Goal: Task Accomplishment & Management: Complete application form

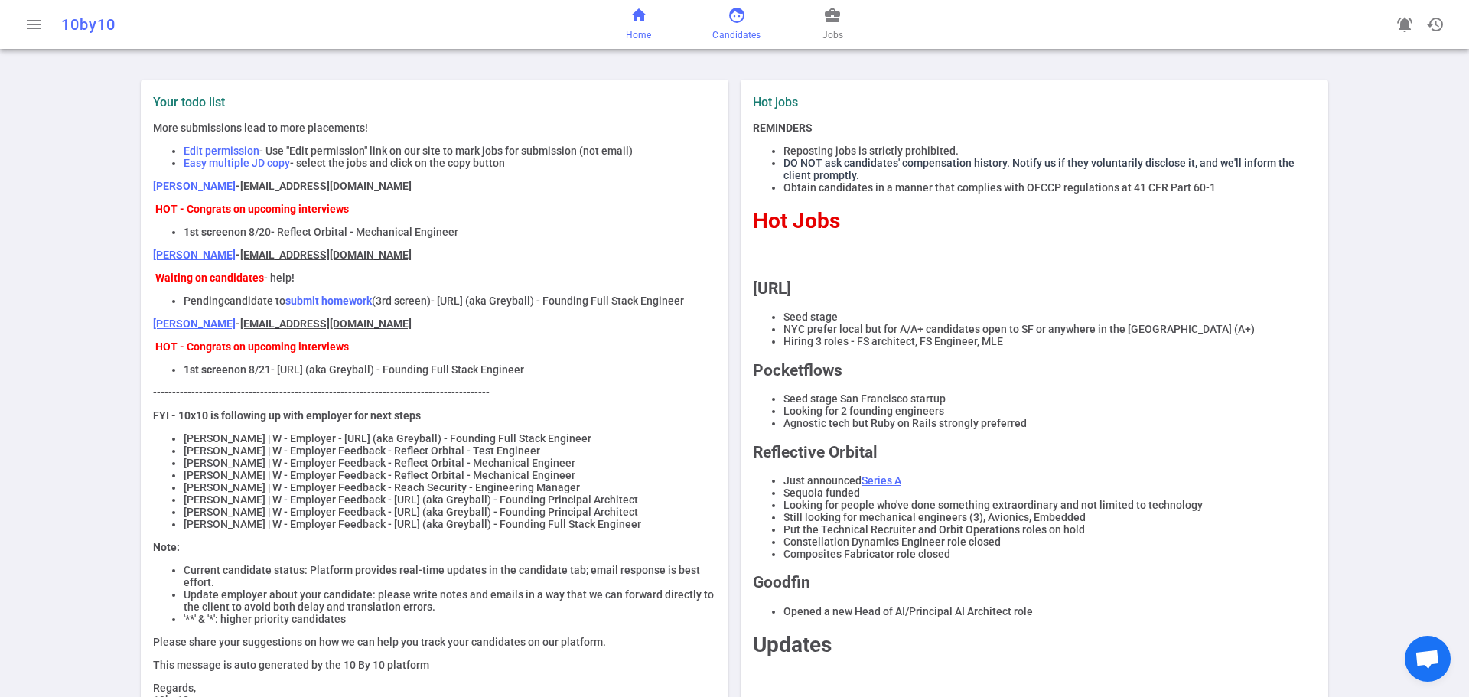
click at [730, 18] on span "face" at bounding box center [736, 15] width 18 height 18
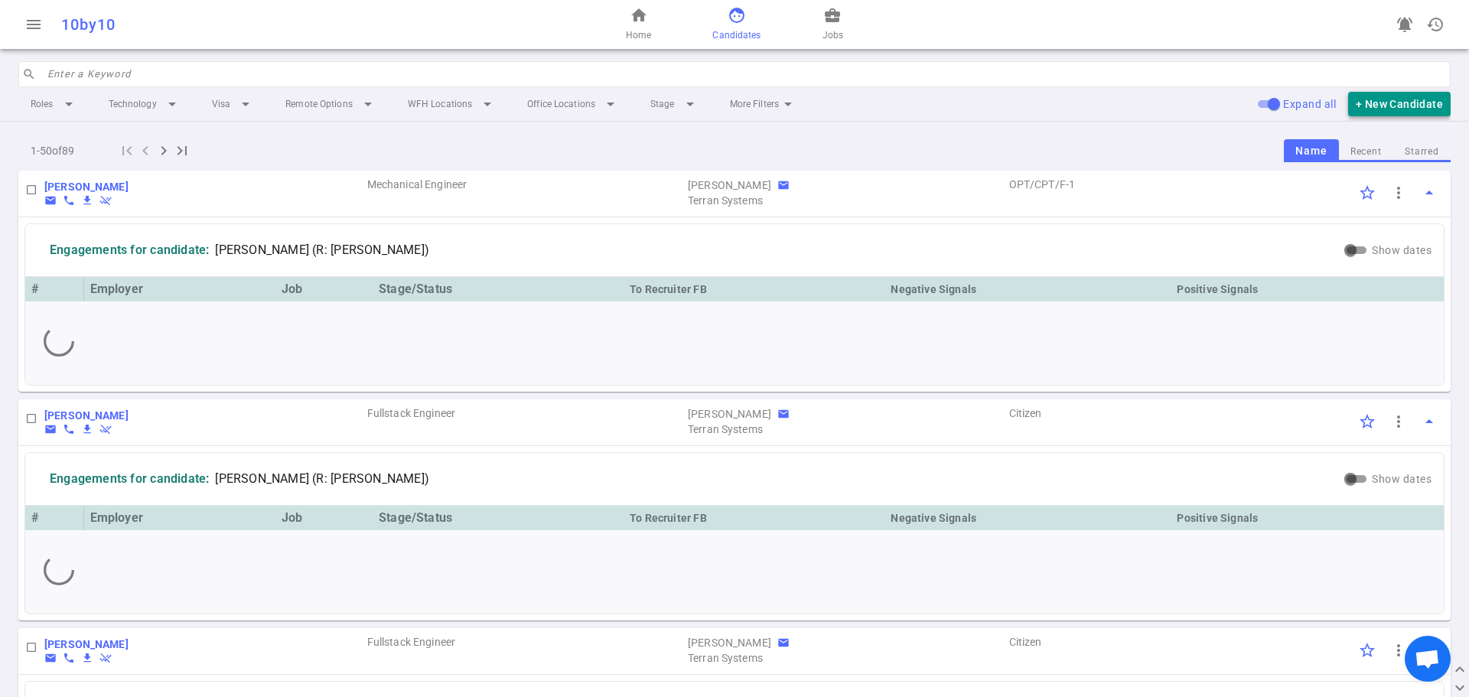
click at [1387, 102] on button "+ New Candidate" at bounding box center [1399, 104] width 102 height 25
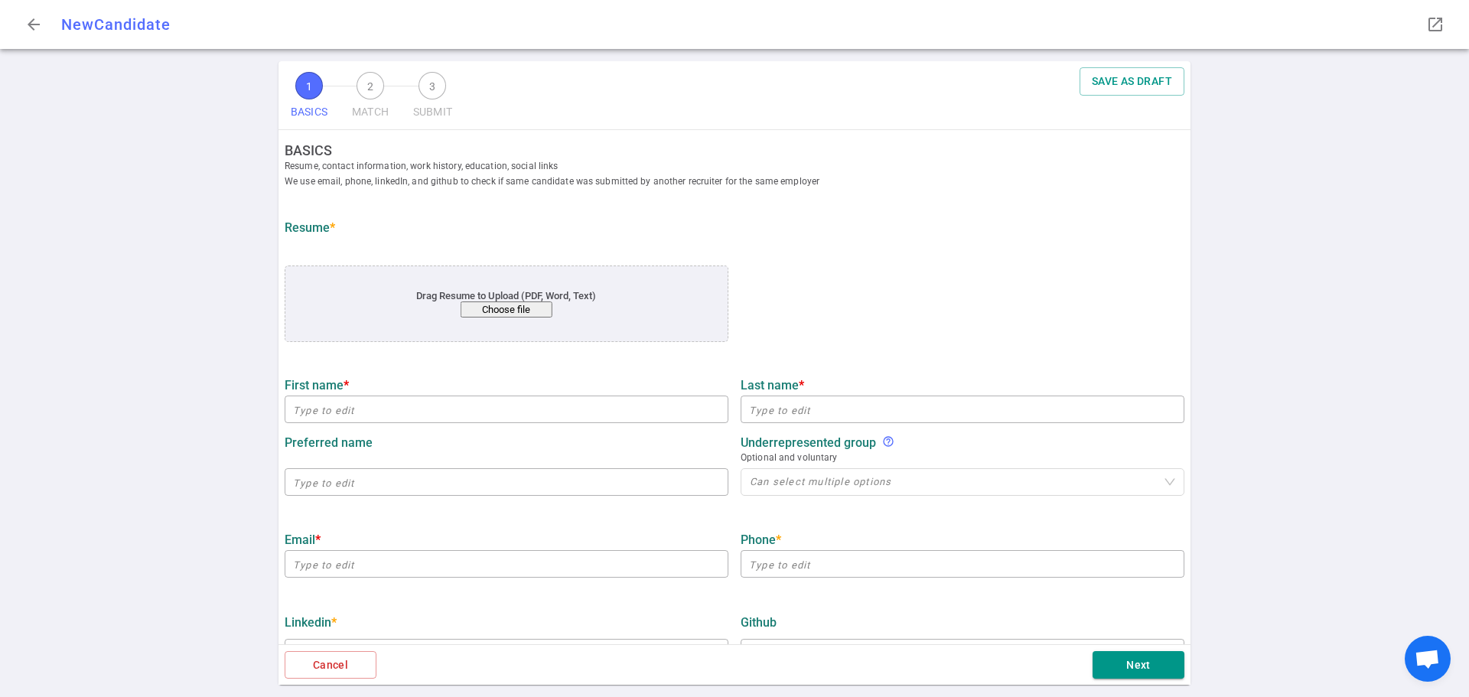
click at [506, 303] on button "Choose file" at bounding box center [506, 309] width 92 height 16
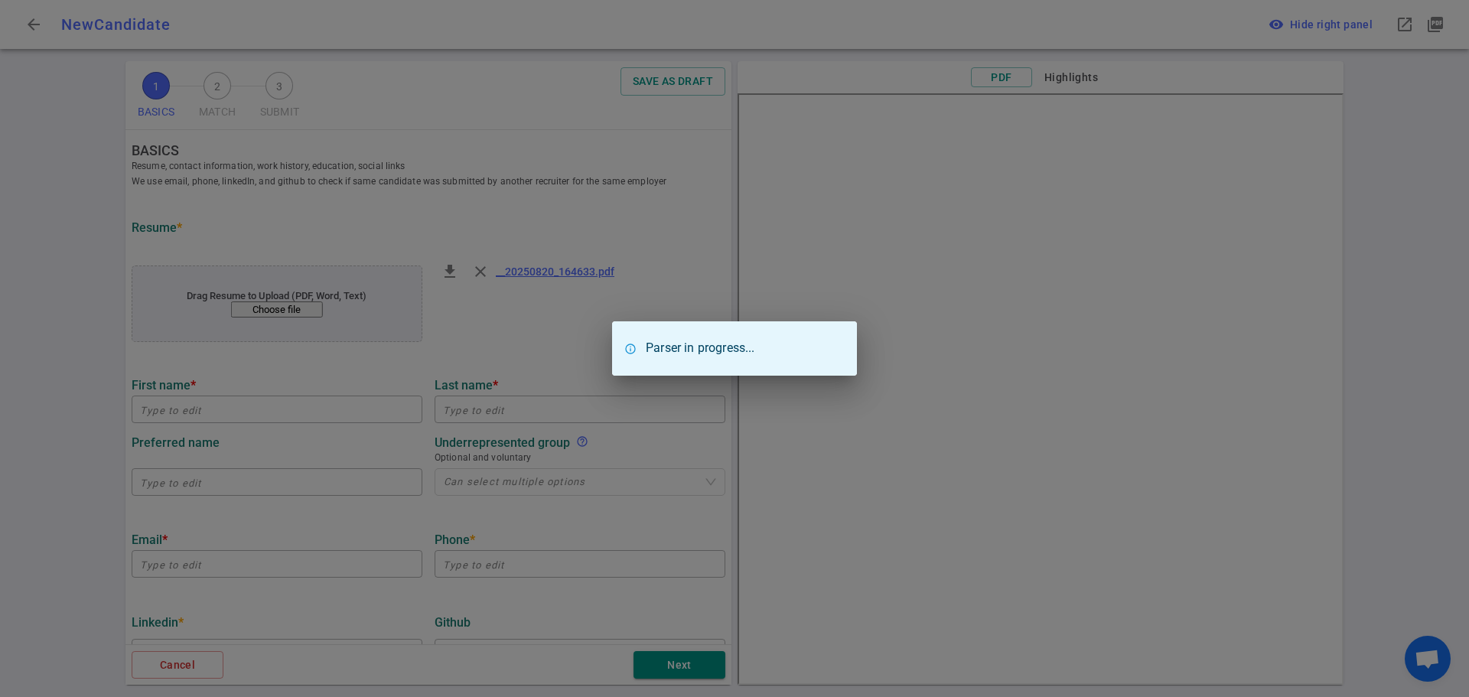
type input "Erhard"
type input "Riedl"
type input "erhard@riedl.io"
type input "+1 510-396-6912"
type input "https://linkedin.com/in/erhardriedl"
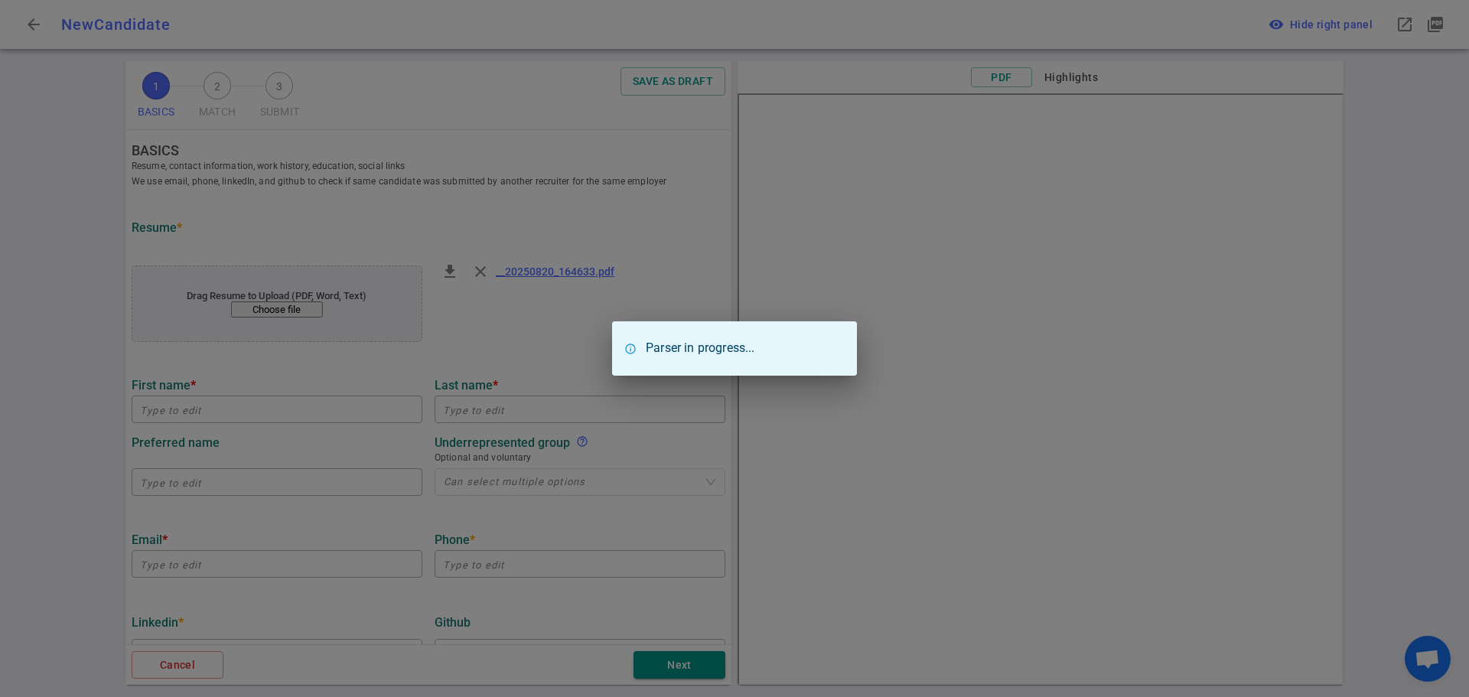
type input "Hilti Fieldwire"
type textarea "Sr. Engineering Manager"
type input "10.7"
type input "Hochschule Reutlingen"
type input "Business Informatics"
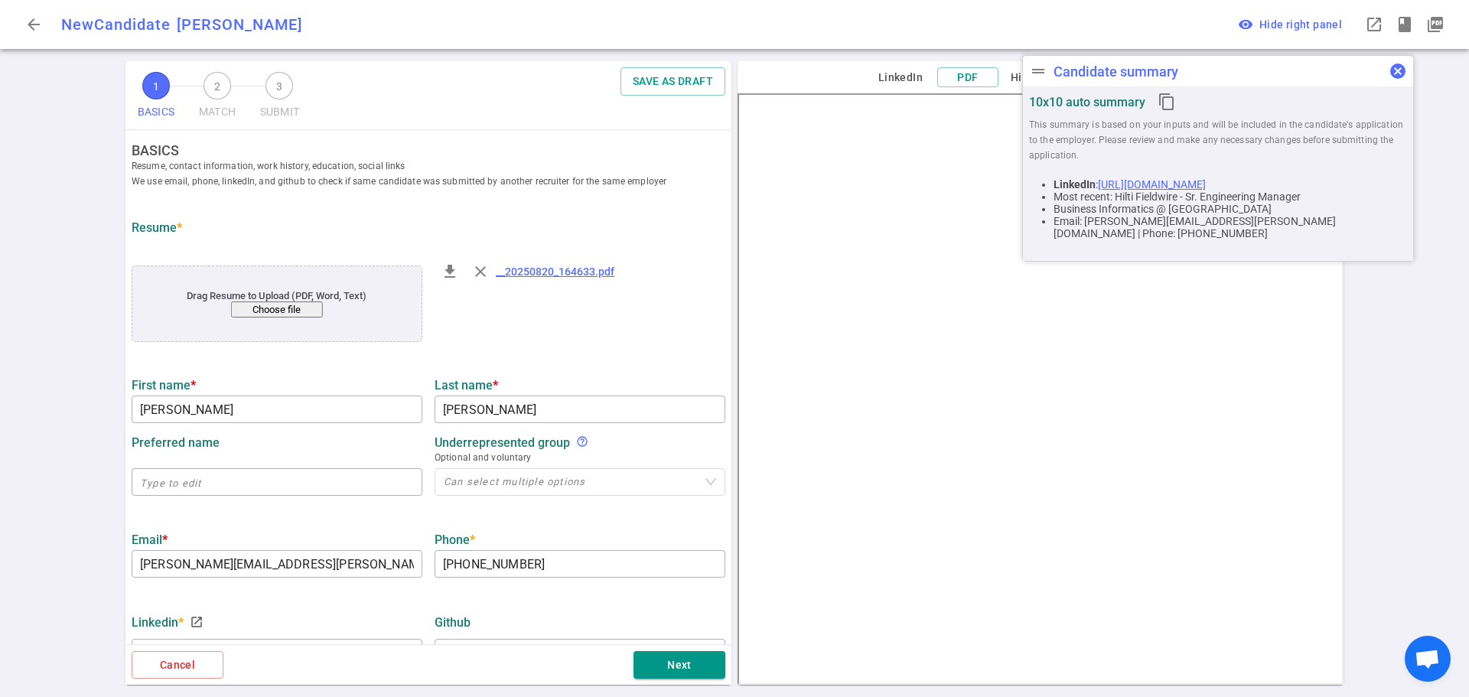
click at [1404, 69] on span "cancel" at bounding box center [1397, 71] width 18 height 18
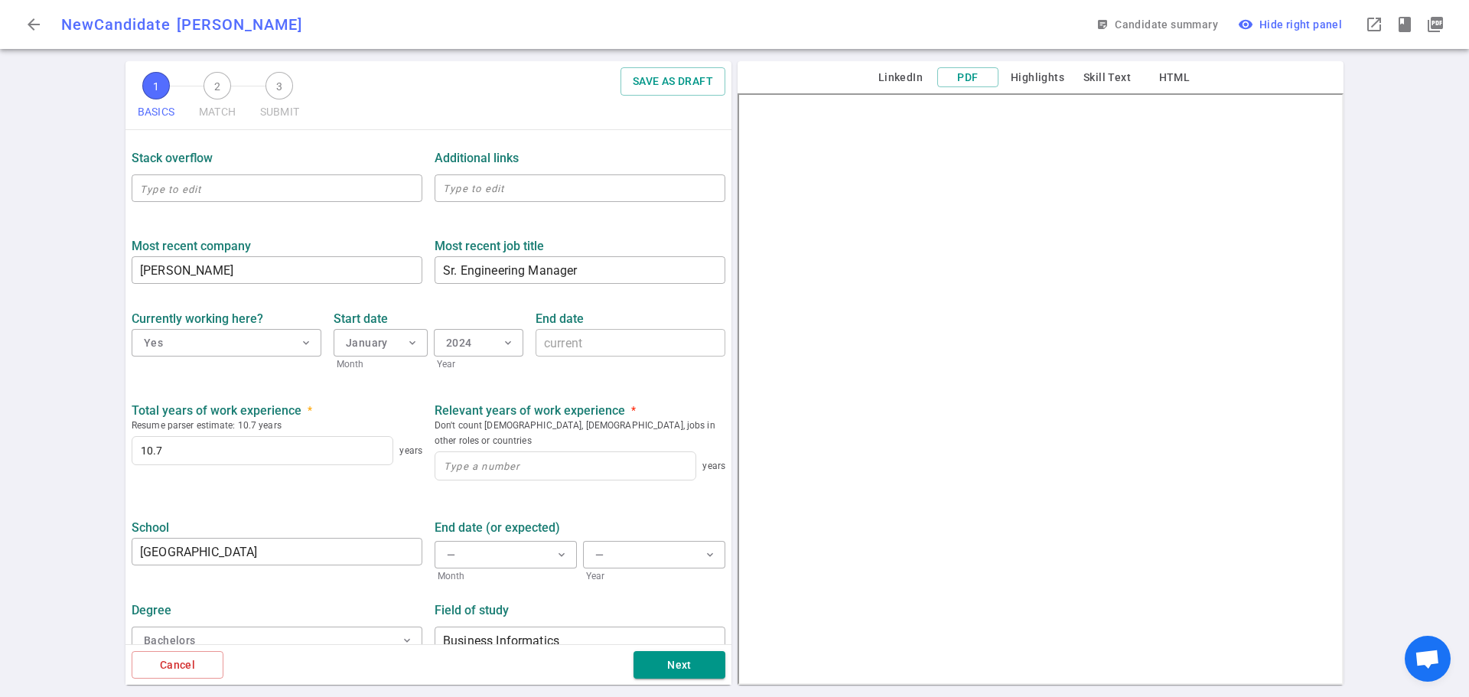
scroll to position [550, 0]
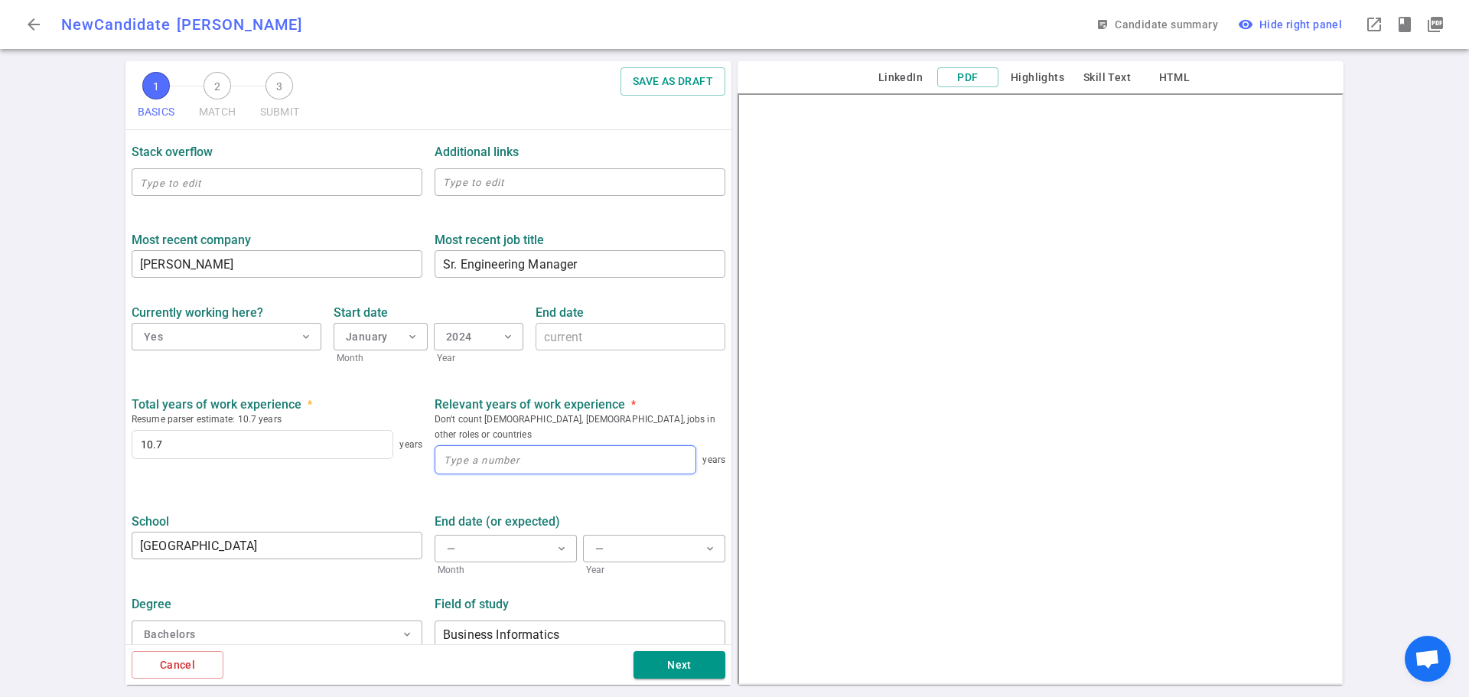
click at [476, 447] on input at bounding box center [565, 460] width 260 height 28
type input "10"
click at [690, 662] on button "Next" at bounding box center [679, 665] width 92 height 28
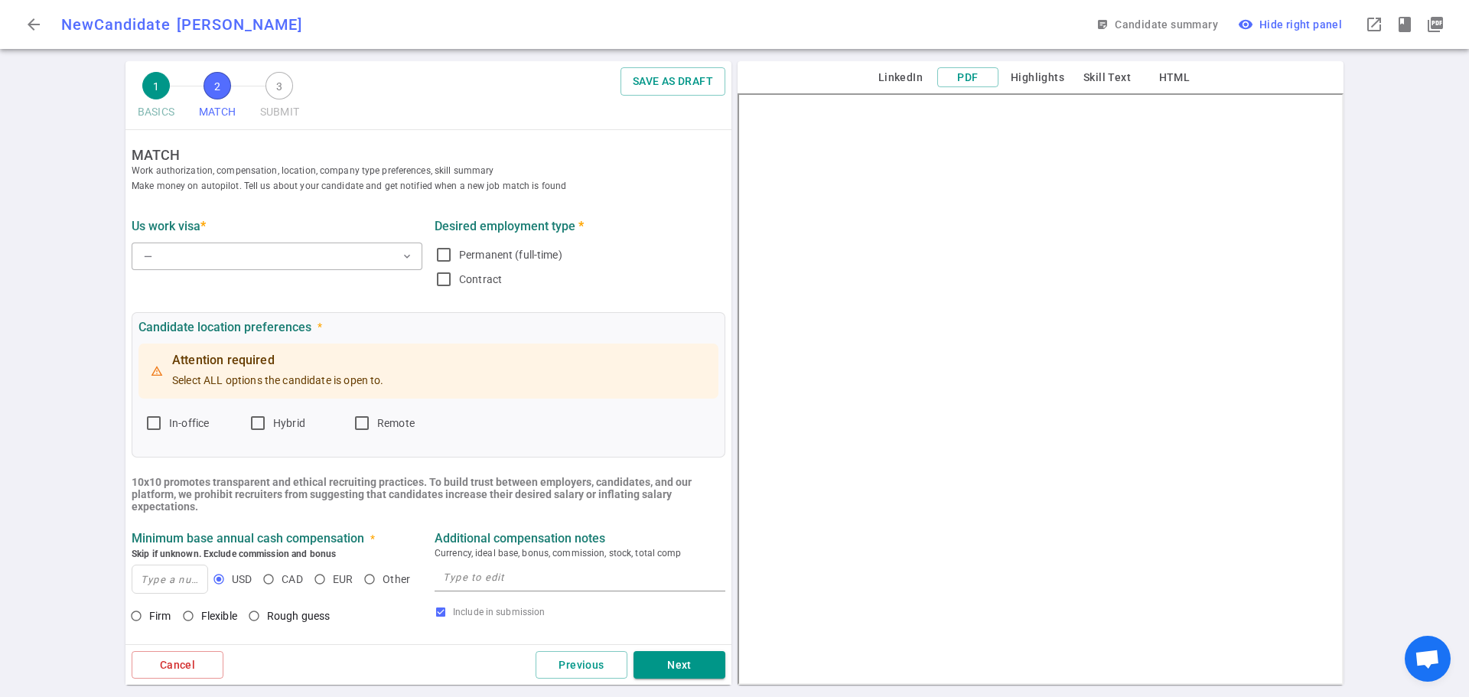
scroll to position [0, 0]
click at [270, 264] on button "— expand_more" at bounding box center [277, 258] width 291 height 28
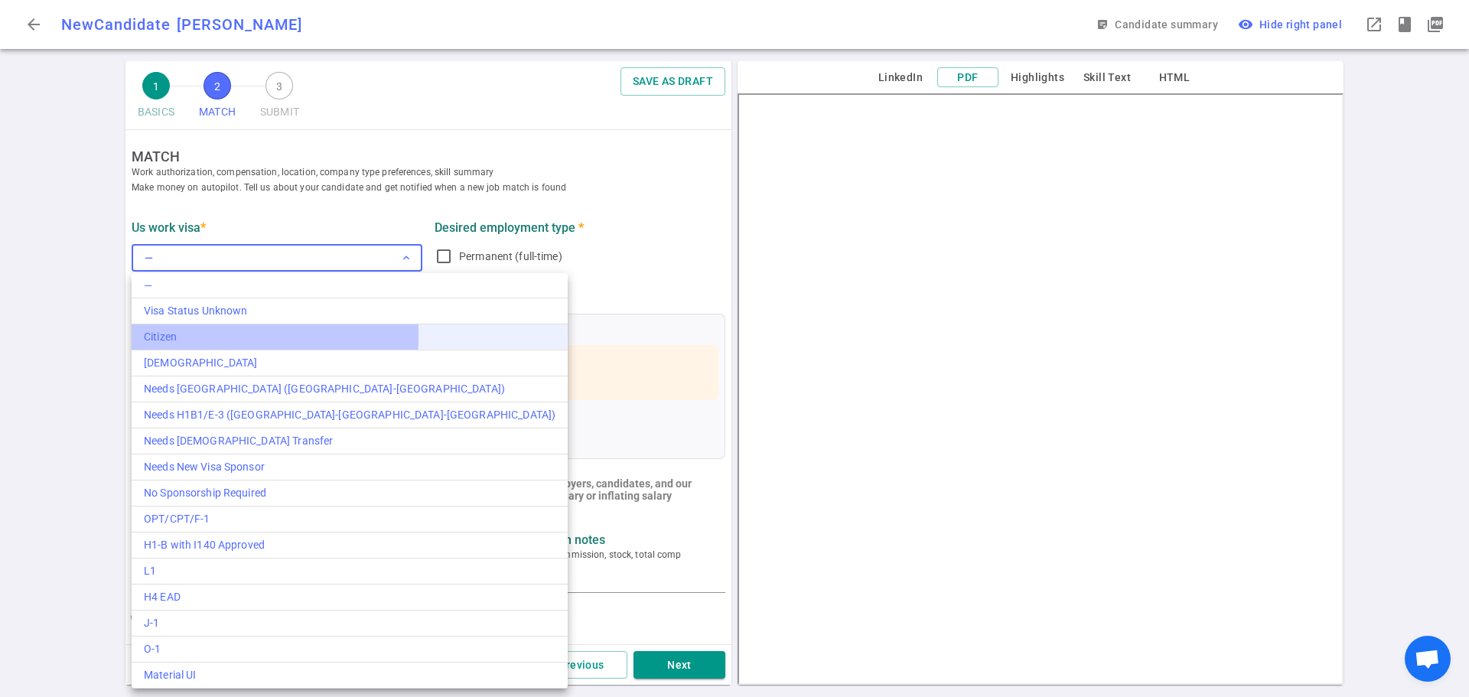
click at [213, 336] on div "Citizen" at bounding box center [349, 337] width 411 height 16
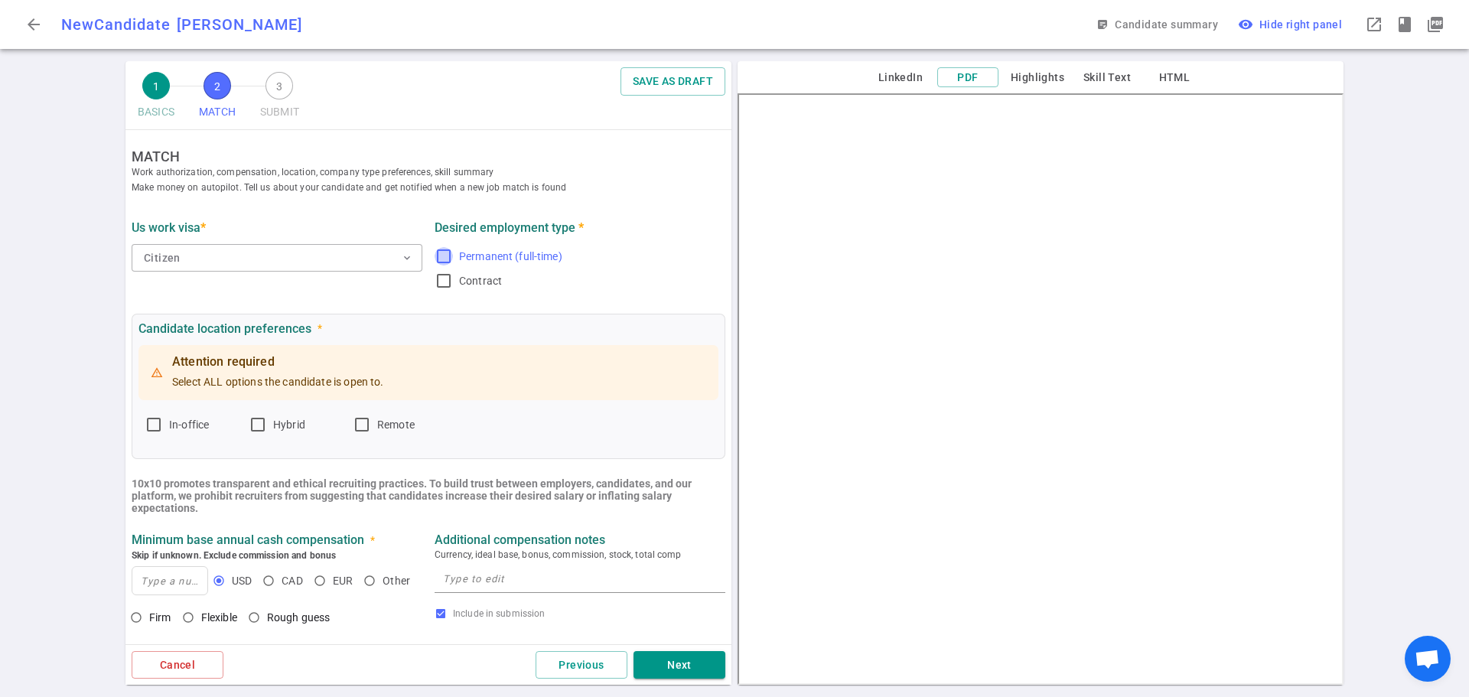
click at [438, 252] on input "Permanent (full-time)" at bounding box center [443, 256] width 18 height 18
checkbox input "true"
click at [154, 420] on input "In-office" at bounding box center [154, 424] width 18 height 18
checkbox input "true"
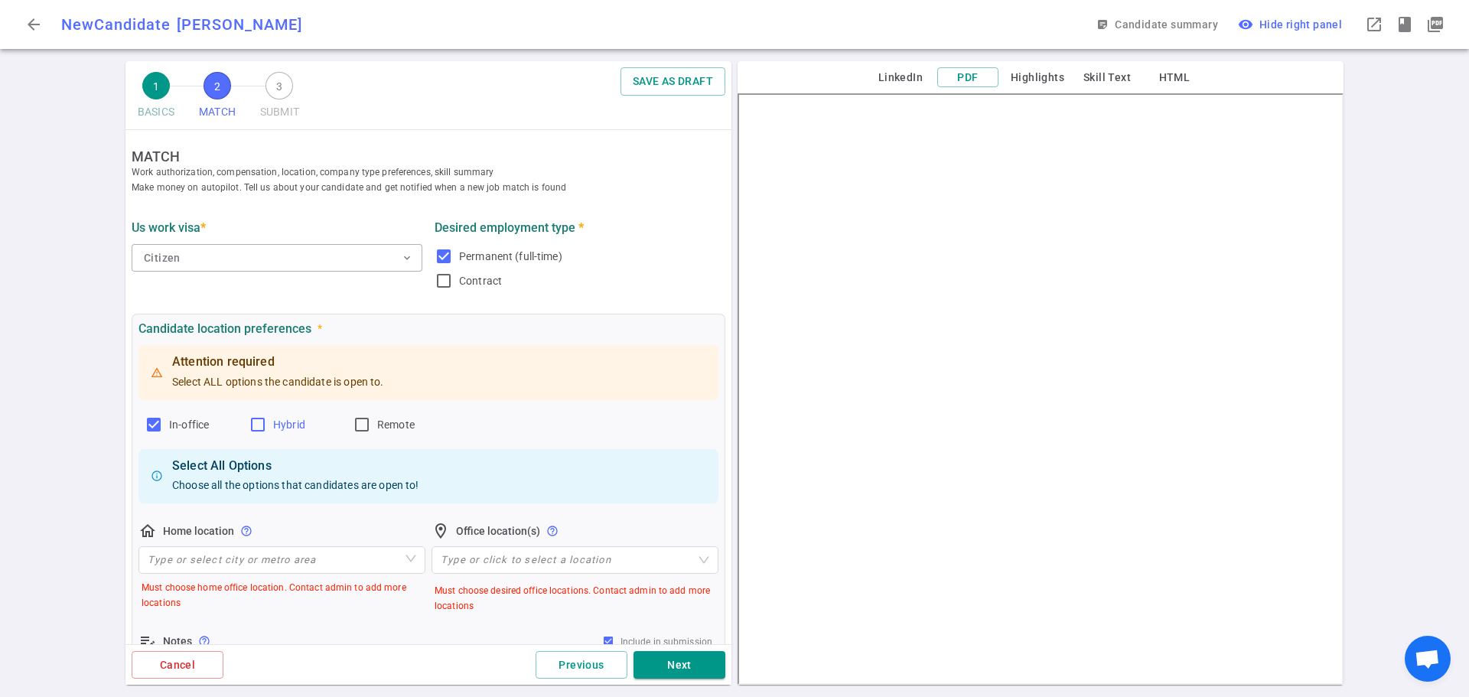
click at [266, 421] on input "Hybrid" at bounding box center [258, 424] width 18 height 18
checkbox input "true"
click at [358, 429] on input "Remote" at bounding box center [362, 424] width 18 height 18
checkbox input "true"
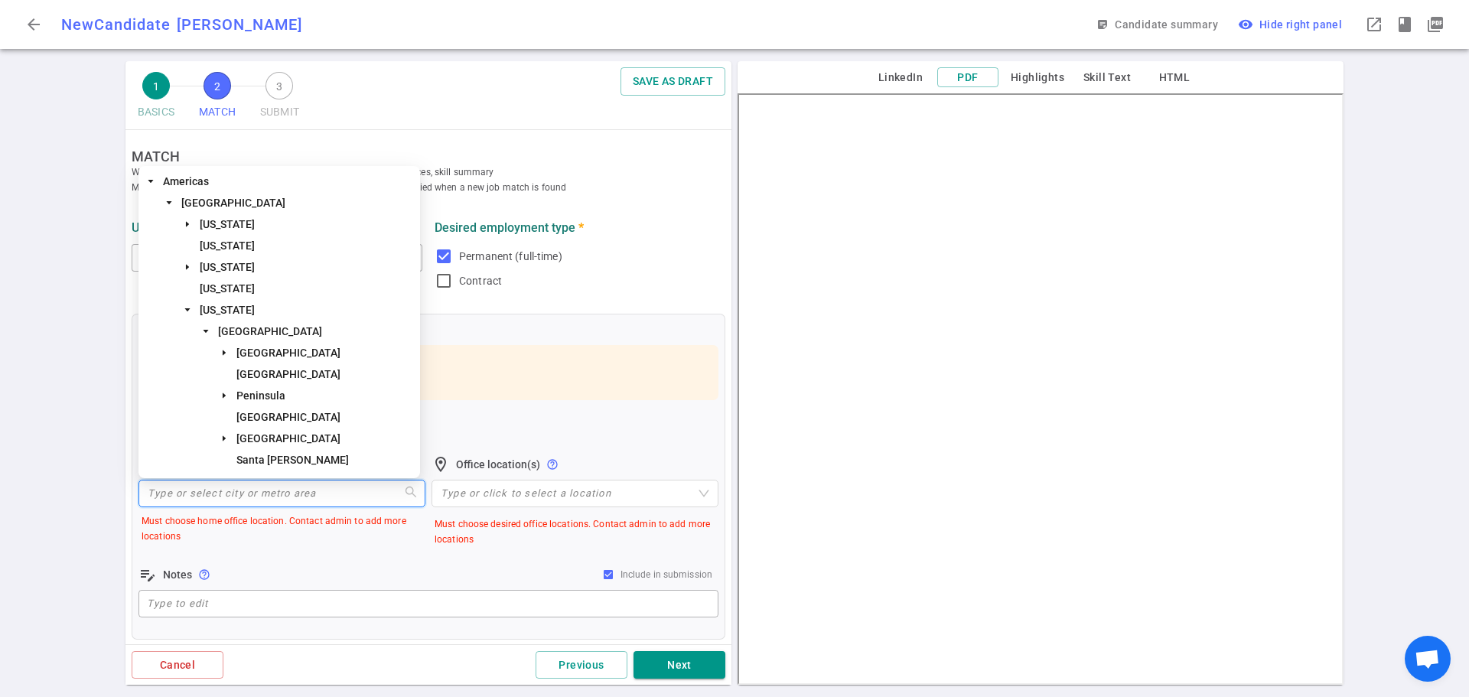
click at [252, 499] on input "search" at bounding box center [282, 493] width 268 height 26
click at [265, 441] on span "South Bay" at bounding box center [288, 438] width 104 height 12
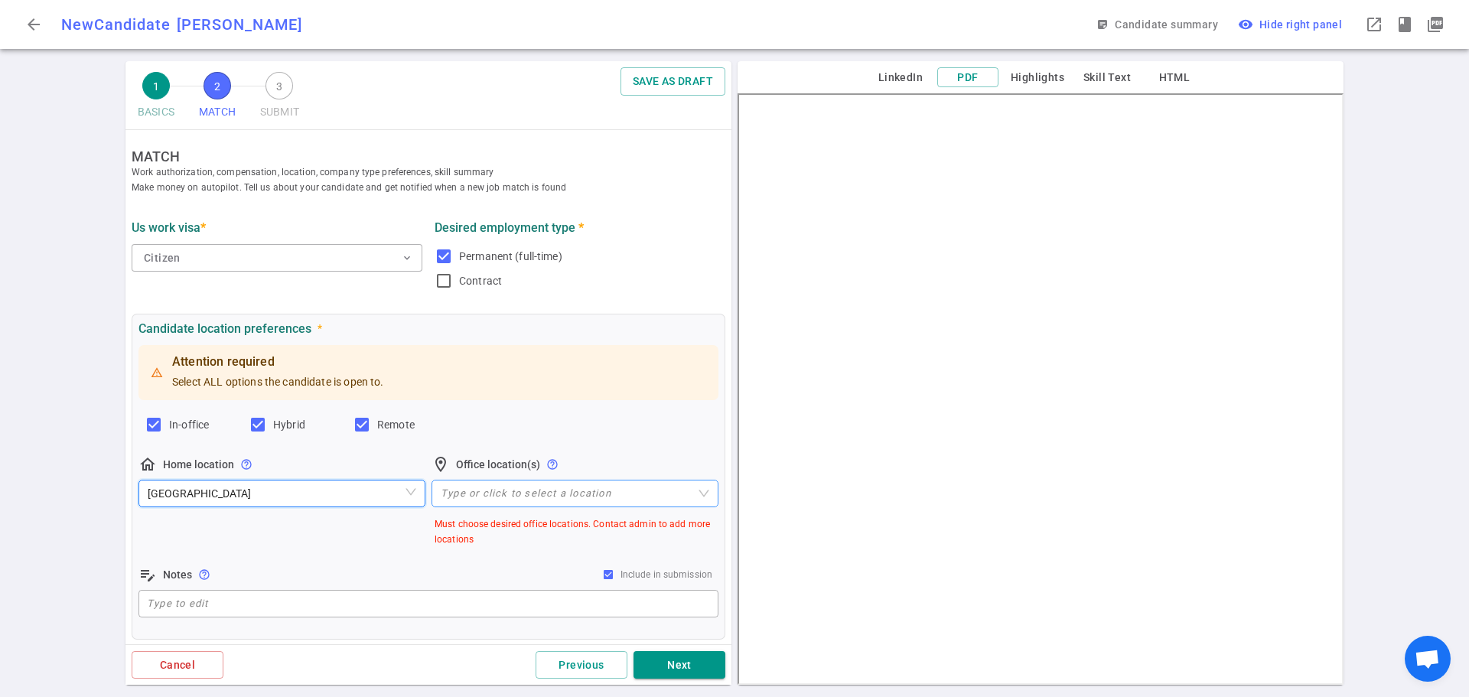
click at [458, 495] on div at bounding box center [566, 492] width 265 height 11
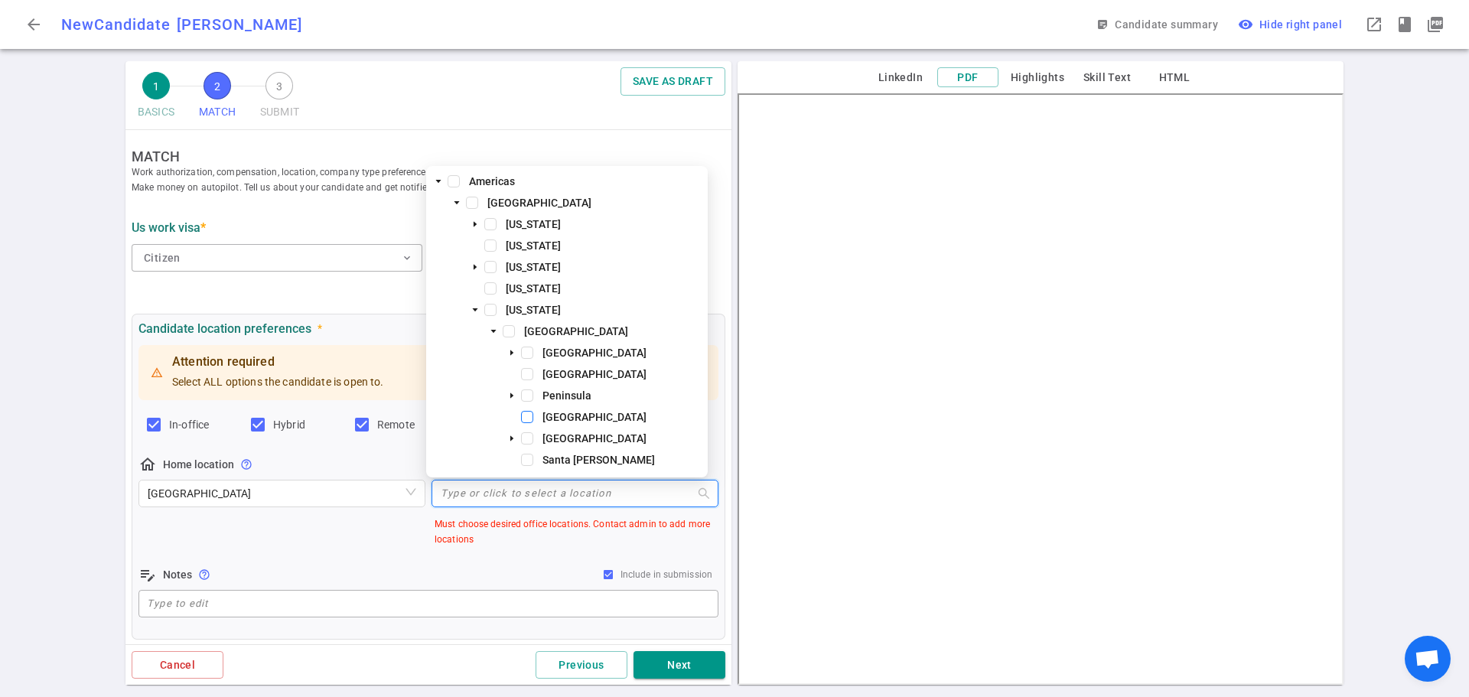
click at [525, 414] on span at bounding box center [527, 417] width 12 height 12
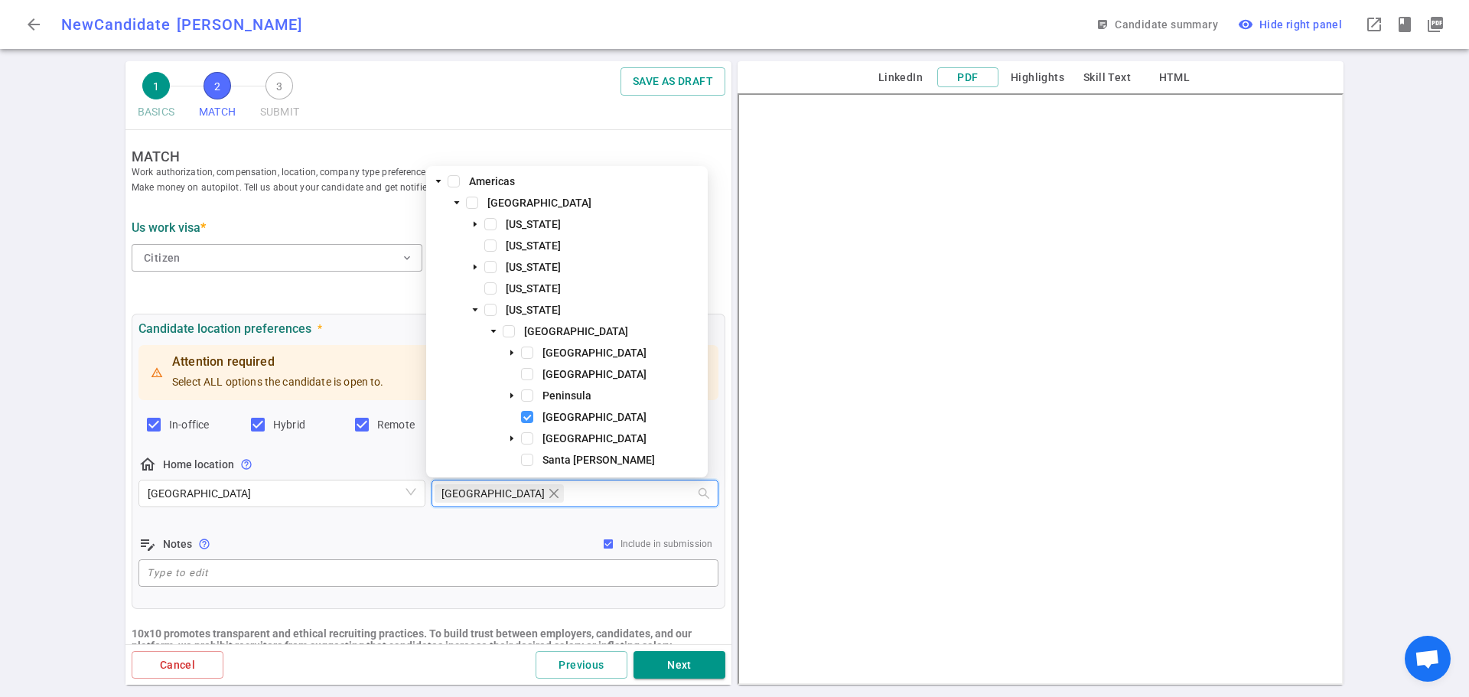
click at [523, 412] on span at bounding box center [527, 417] width 12 height 12
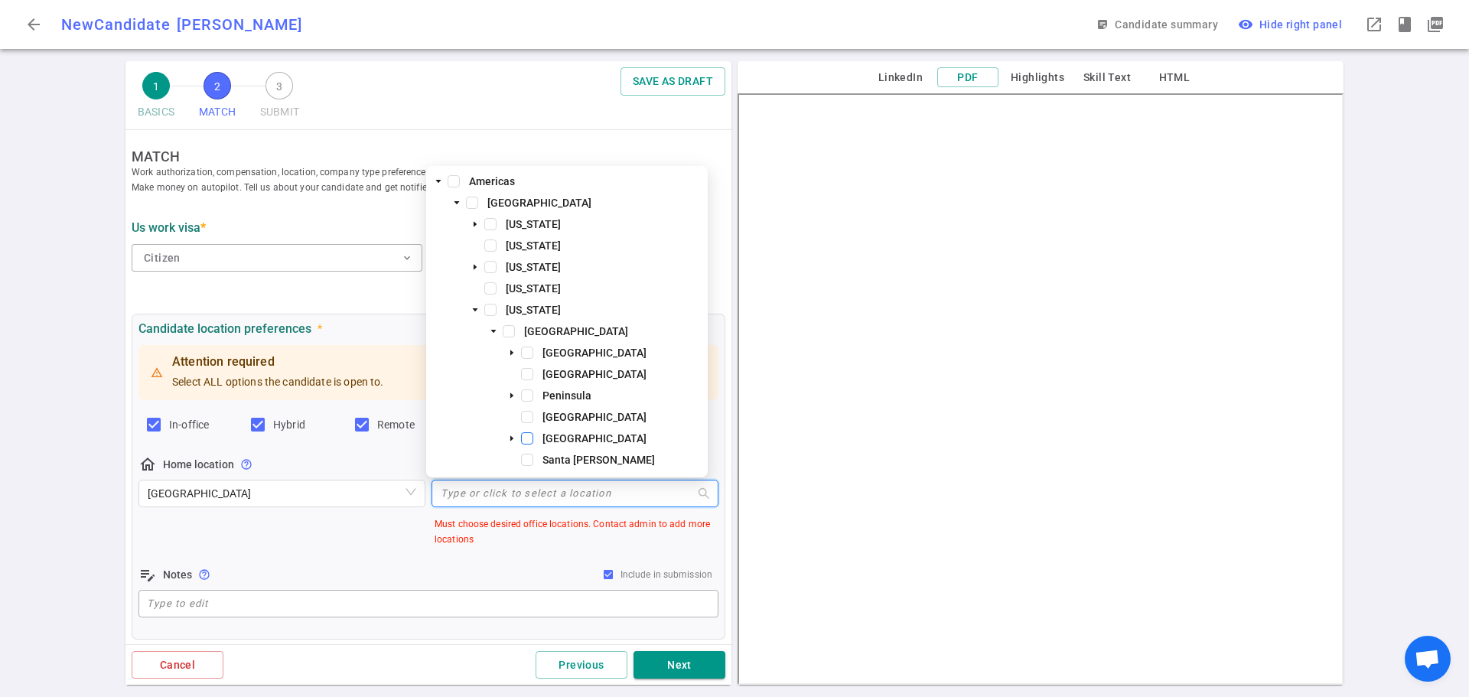
click at [529, 437] on span at bounding box center [527, 438] width 12 height 12
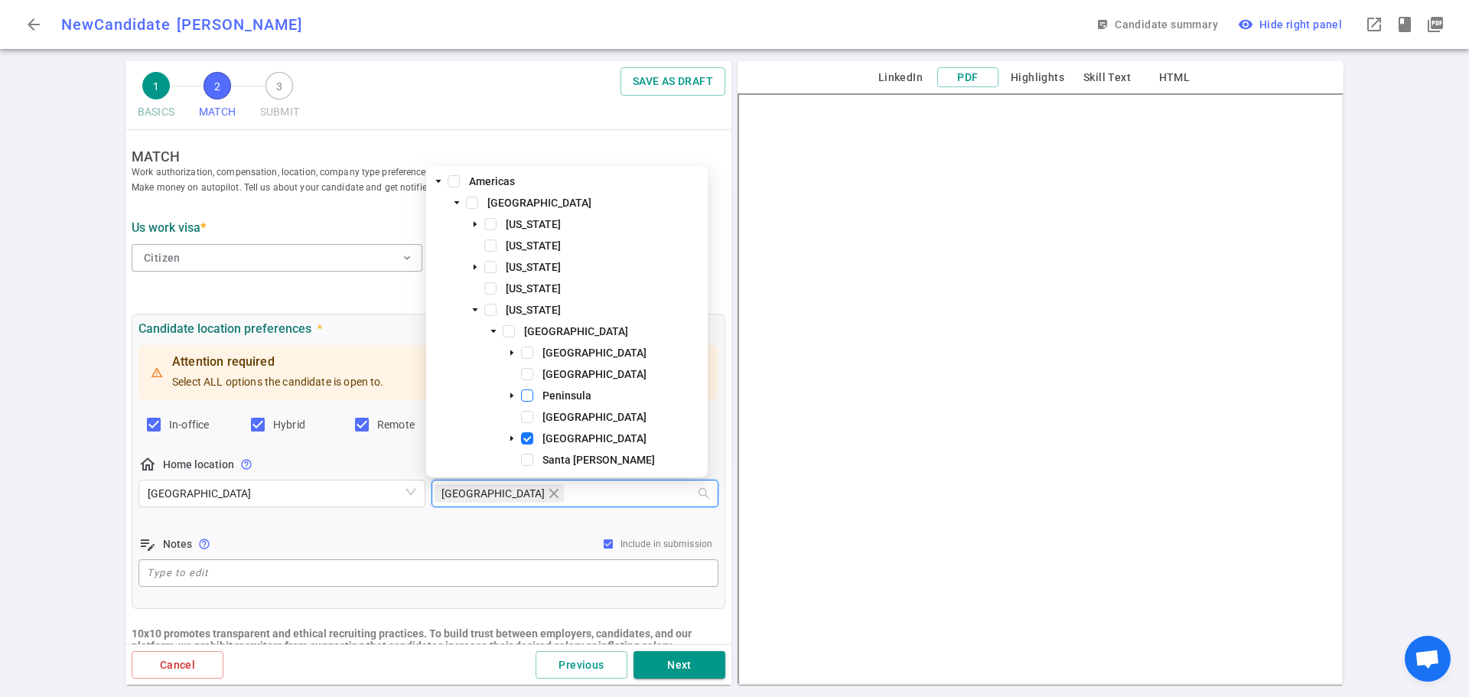
click at [523, 394] on span at bounding box center [527, 395] width 12 height 12
click at [509, 331] on span at bounding box center [509, 331] width 12 height 12
drag, startPoint x: 525, startPoint y: 396, endPoint x: 535, endPoint y: 413, distance: 19.9
click at [525, 395] on span at bounding box center [527, 395] width 12 height 12
click at [527, 440] on span at bounding box center [527, 438] width 12 height 12
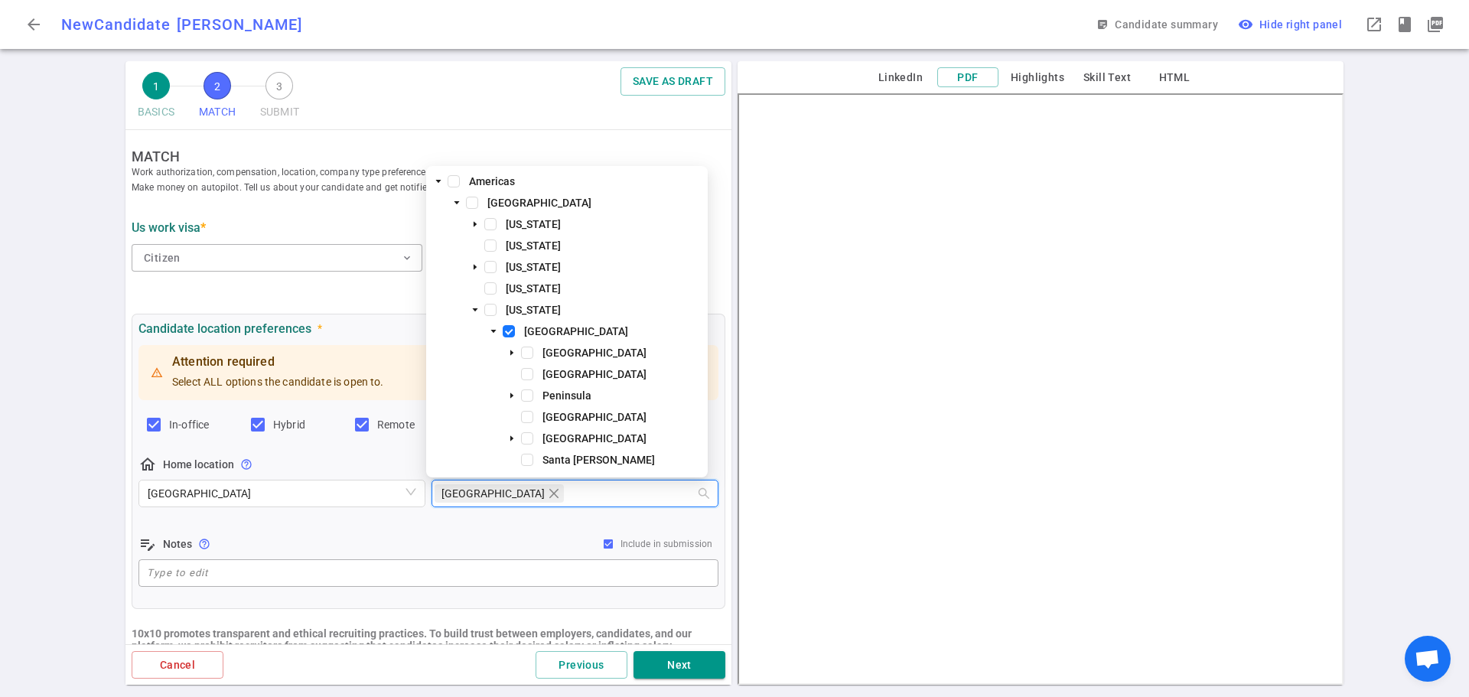
click at [454, 529] on div "Attention required Select ALL options the candidate is open to. In-office Hybri…" at bounding box center [428, 466] width 580 height 248
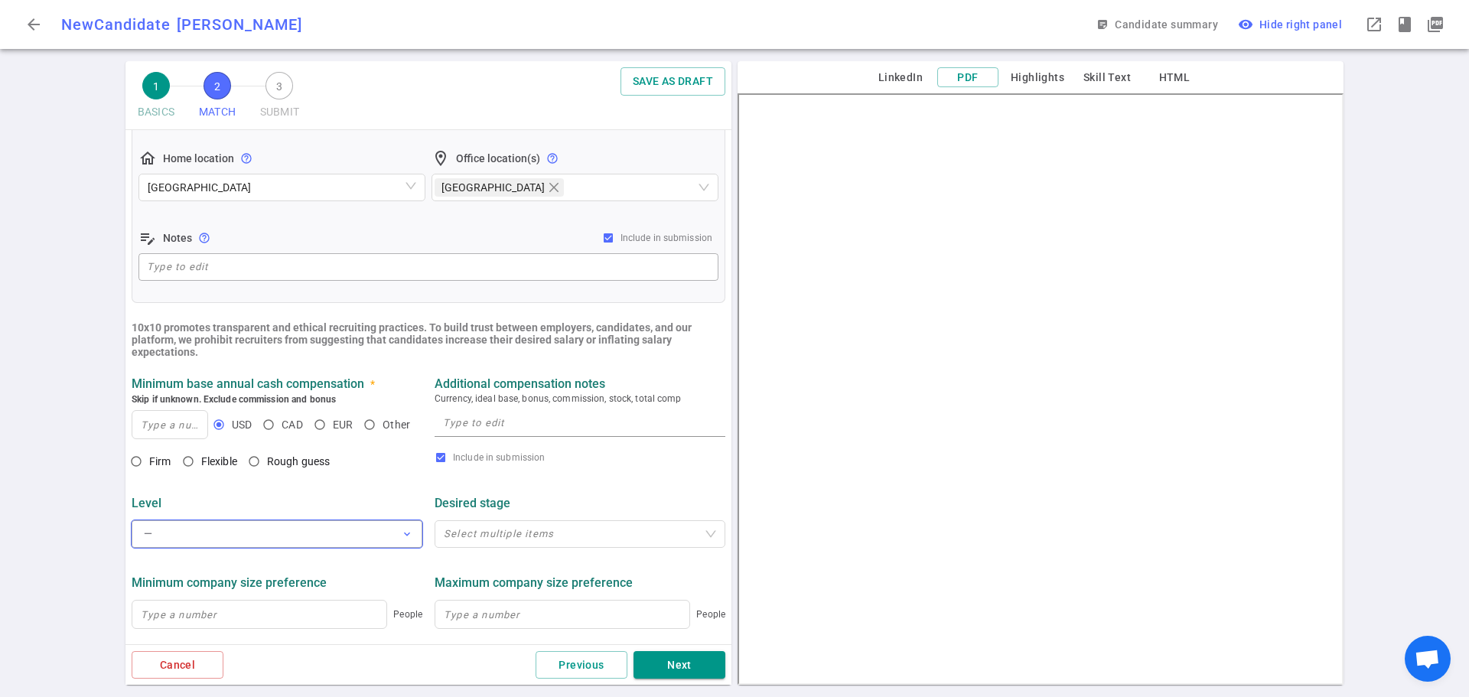
scroll to position [535, 0]
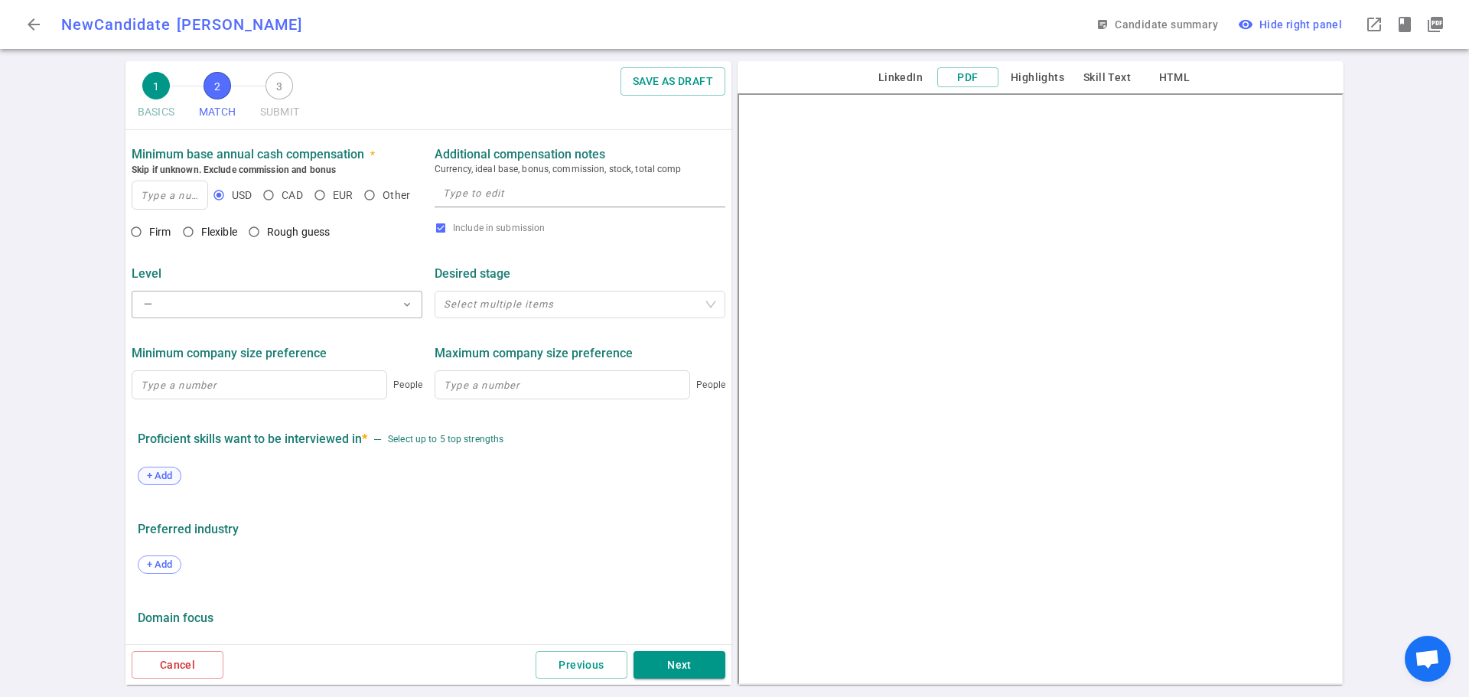
click at [161, 474] on span "+ Add" at bounding box center [159, 475] width 36 height 11
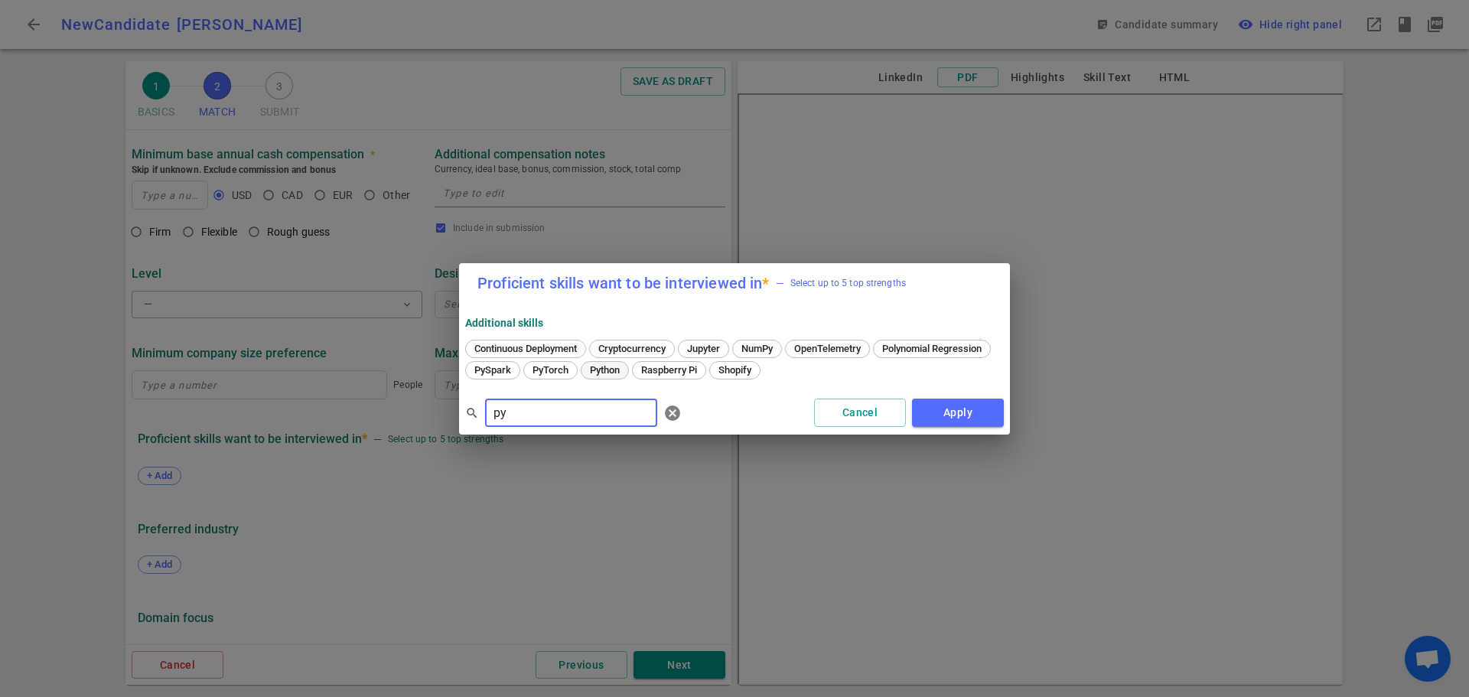
click at [625, 371] on span "Python" at bounding box center [604, 369] width 41 height 11
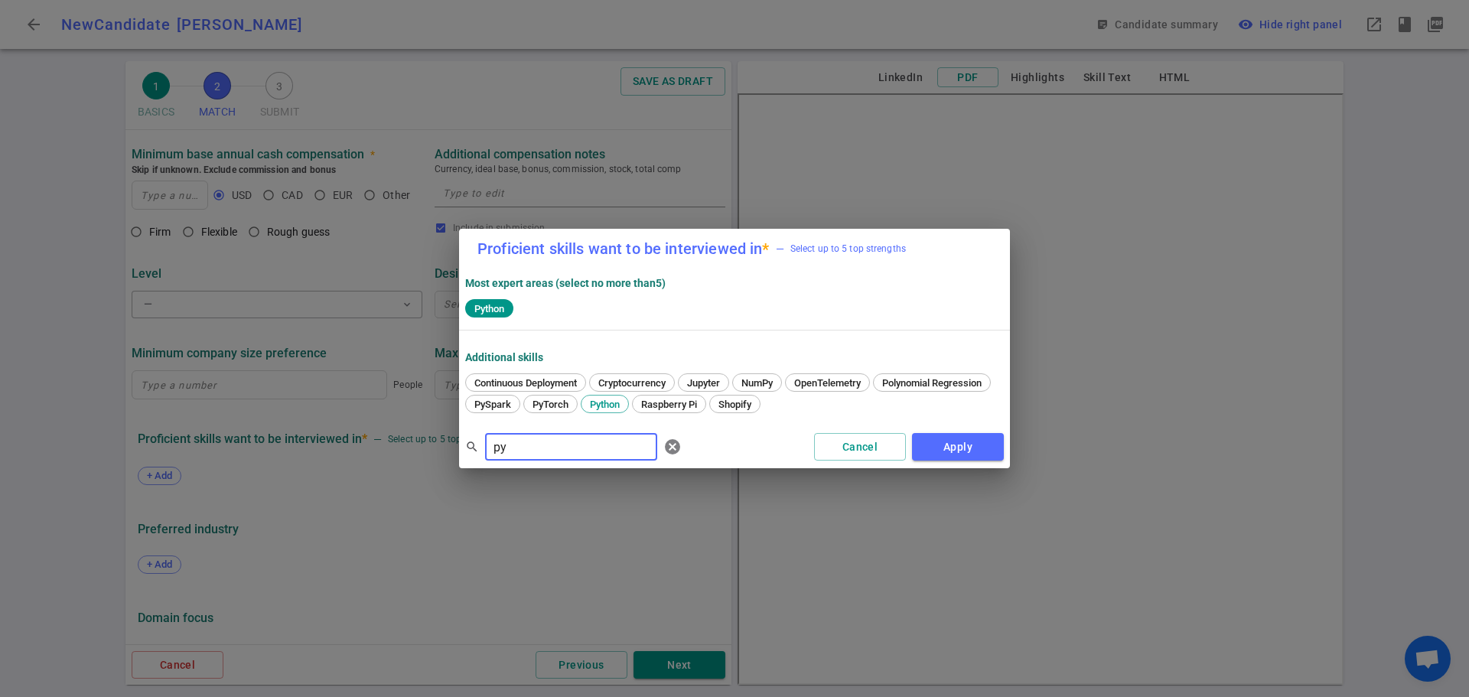
drag, startPoint x: 535, startPoint y: 449, endPoint x: 410, endPoint y: 451, distance: 125.5
click at [410, 451] on div "Proficient skills want to be interviewed in * — Select up to 5 top strengths Mo…" at bounding box center [734, 348] width 1469 height 697
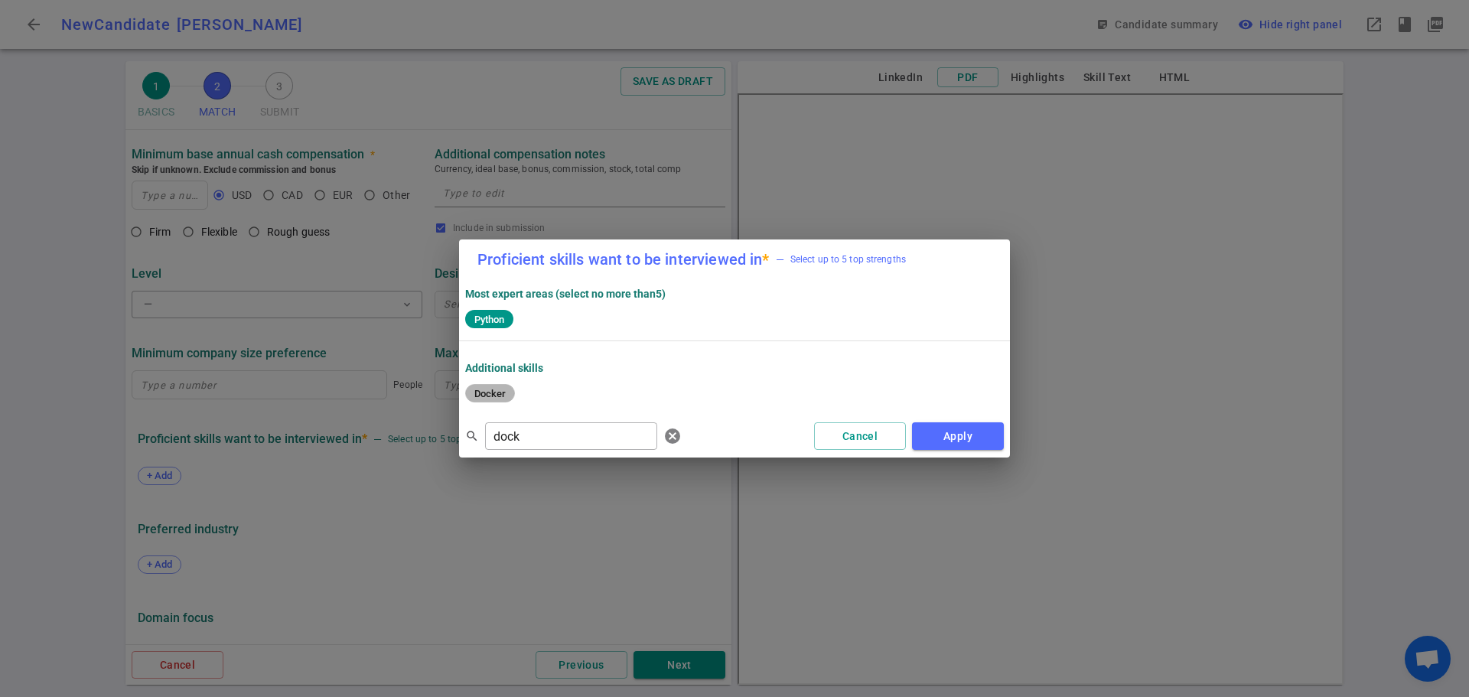
click at [489, 389] on span "Docker" at bounding box center [490, 393] width 42 height 11
drag, startPoint x: 539, startPoint y: 436, endPoint x: 443, endPoint y: 439, distance: 96.4
click at [443, 438] on div "Proficient skills want to be interviewed in * — Select up to 5 top strengths Mo…" at bounding box center [734, 348] width 1469 height 697
click at [495, 397] on span "Kubernetes" at bounding box center [499, 393] width 61 height 11
drag, startPoint x: 534, startPoint y: 429, endPoint x: 431, endPoint y: 437, distance: 103.6
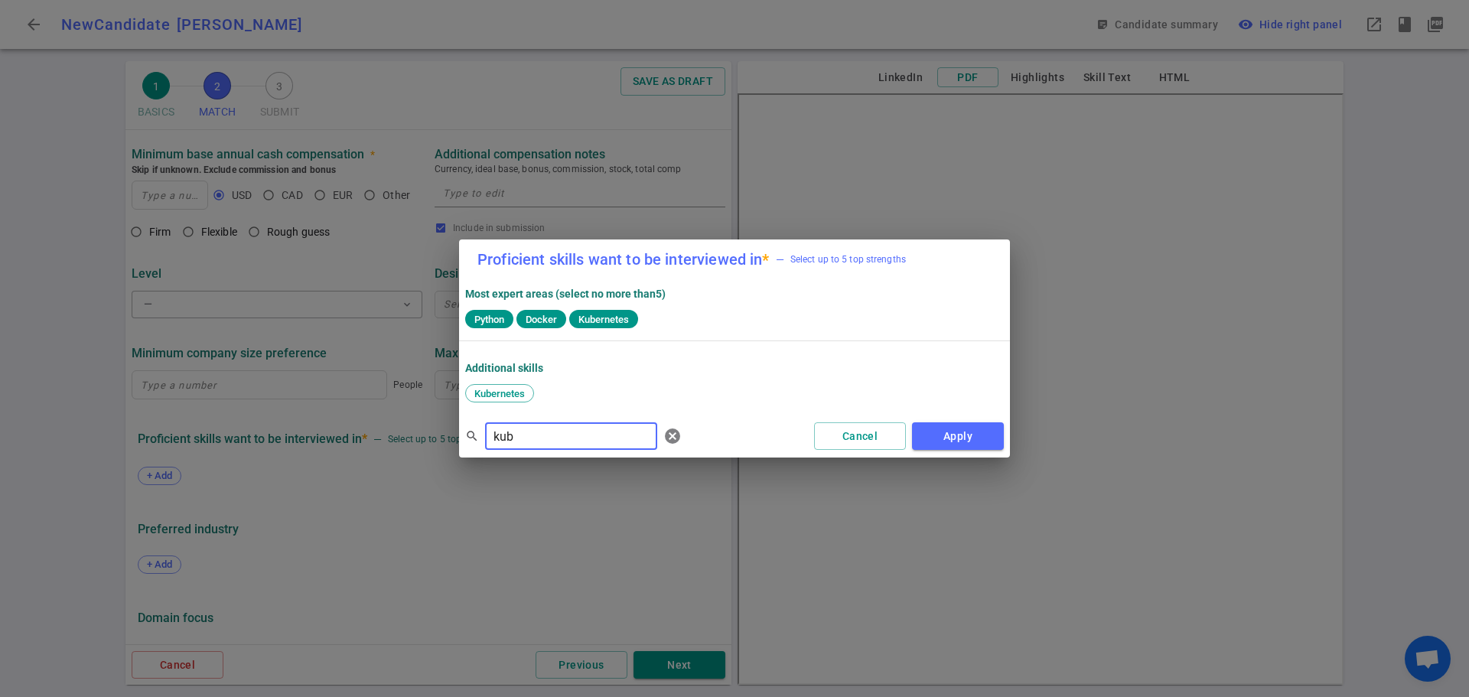
click at [431, 437] on div "Proficient skills want to be interviewed in * — Select up to 5 top strengths Mo…" at bounding box center [734, 348] width 1469 height 697
click at [551, 398] on span "Postgres" at bounding box center [551, 393] width 50 height 11
drag, startPoint x: 533, startPoint y: 439, endPoint x: 451, endPoint y: 437, distance: 81.9
click at [451, 437] on div "Proficient skills want to be interviewed in * — Select up to 5 top strengths Mo…" at bounding box center [734, 348] width 1469 height 697
type input "AWS"
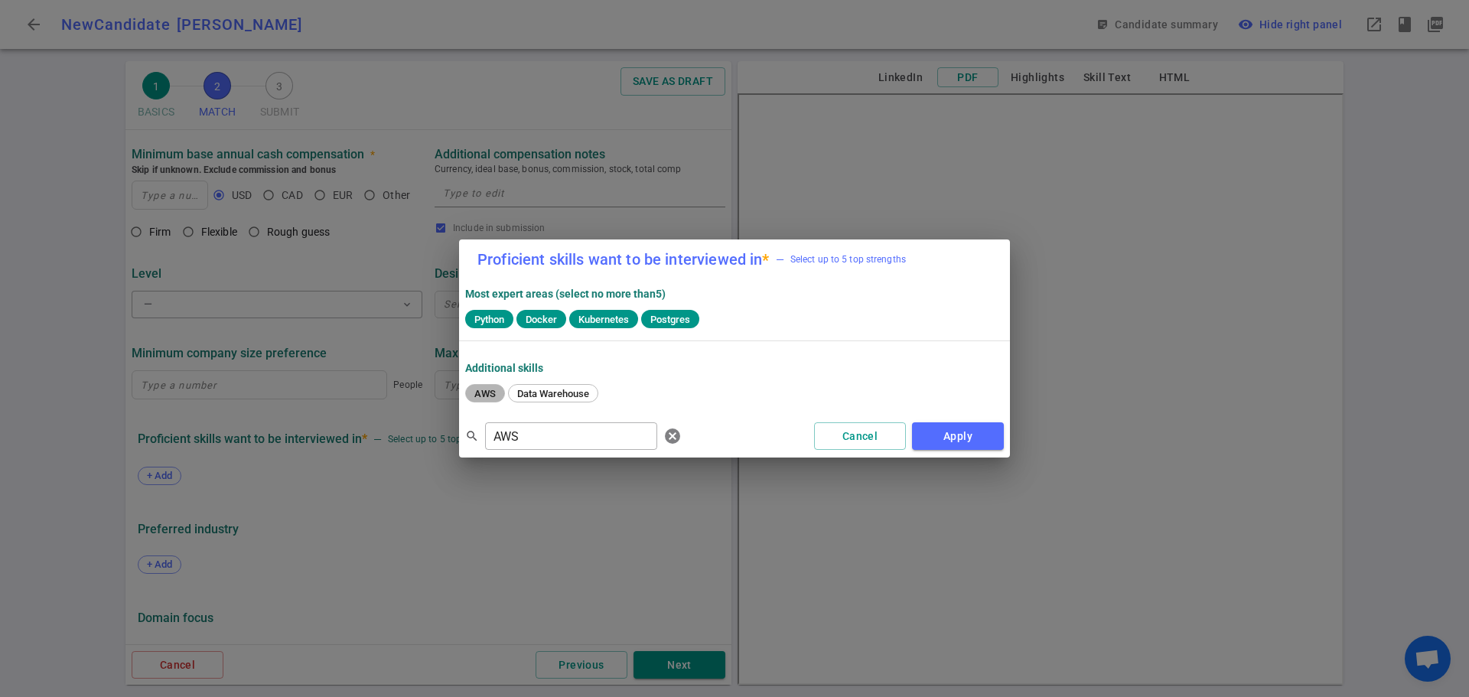
click at [484, 389] on span "AWS" at bounding box center [485, 393] width 32 height 11
click at [964, 431] on button "Apply" at bounding box center [958, 436] width 92 height 28
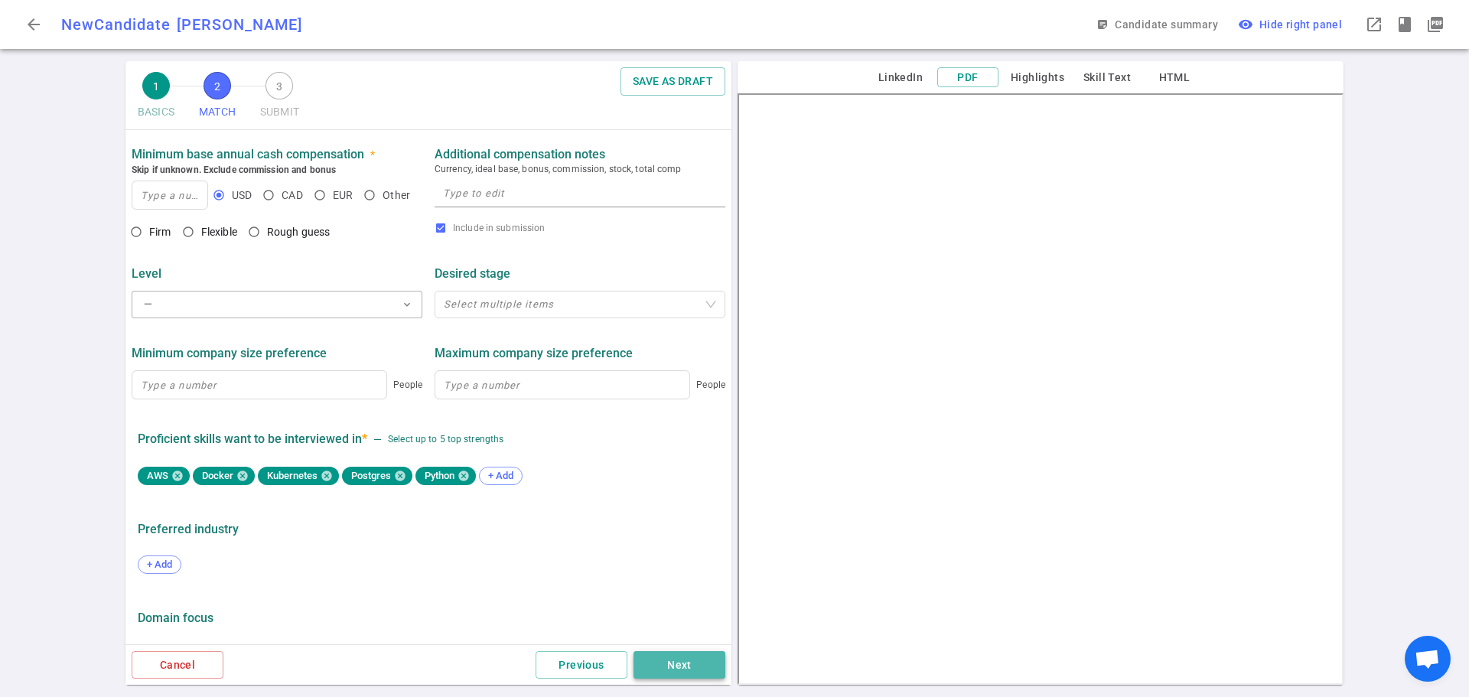
click at [685, 655] on button "Next" at bounding box center [679, 665] width 92 height 28
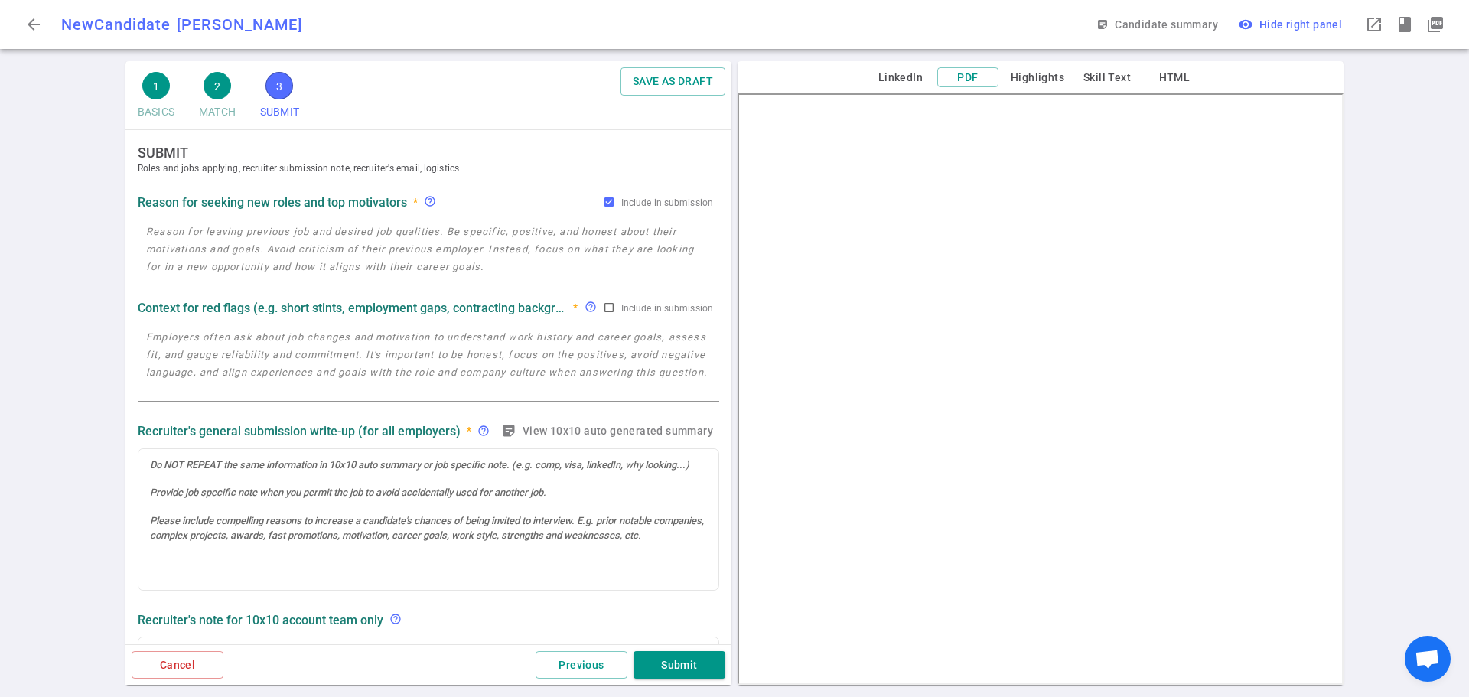
scroll to position [0, 0]
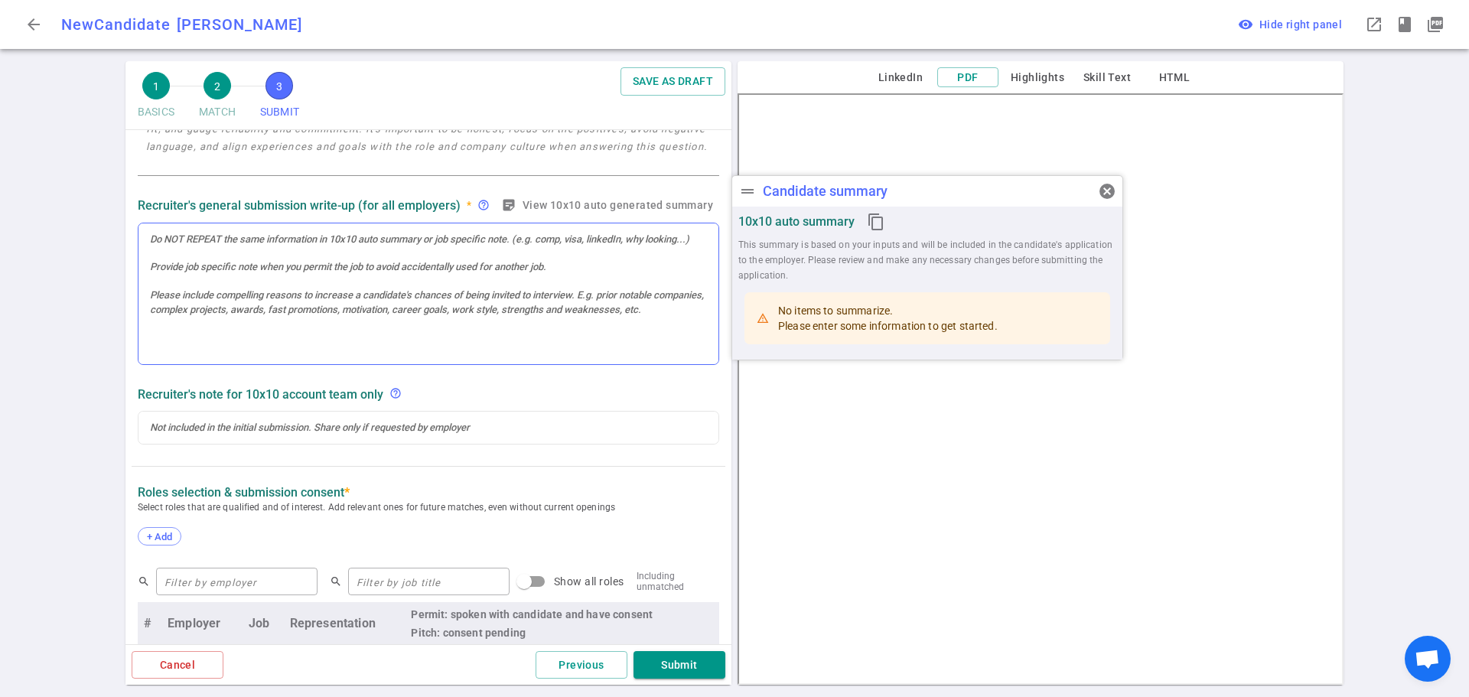
click at [182, 294] on div at bounding box center [428, 293] width 580 height 141
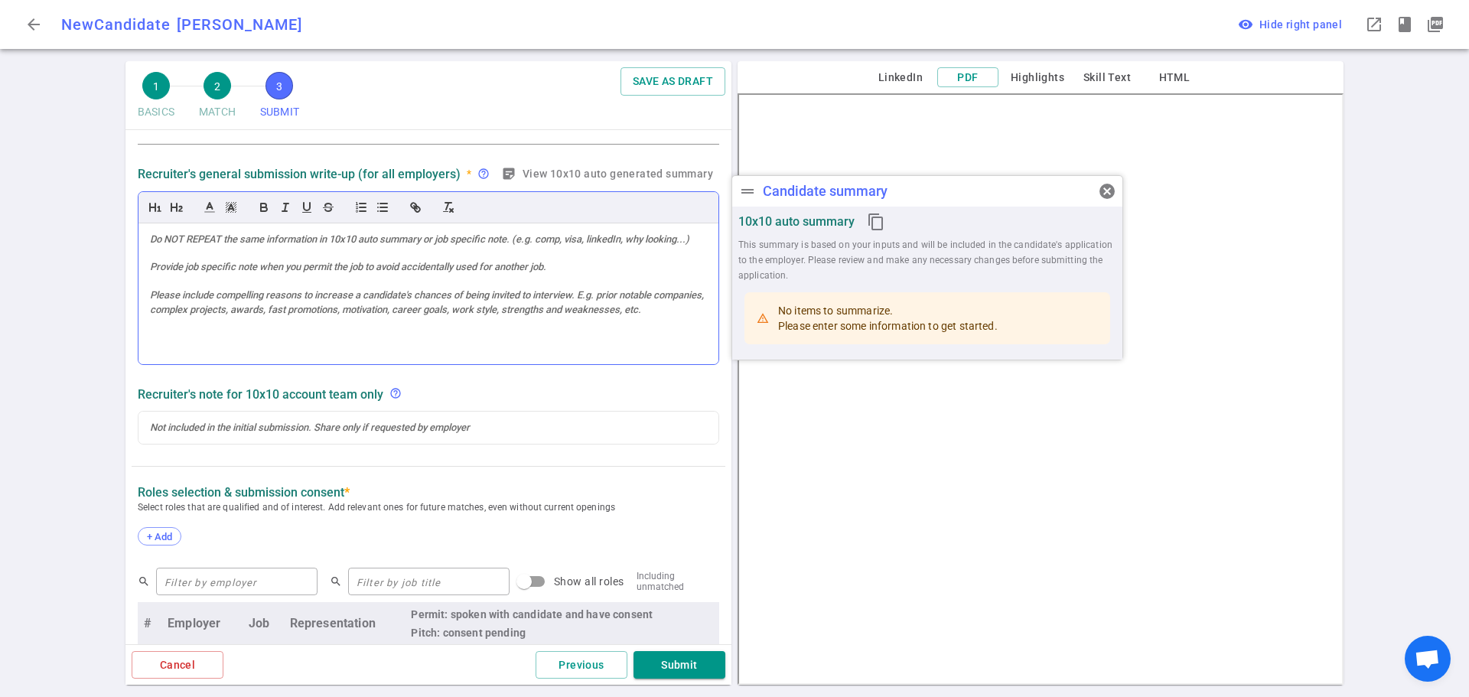
scroll to position [444, 0]
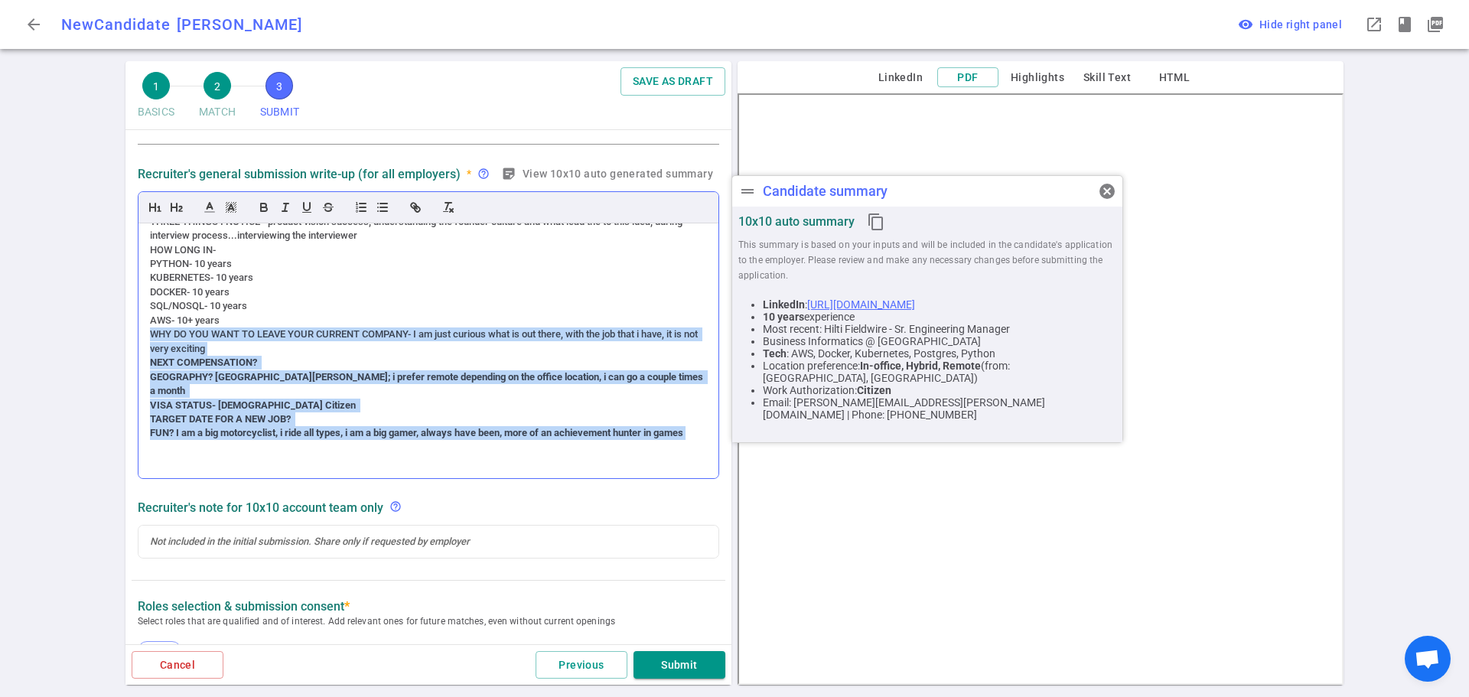
drag, startPoint x: 192, startPoint y: 448, endPoint x: 150, endPoint y: 350, distance: 106.6
click at [150, 350] on div "(ACCENT) PERSONALITY – (slight accent) accommodating, open, kind, smart, driven…" at bounding box center [428, 350] width 580 height 255
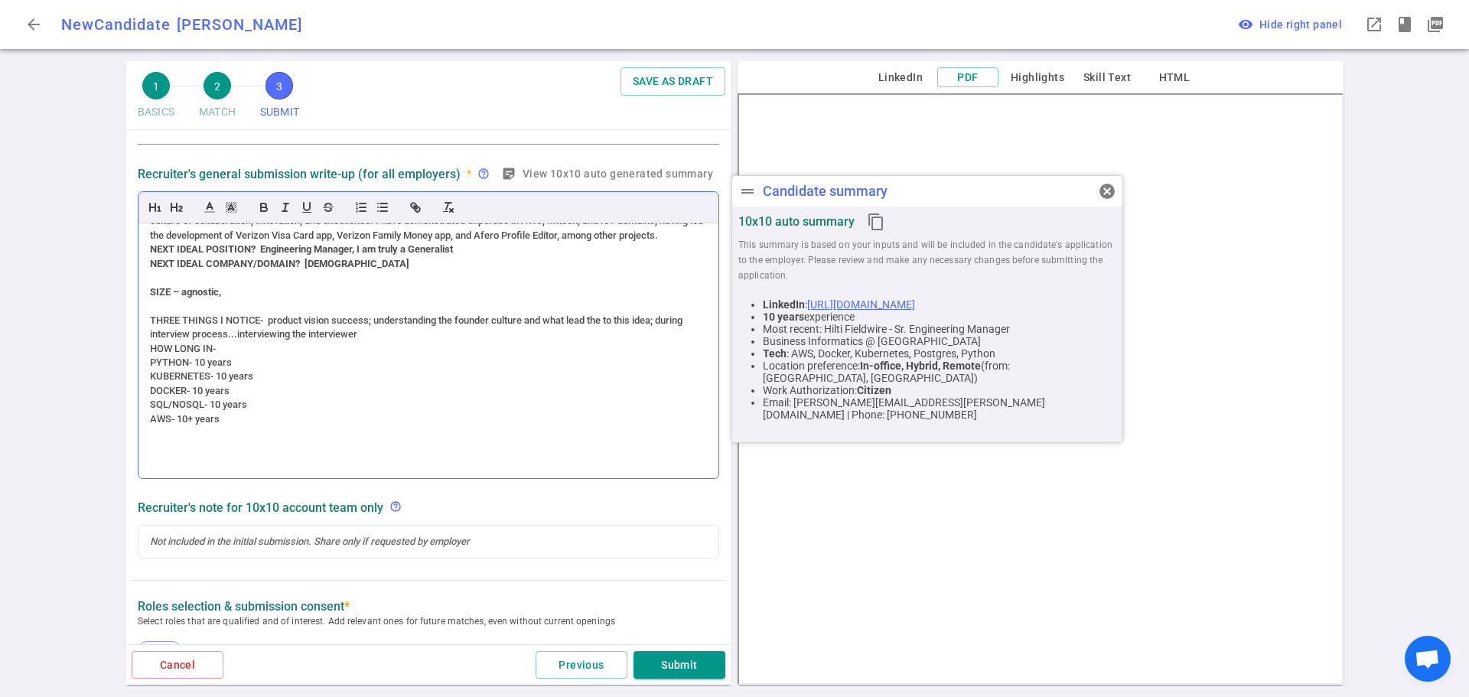
scroll to position [356, 0]
click at [150, 346] on div "HOW LONG IN-" at bounding box center [428, 349] width 557 height 14
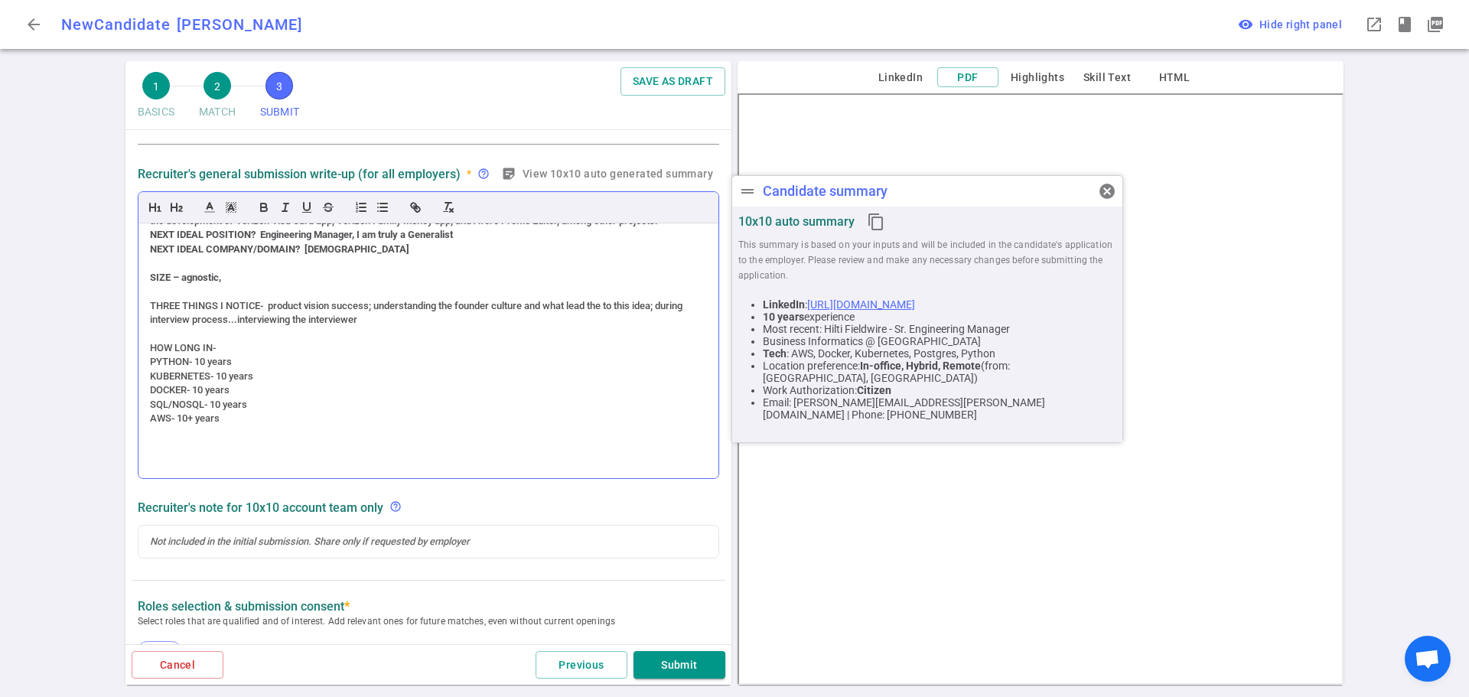
scroll to position [370, 0]
click at [604, 305] on div "THREE THINGS I NOTICE- product vision success; understanding the founder cultur…" at bounding box center [428, 313] width 557 height 28
click at [607, 304] on div "THREE THINGS I NOTICE- product vision success; understanding the founder cultur…" at bounding box center [428, 313] width 557 height 28
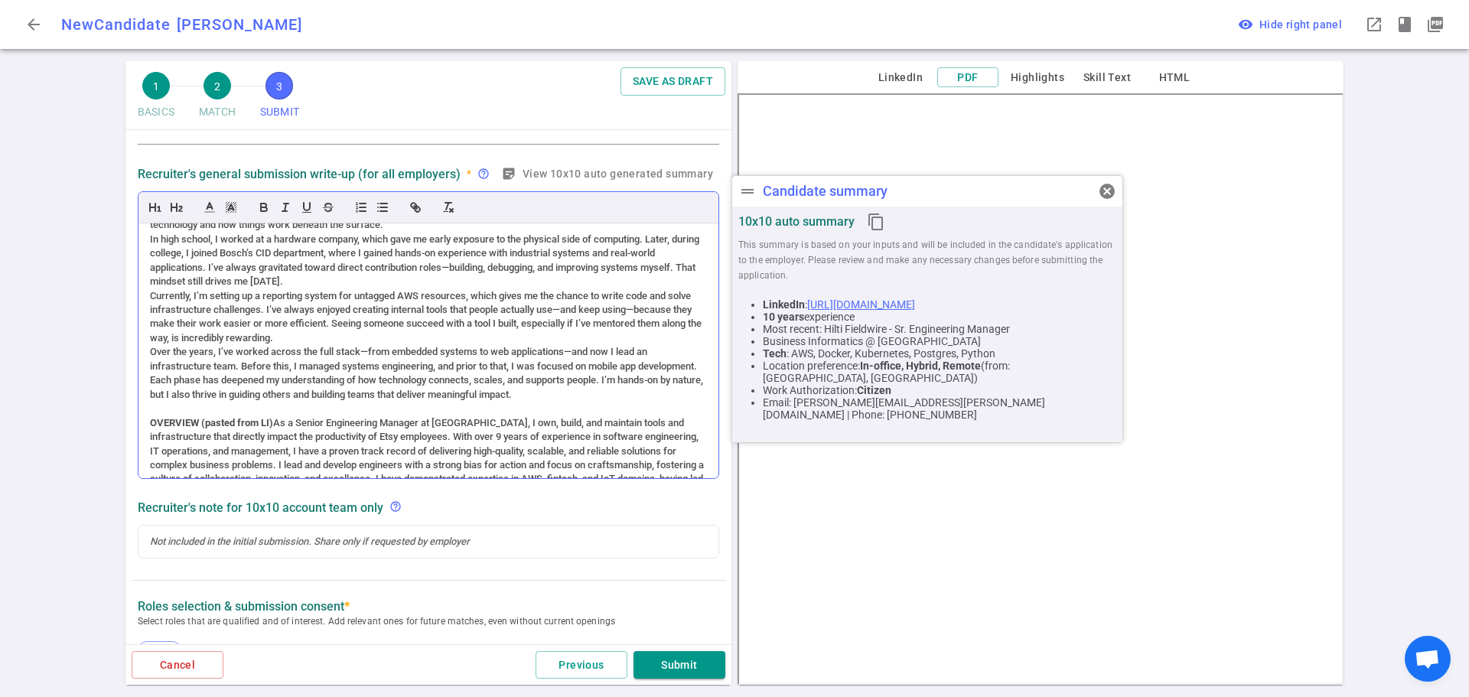
scroll to position [0, 0]
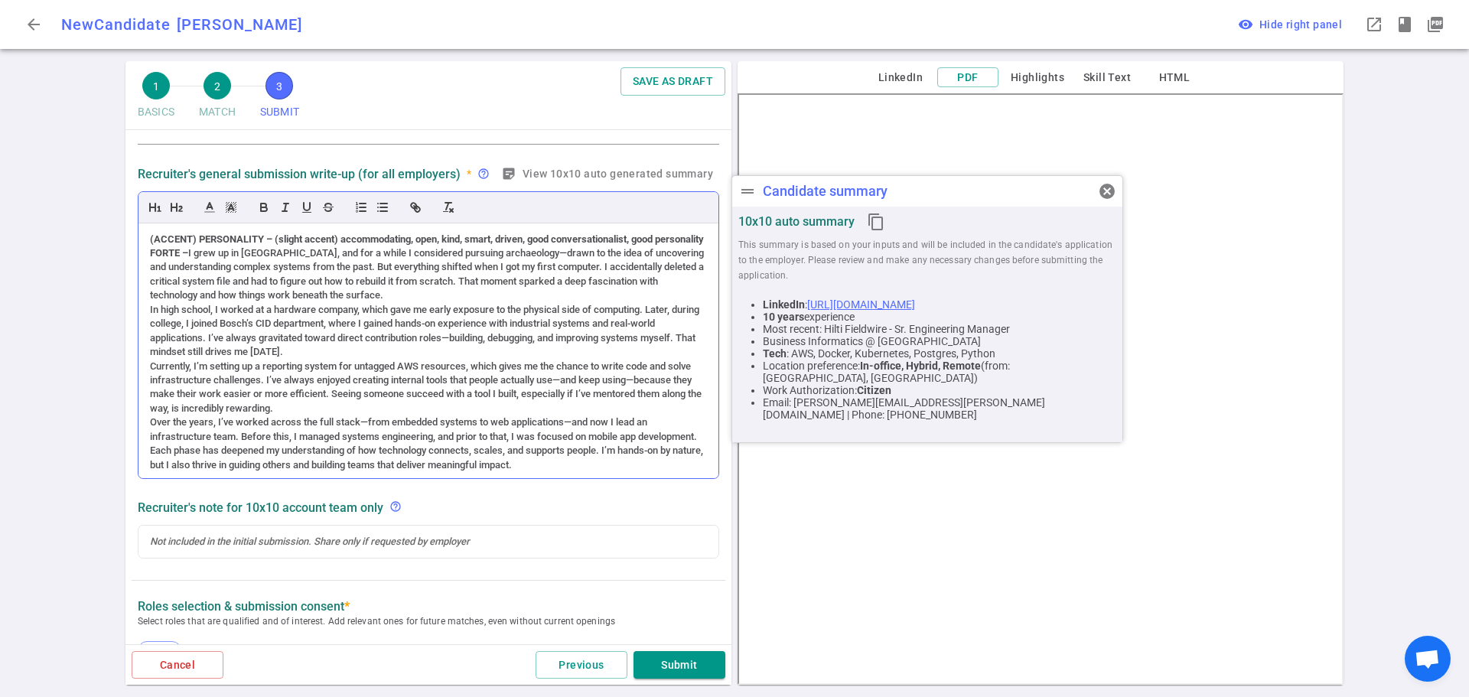
click at [147, 266] on div "(ACCENT) PERSONALITY – (slight accent) accommodating, open, kind, smart, driven…" at bounding box center [428, 350] width 580 height 255
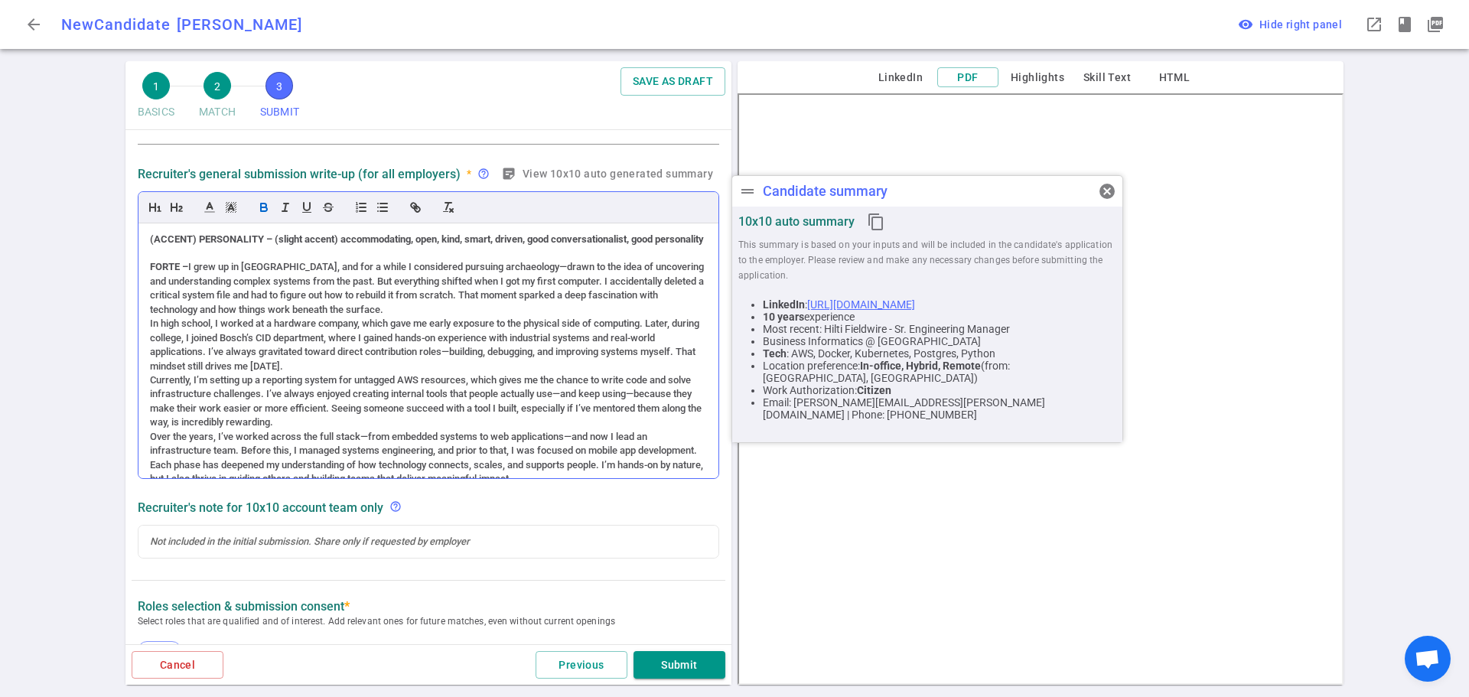
click at [148, 339] on div "(ACCENT) PERSONALITY – (slight accent) accommodating, open, kind, smart, driven…" at bounding box center [428, 350] width 580 height 255
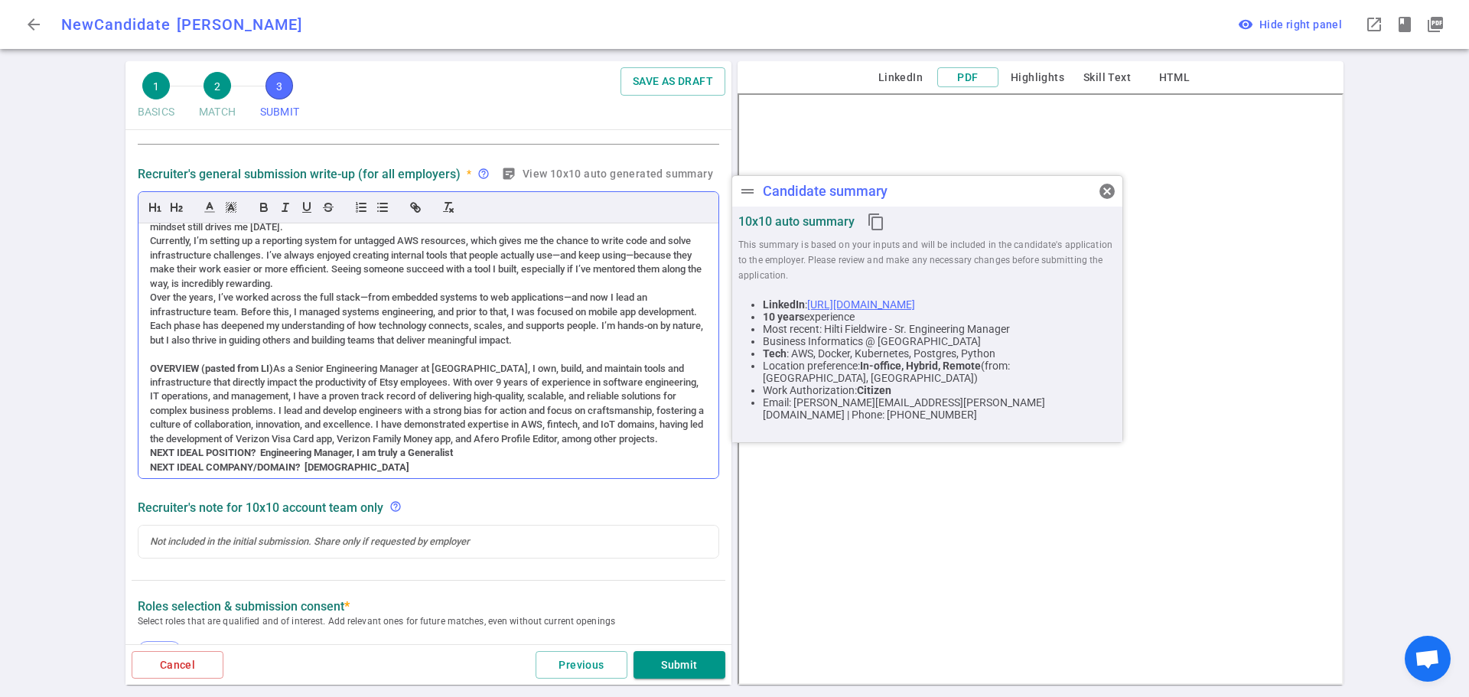
scroll to position [76, 0]
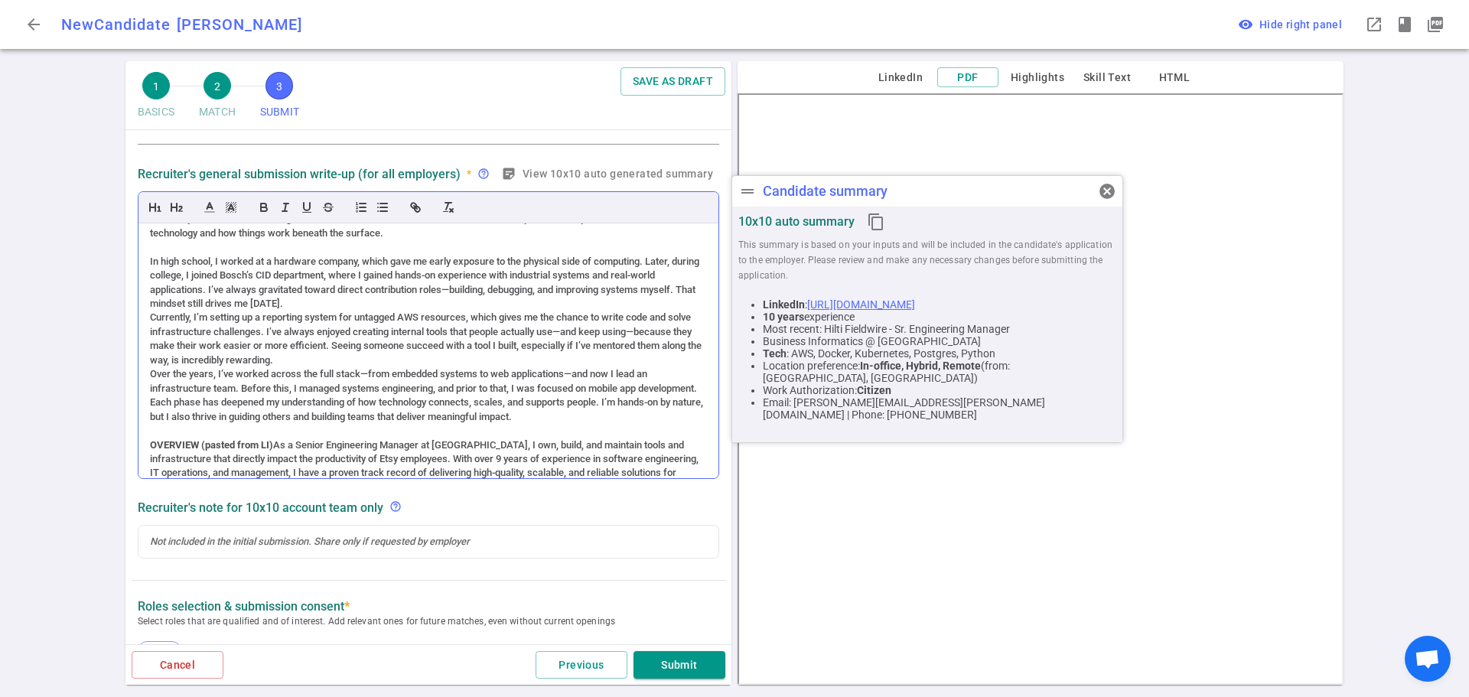
click at [148, 332] on div "(ACCENT) PERSONALITY – (slight accent) accommodating, open, kind, smart, driven…" at bounding box center [428, 350] width 580 height 255
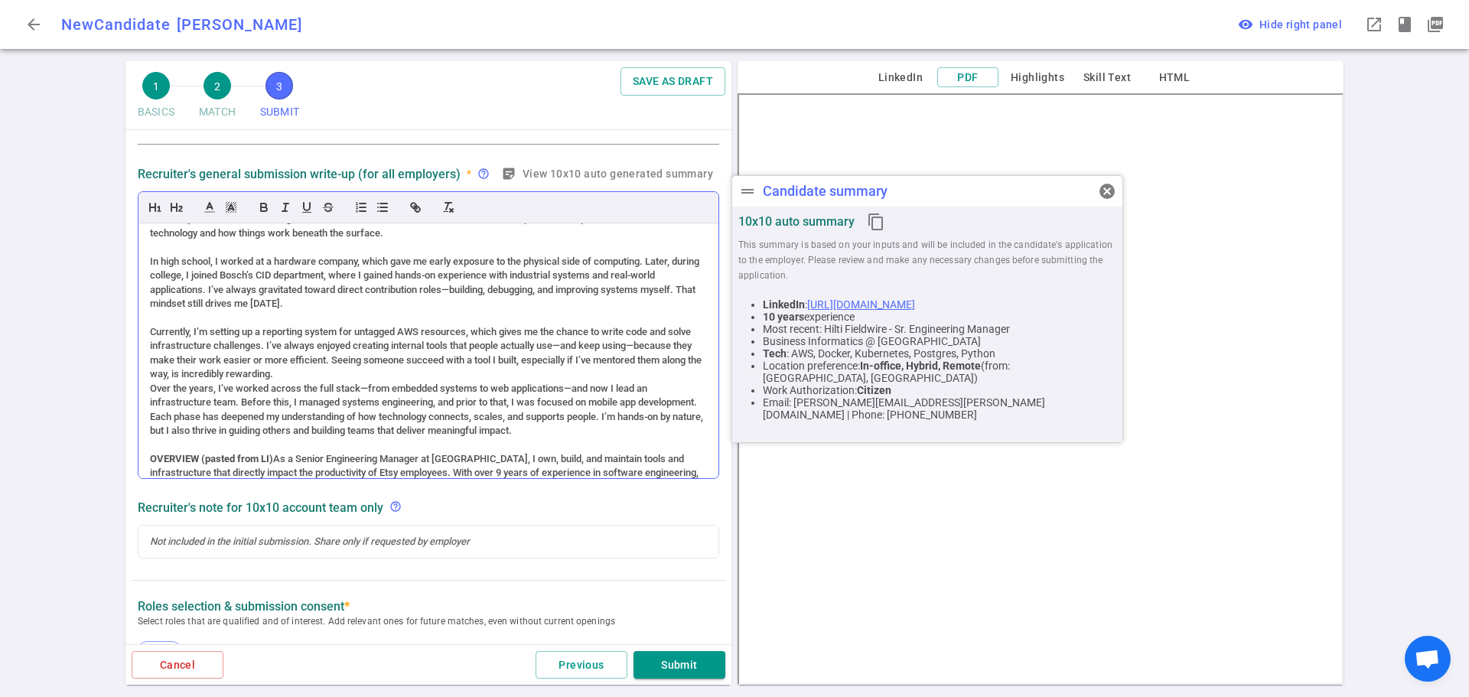
click at [151, 402] on div "Over the years, I’ve worked across the full stack—from embedded systems to web …" at bounding box center [428, 410] width 557 height 57
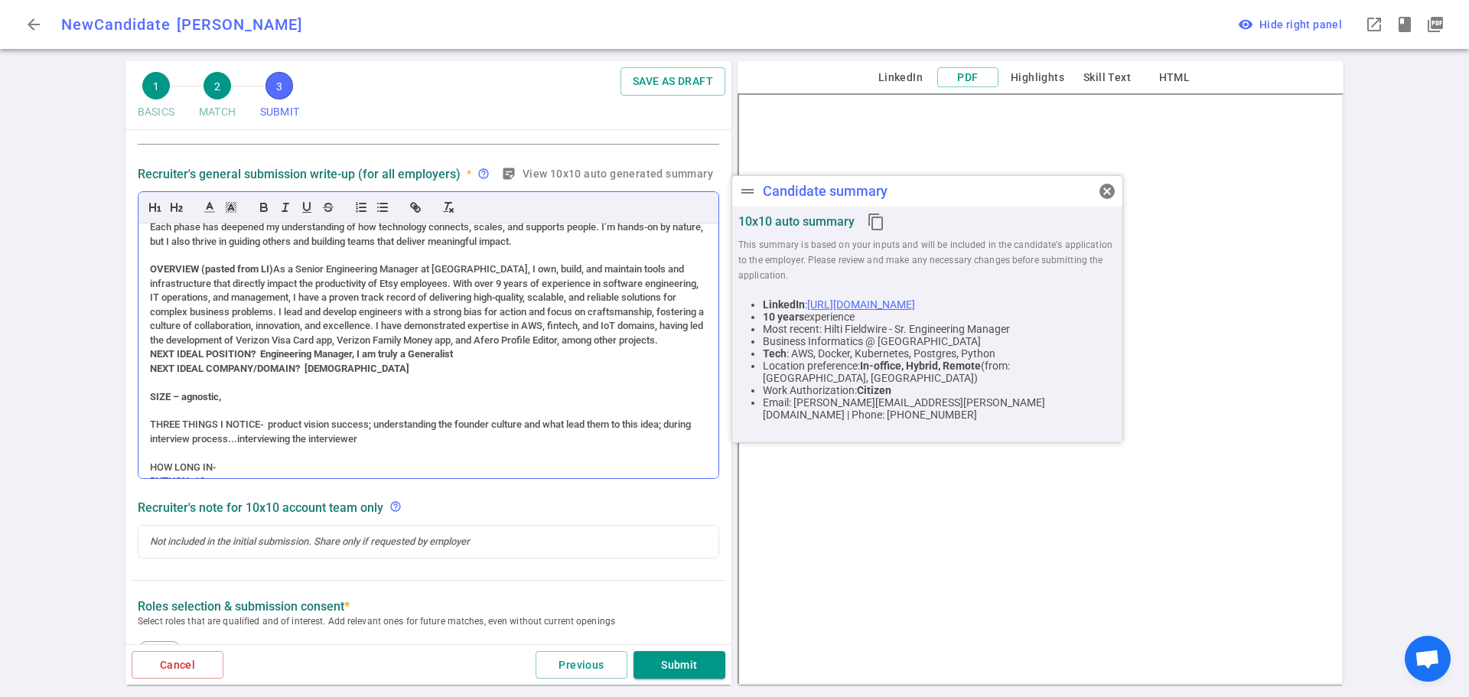
scroll to position [306, 0]
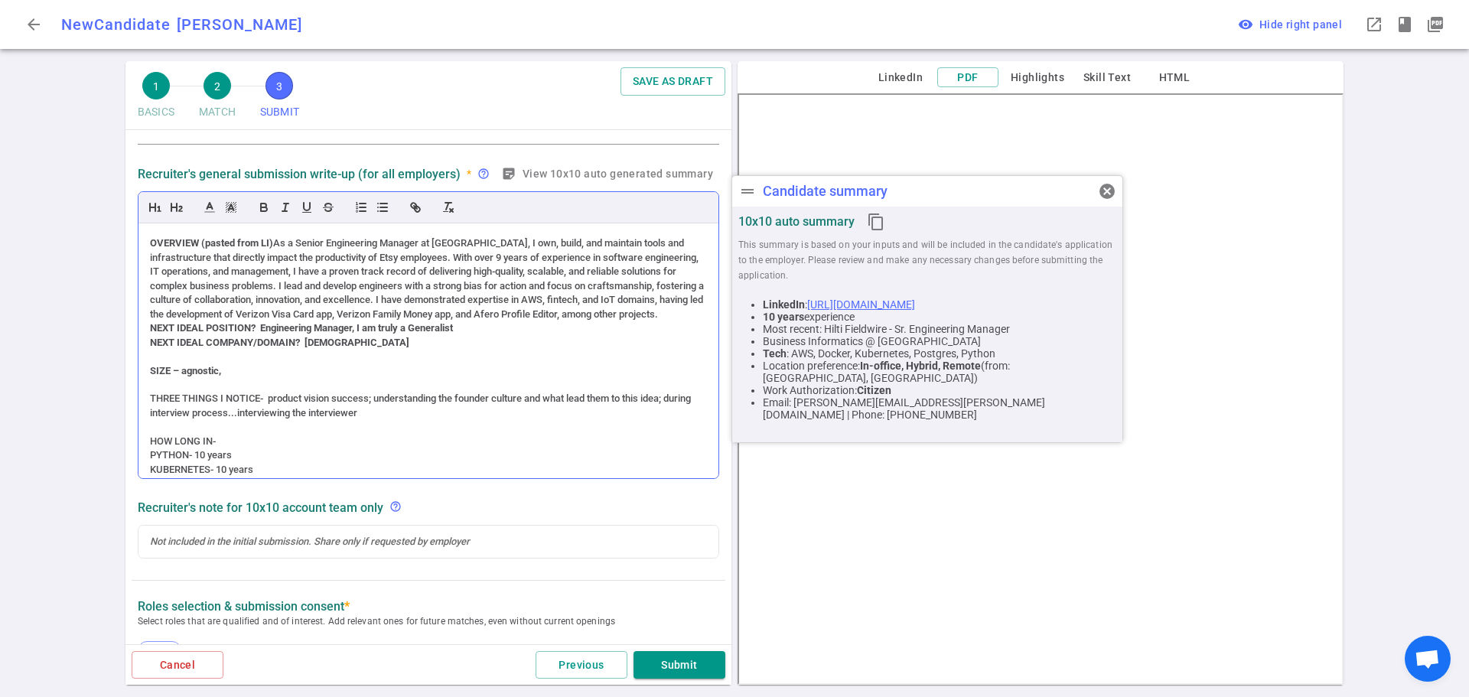
click at [151, 333] on strong "NEXT IDEAL POSITION? Engineering Manager, I am truly a Generalist" at bounding box center [301, 327] width 303 height 11
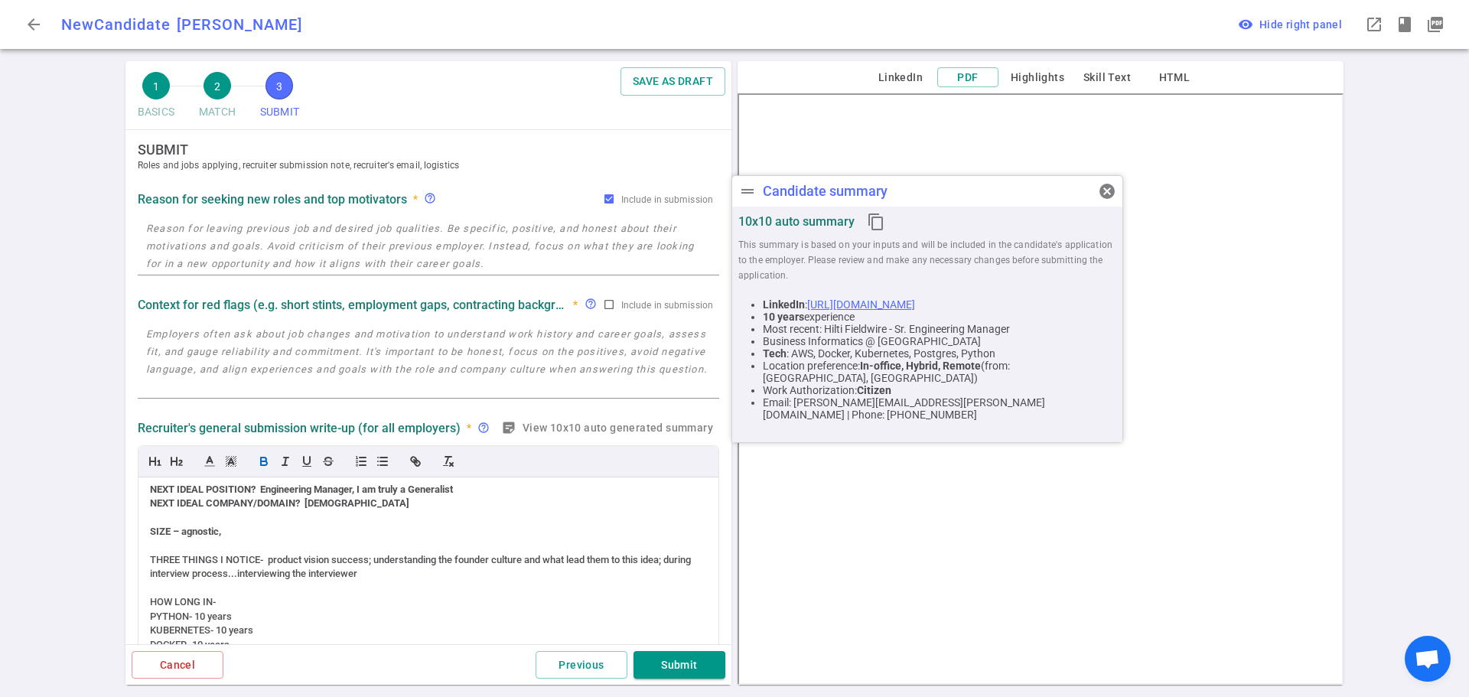
scroll to position [0, 0]
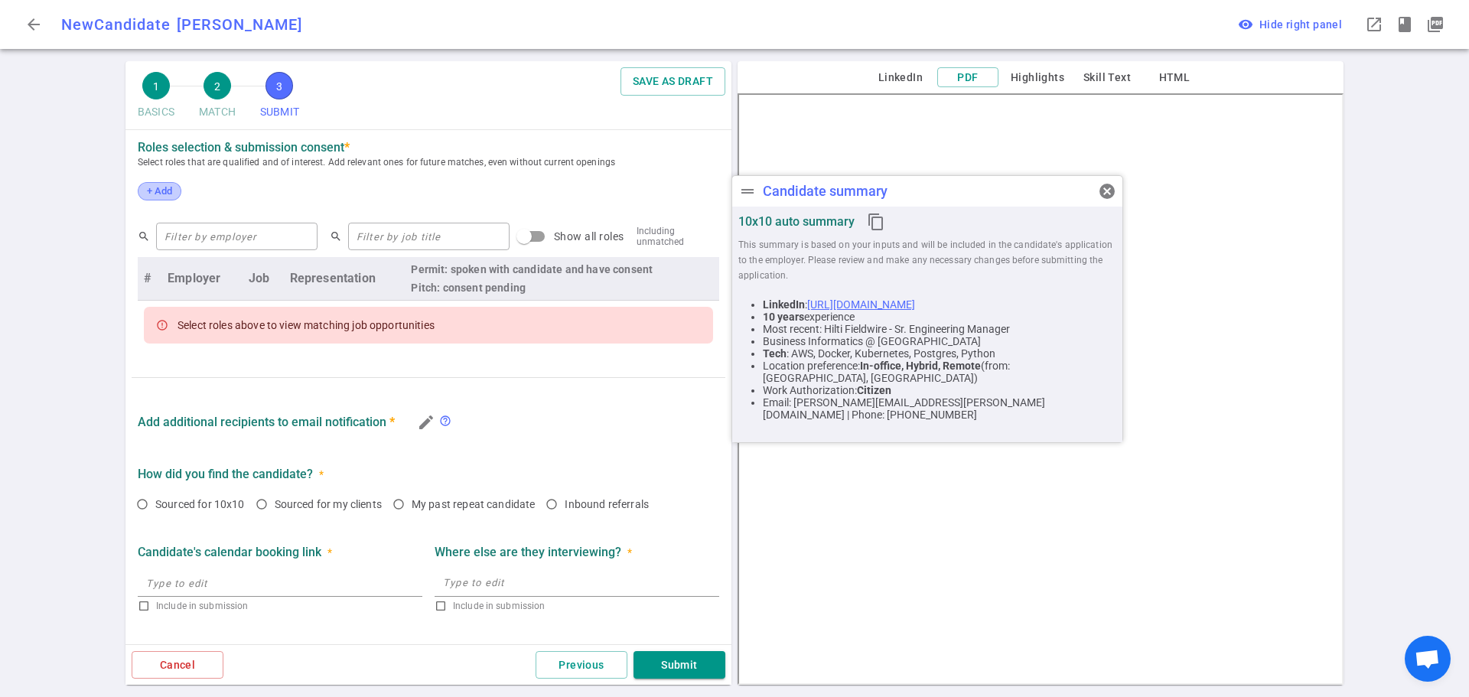
click at [151, 197] on span "+ Add" at bounding box center [159, 190] width 36 height 11
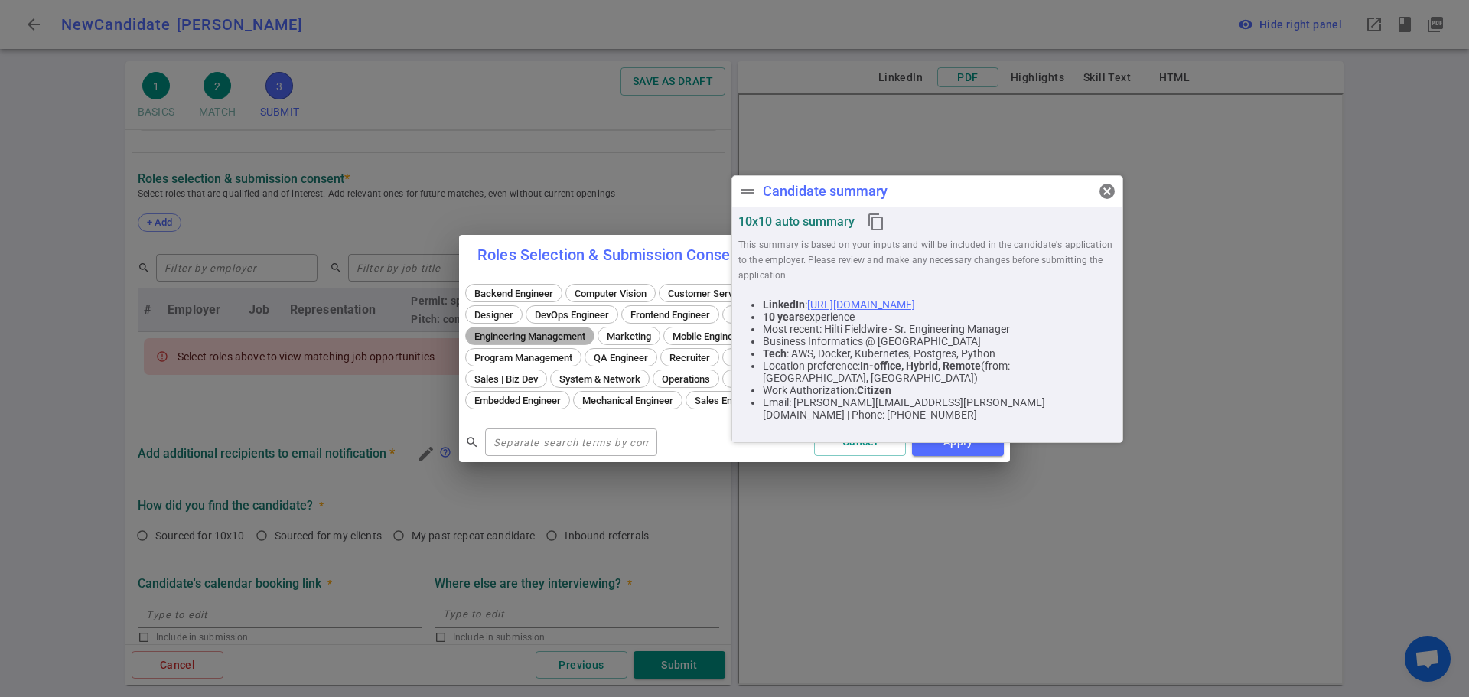
click at [590, 330] on span "Engineering Management" at bounding box center [530, 335] width 122 height 11
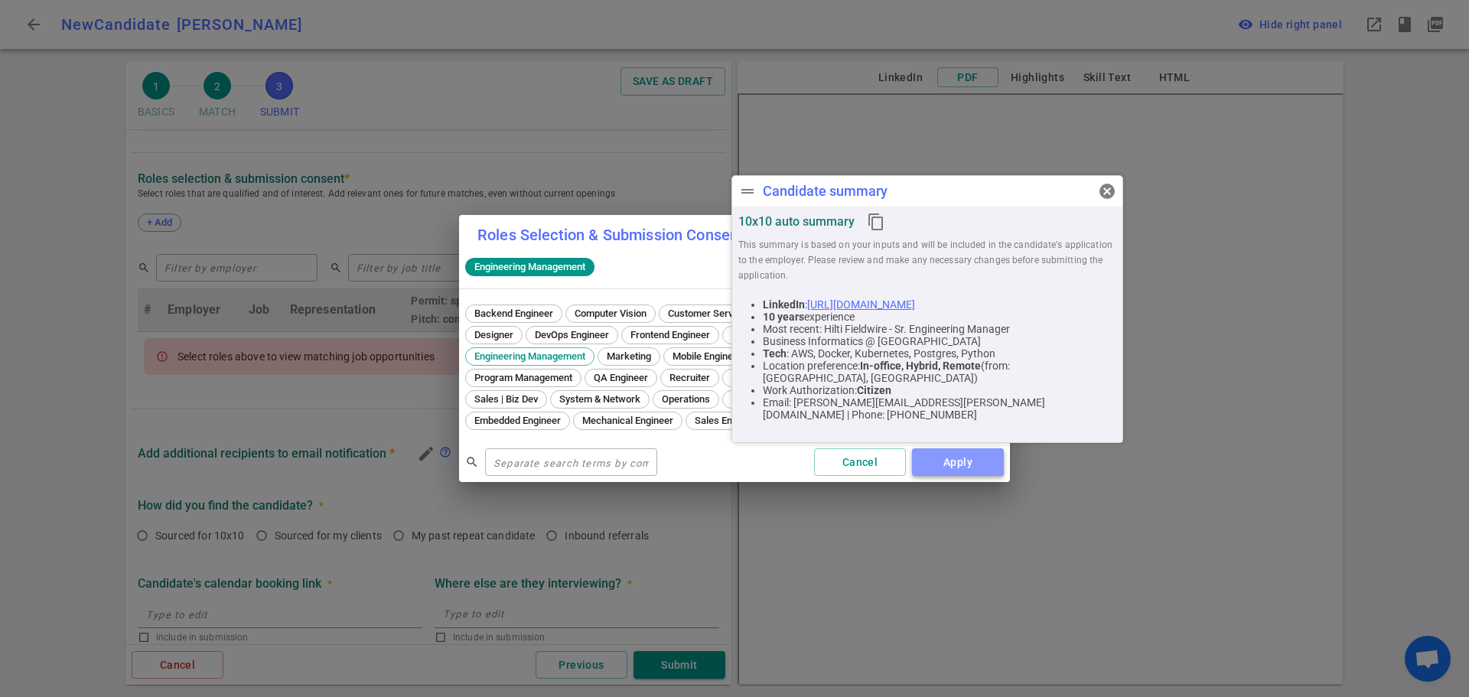
click at [956, 471] on button "Apply" at bounding box center [958, 462] width 92 height 28
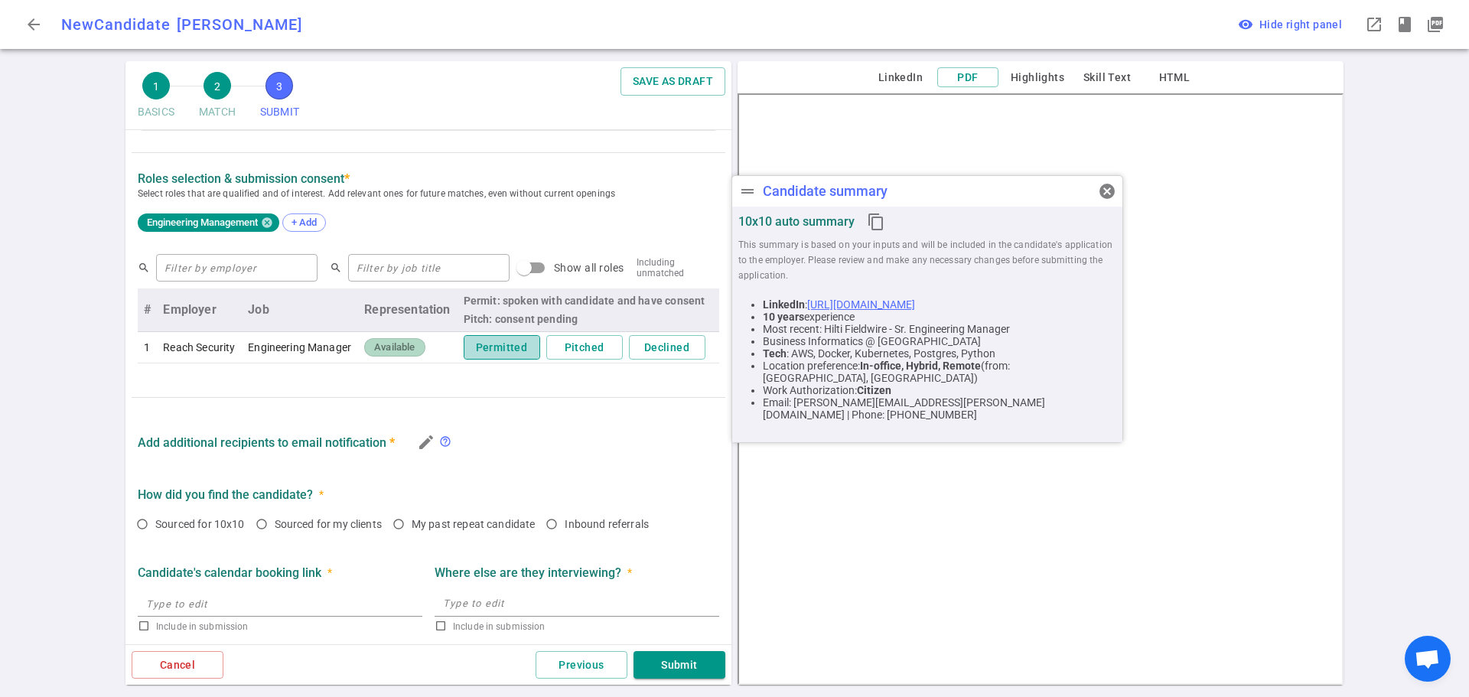
click at [503, 355] on button "Permitted" at bounding box center [502, 347] width 76 height 25
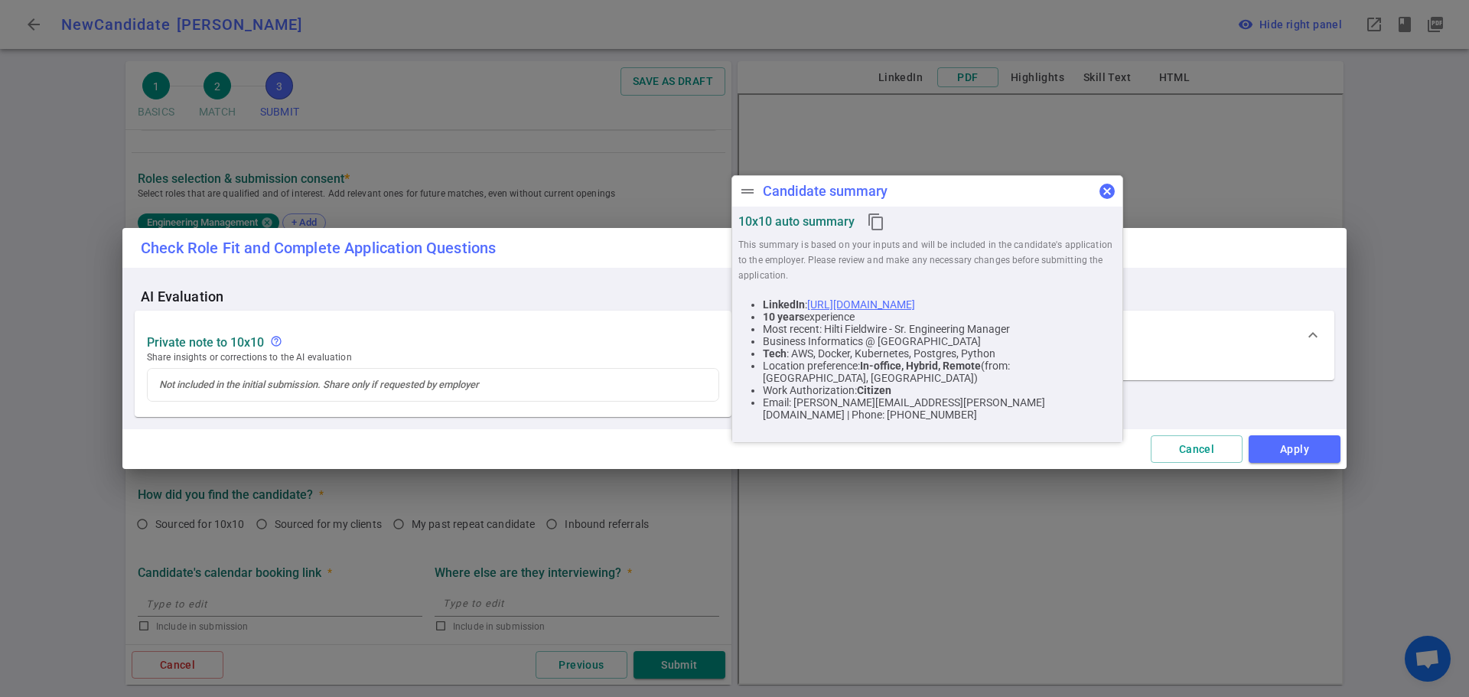
click at [1111, 194] on span "cancel" at bounding box center [1107, 191] width 18 height 18
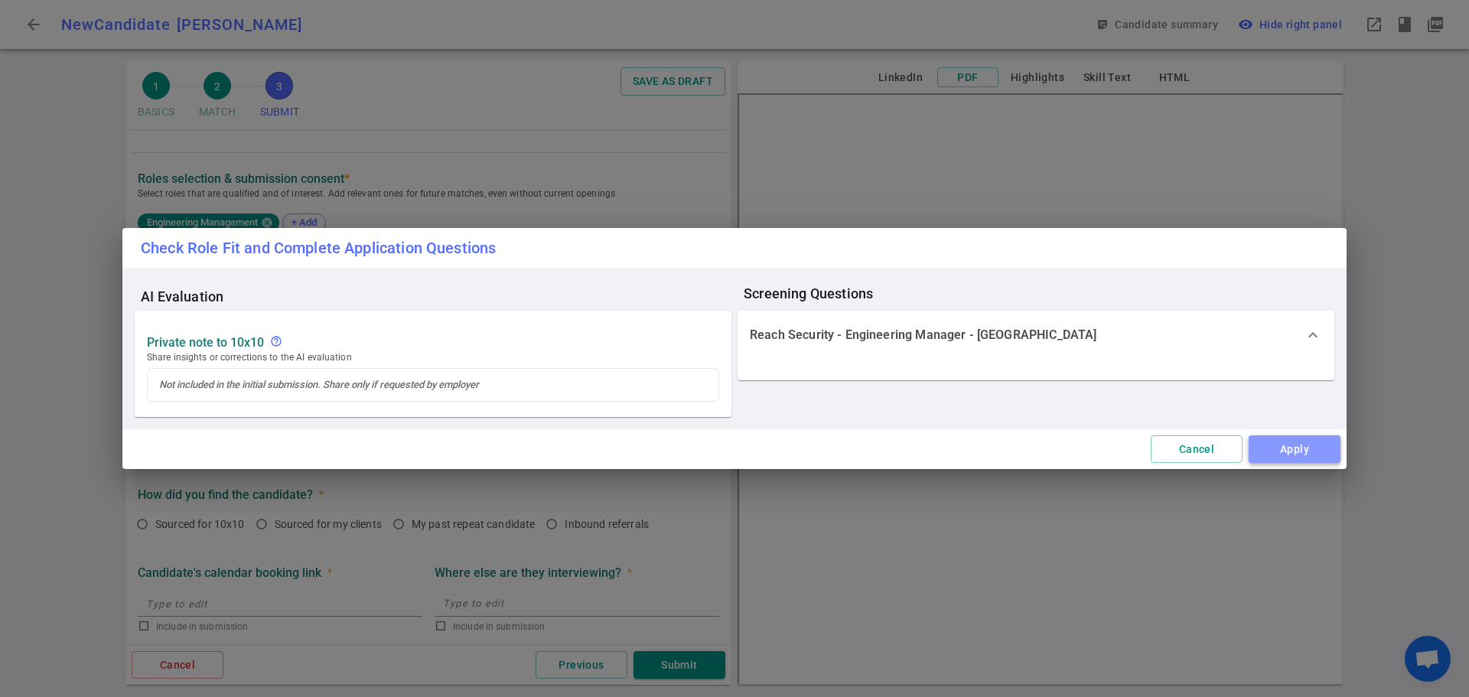
click at [1280, 451] on button "Apply" at bounding box center [1294, 449] width 92 height 28
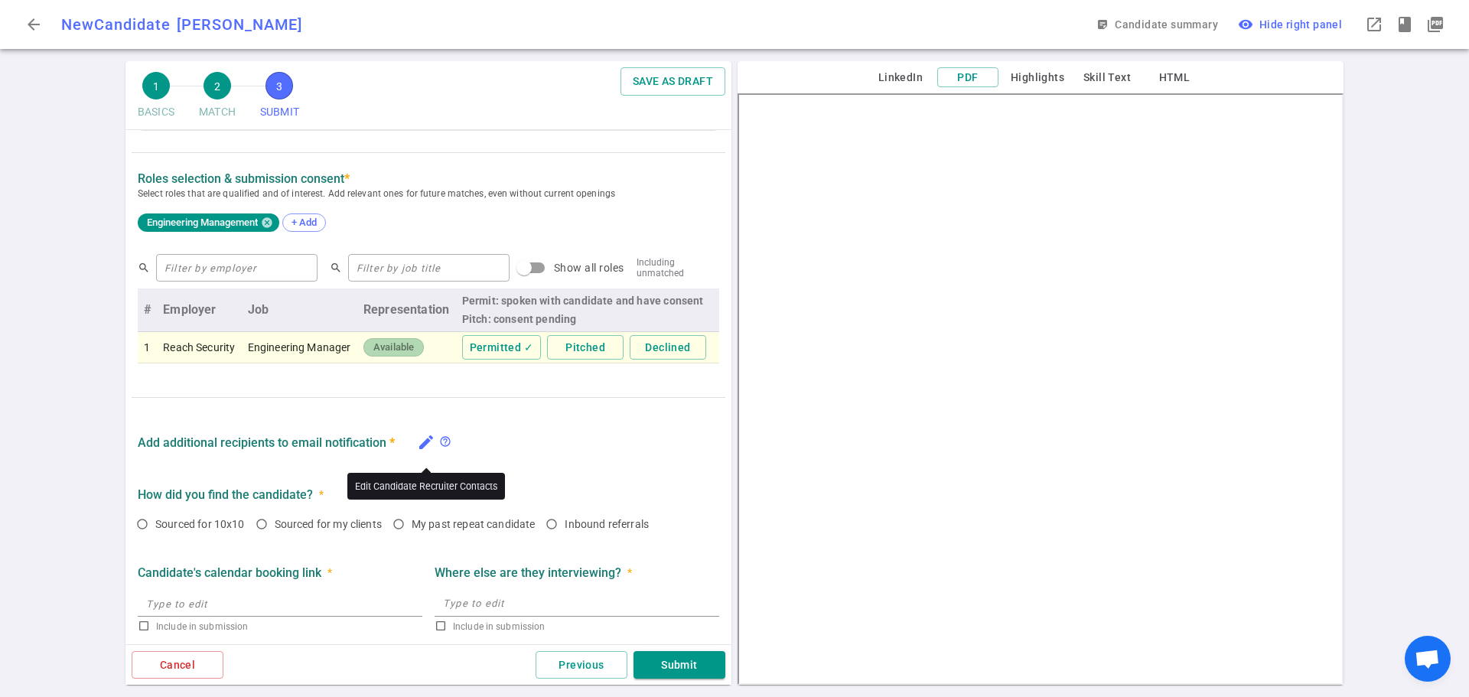
click at [427, 447] on icon "edit" at bounding box center [426, 442] width 18 height 18
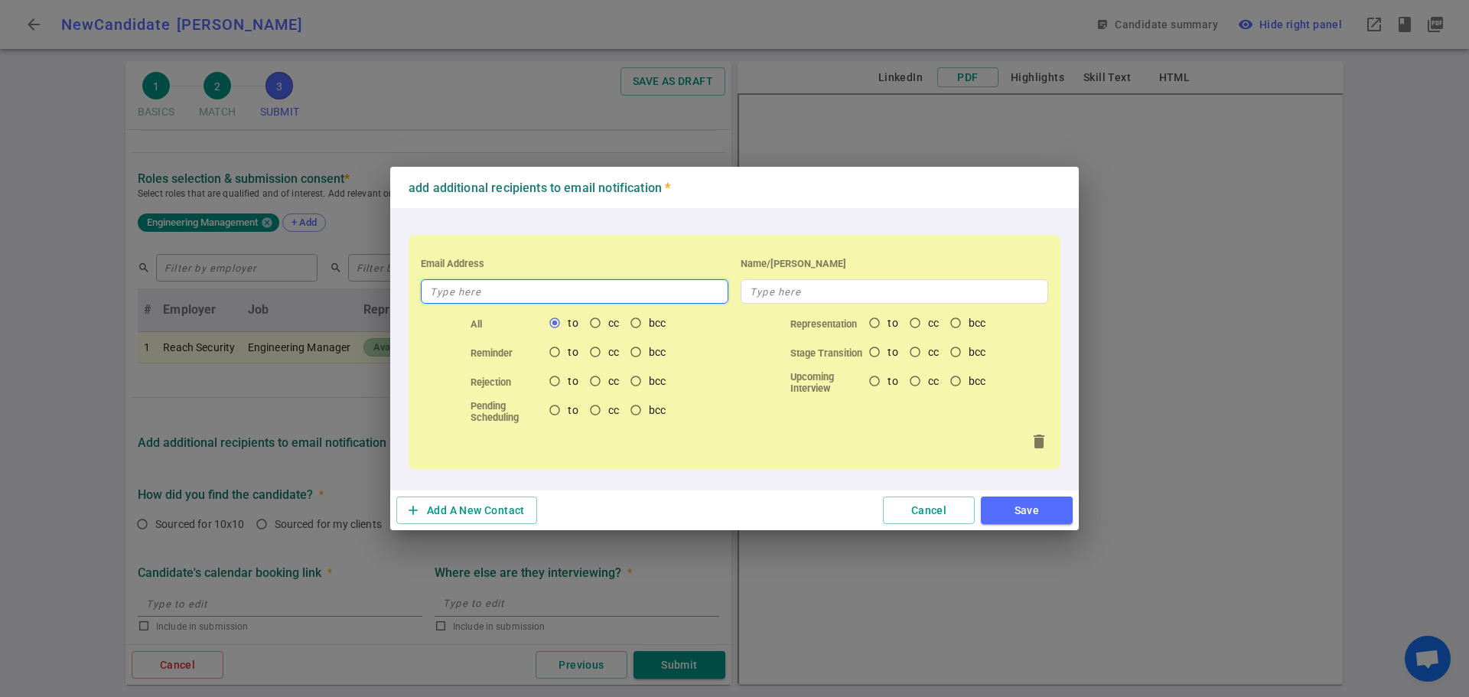
click at [540, 288] on input "text" at bounding box center [574, 291] width 307 height 24
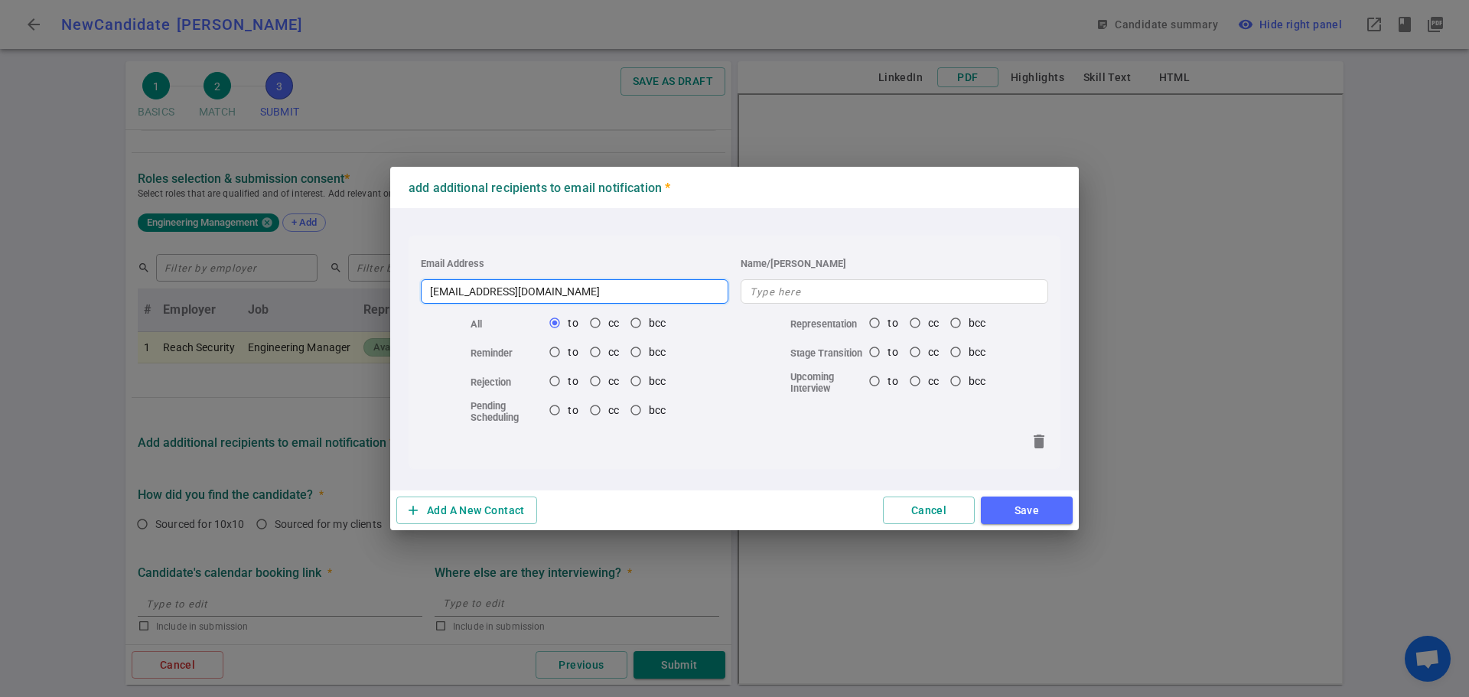
type input "pat.r@terransys.com"
click at [1011, 508] on button "Save" at bounding box center [1027, 510] width 92 height 28
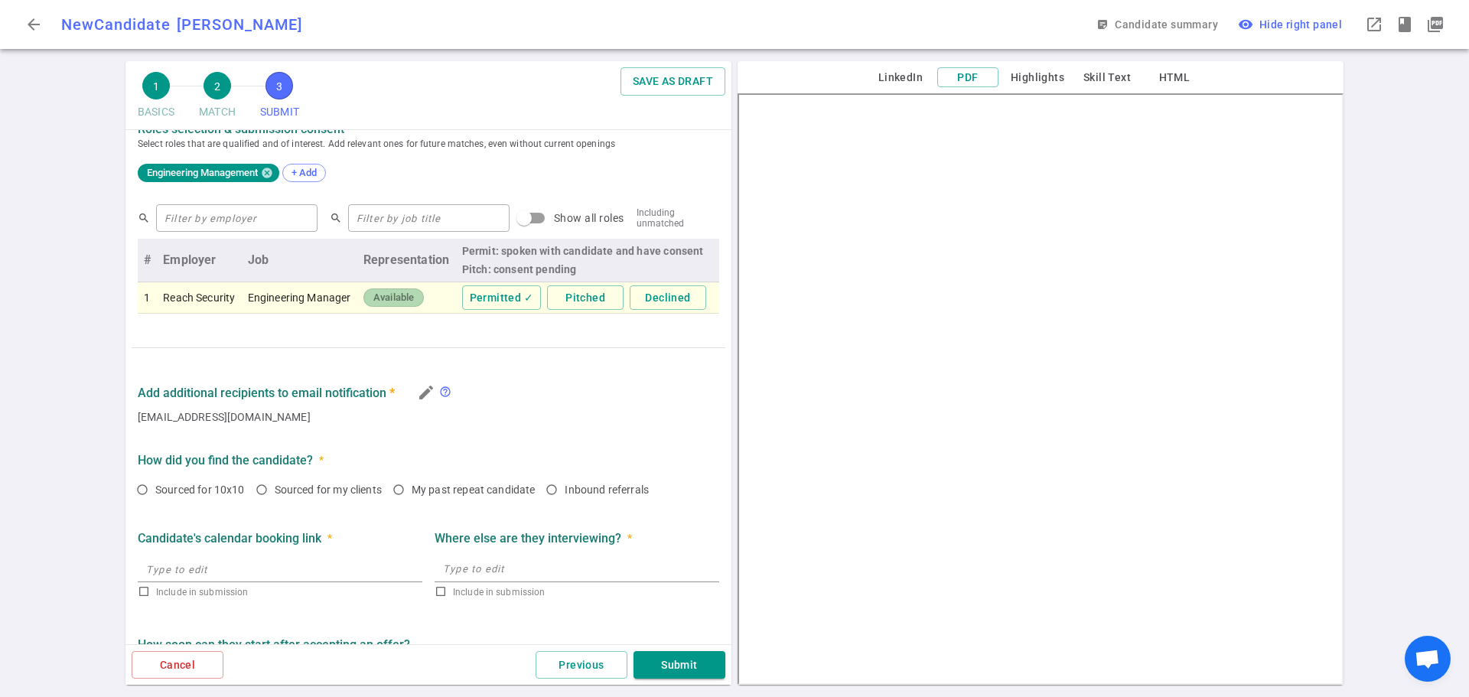
scroll to position [733, 0]
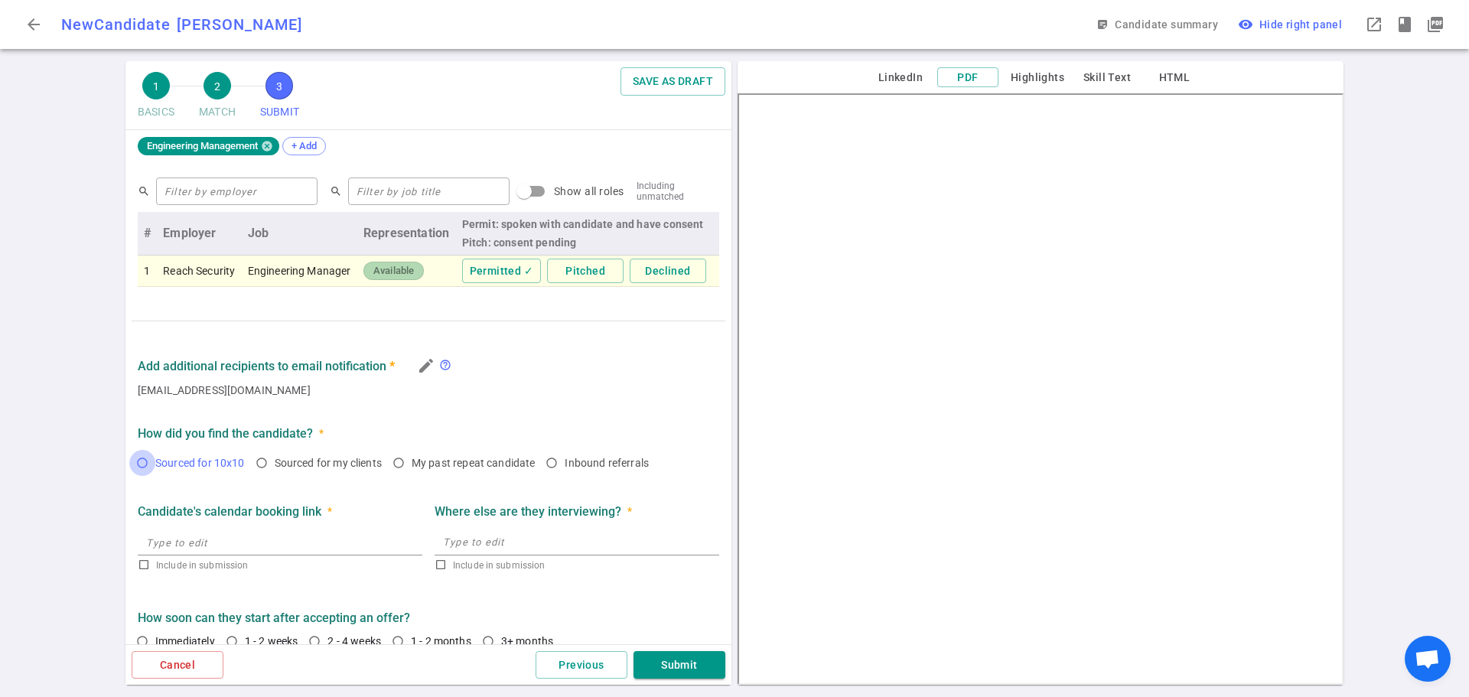
click at [143, 471] on input "Sourced for 10x10" at bounding box center [142, 463] width 26 height 26
radio input "true"
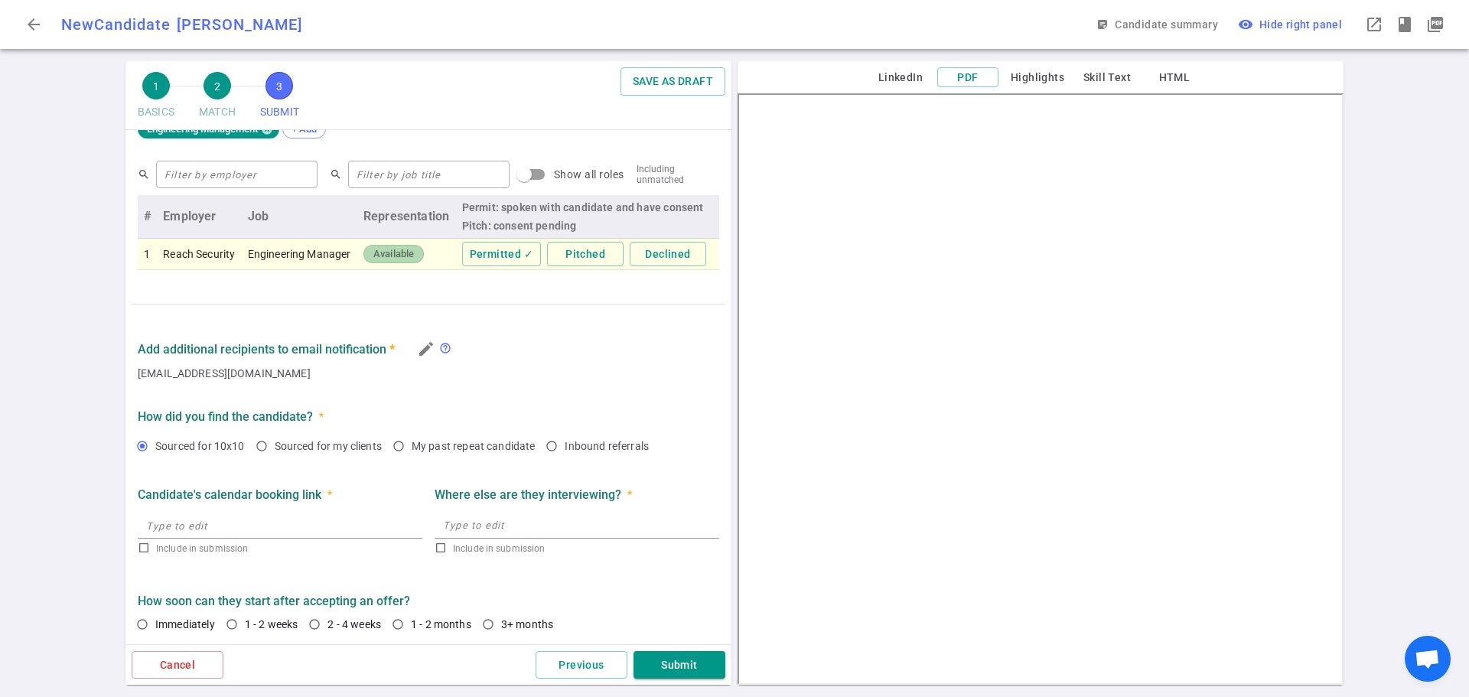
scroll to position [760, 0]
click at [235, 616] on input "1 - 2 weeks" at bounding box center [232, 622] width 26 height 26
radio input "true"
click at [684, 666] on button "Submit" at bounding box center [679, 665] width 92 height 28
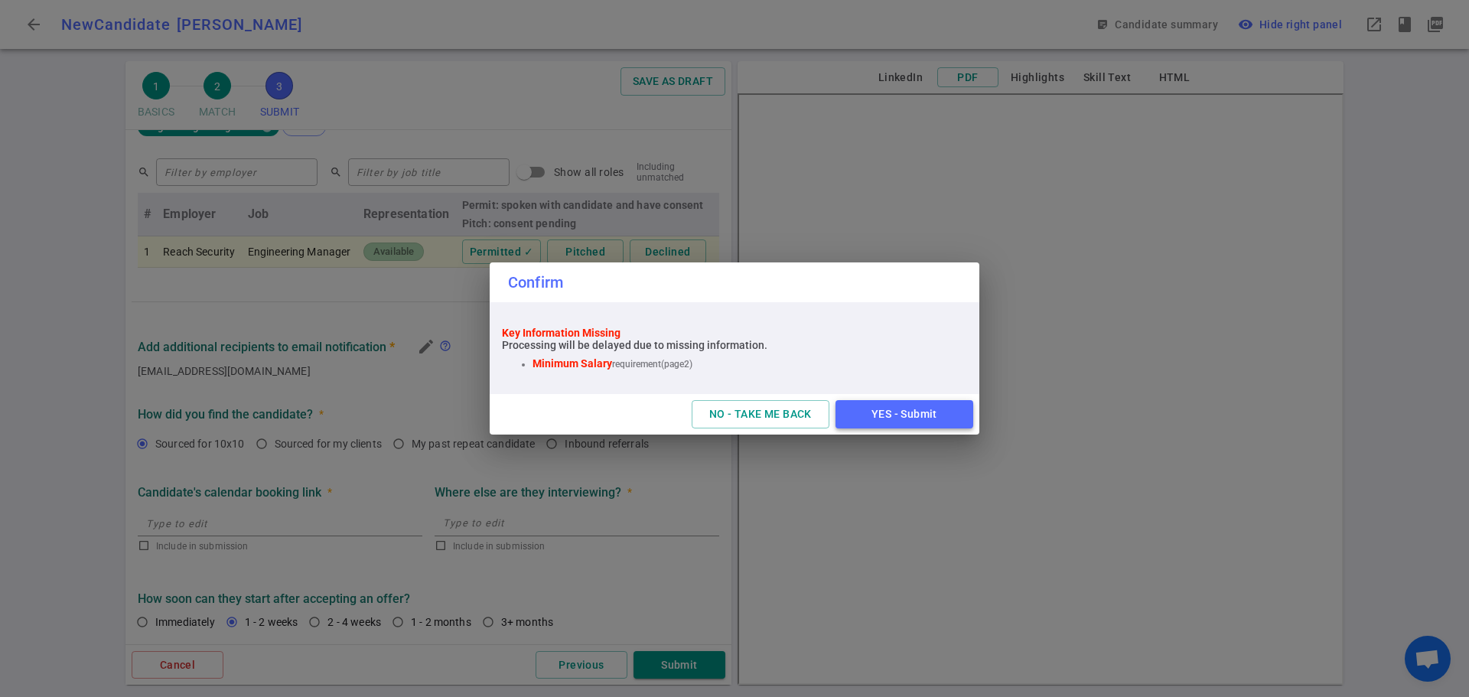
click at [908, 413] on button "YES - Submit" at bounding box center [904, 414] width 138 height 28
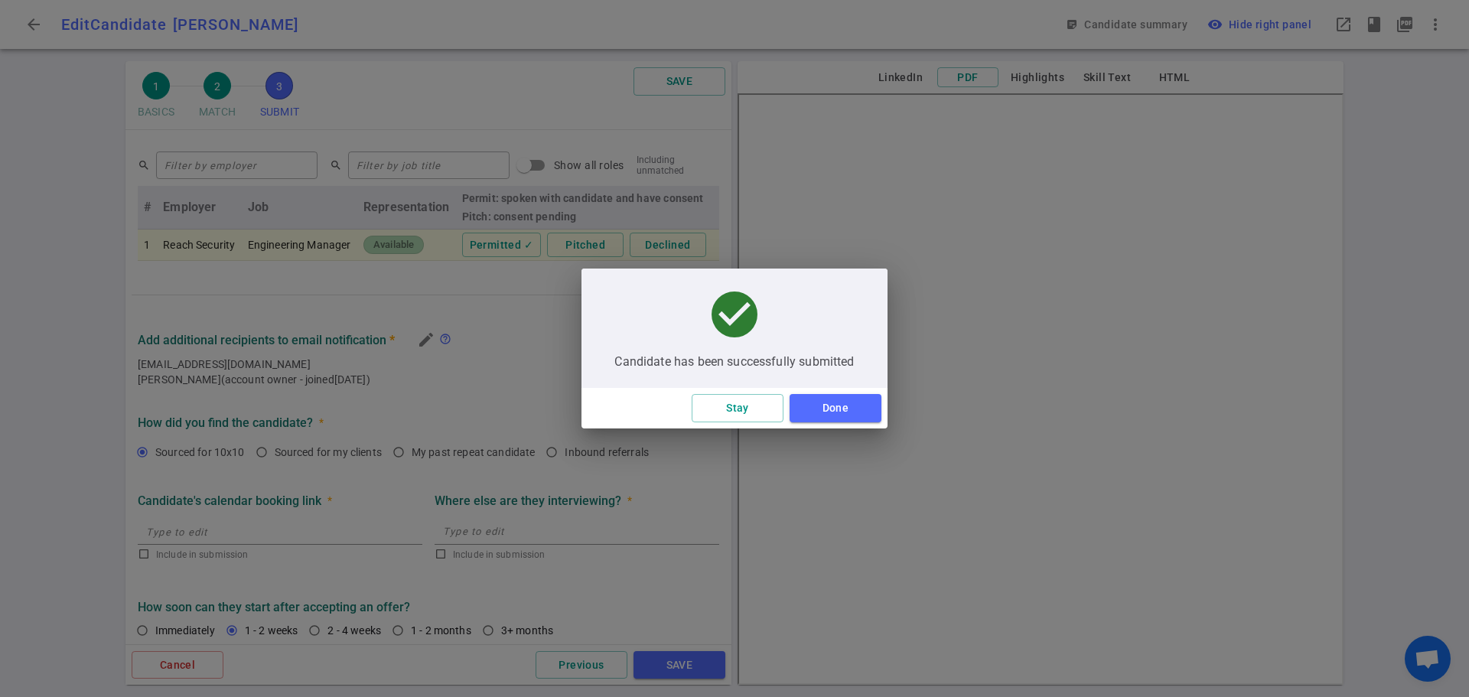
scroll to position [427, 0]
click at [828, 412] on button "Done" at bounding box center [835, 408] width 92 height 28
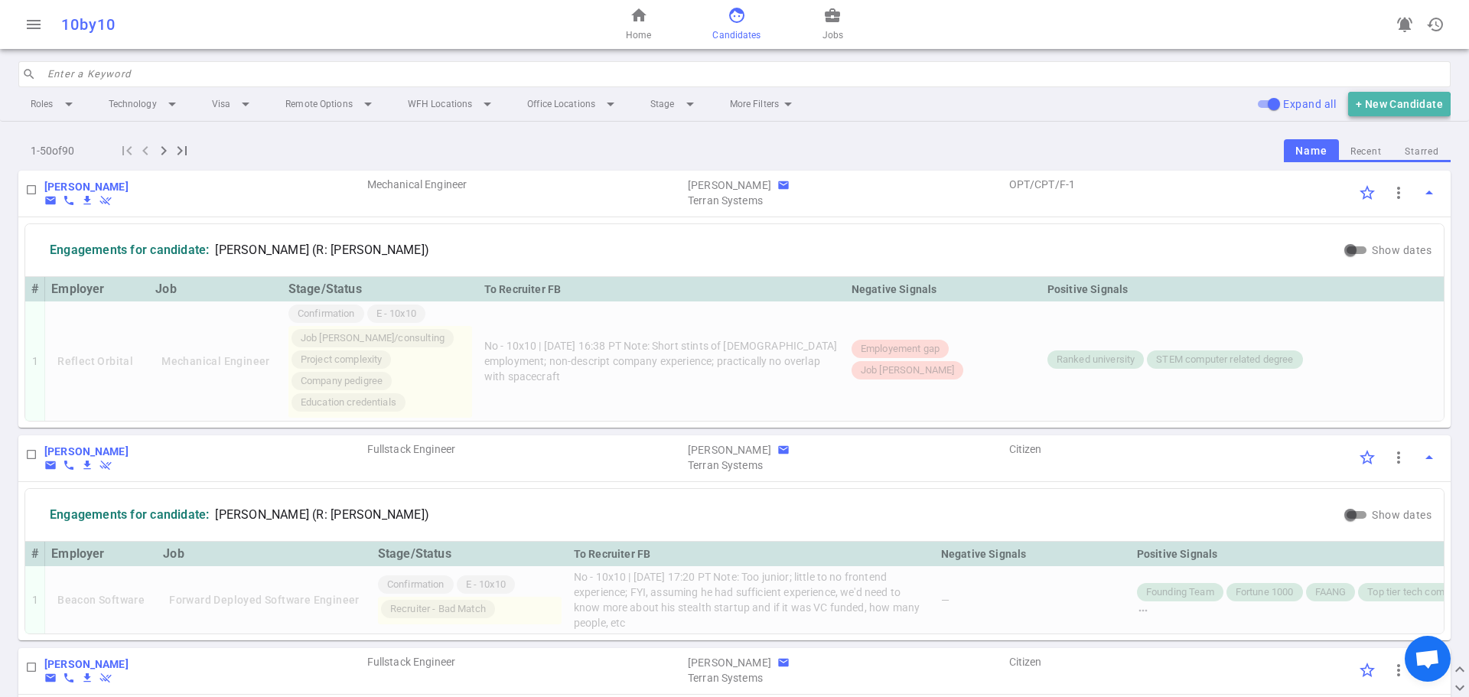
click at [1381, 106] on button "+ New Candidate" at bounding box center [1399, 104] width 102 height 25
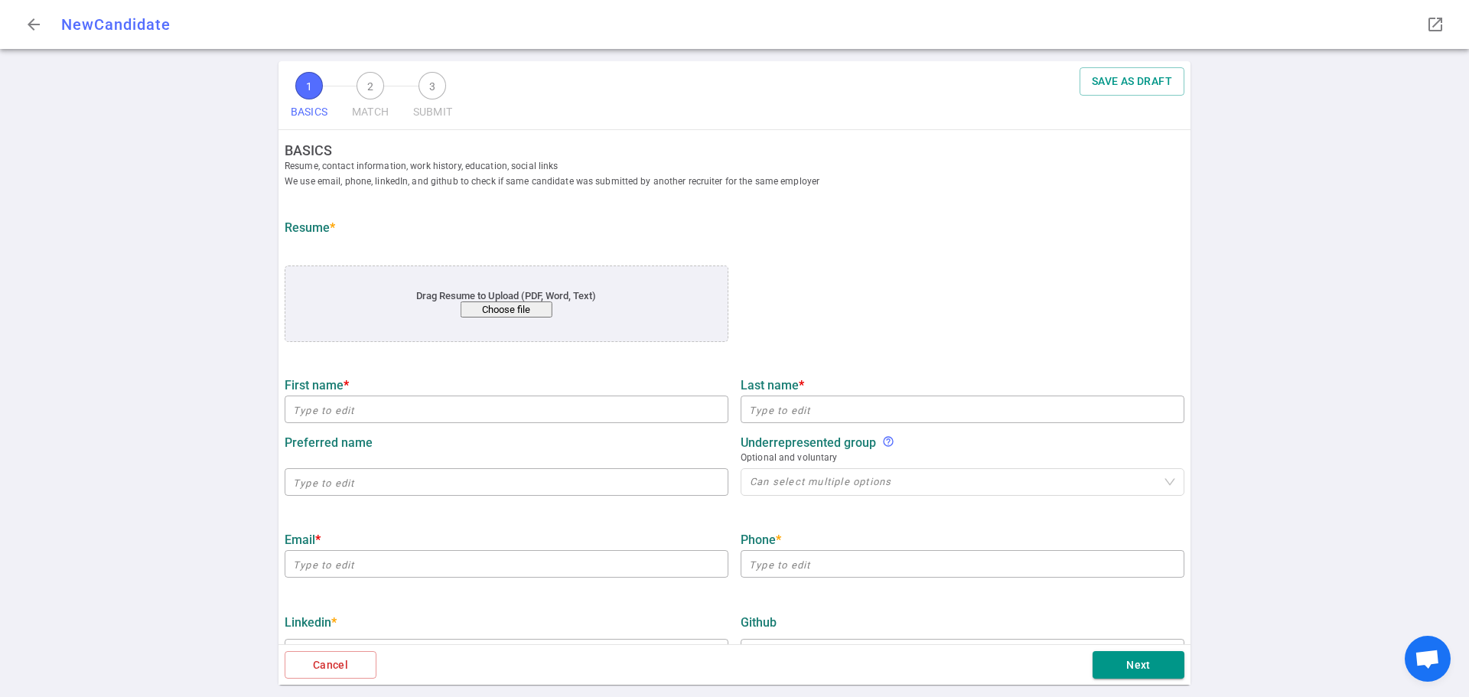
click at [502, 310] on button "Choose file" at bounding box center [506, 309] width 92 height 16
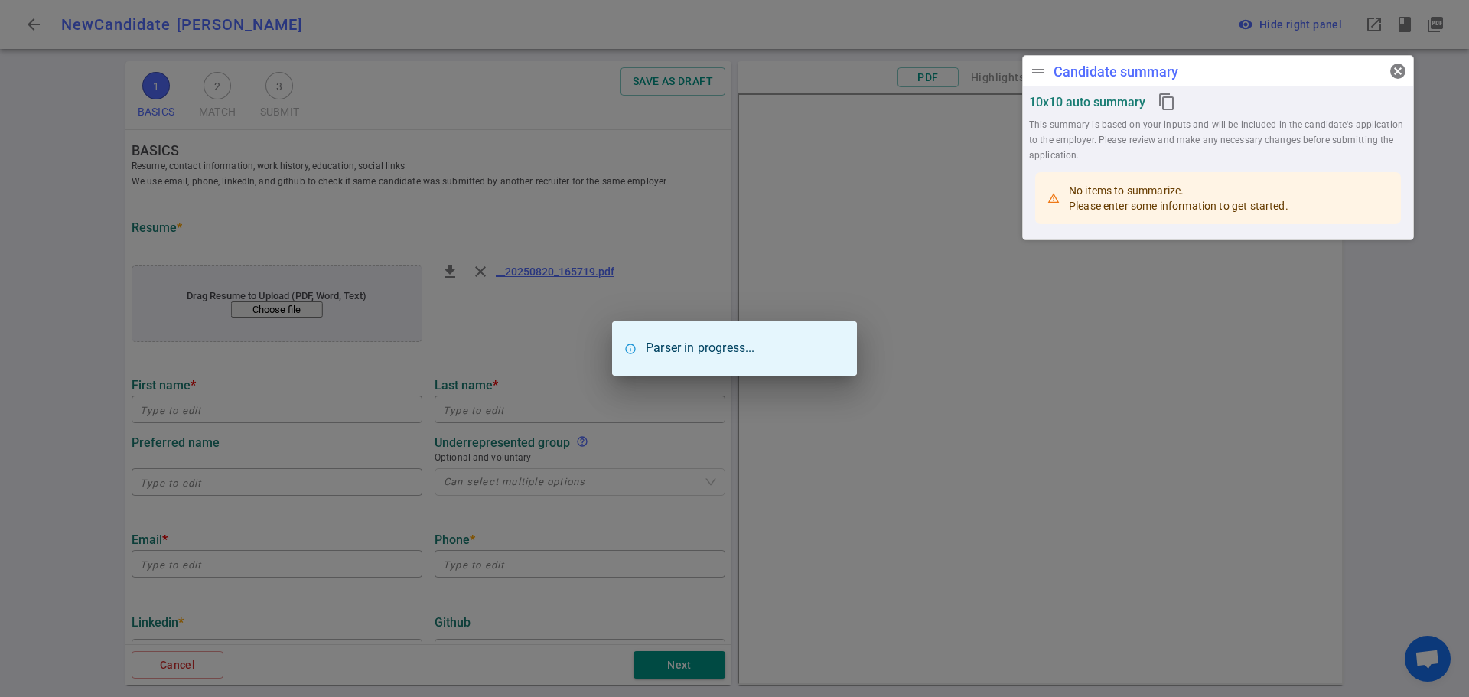
type input "Thiago"
type input "Hriuchi"
type input "thiago.horiuchi@outlook.com"
type input "+1 (628) 600-5227"
type input "Microsoft"
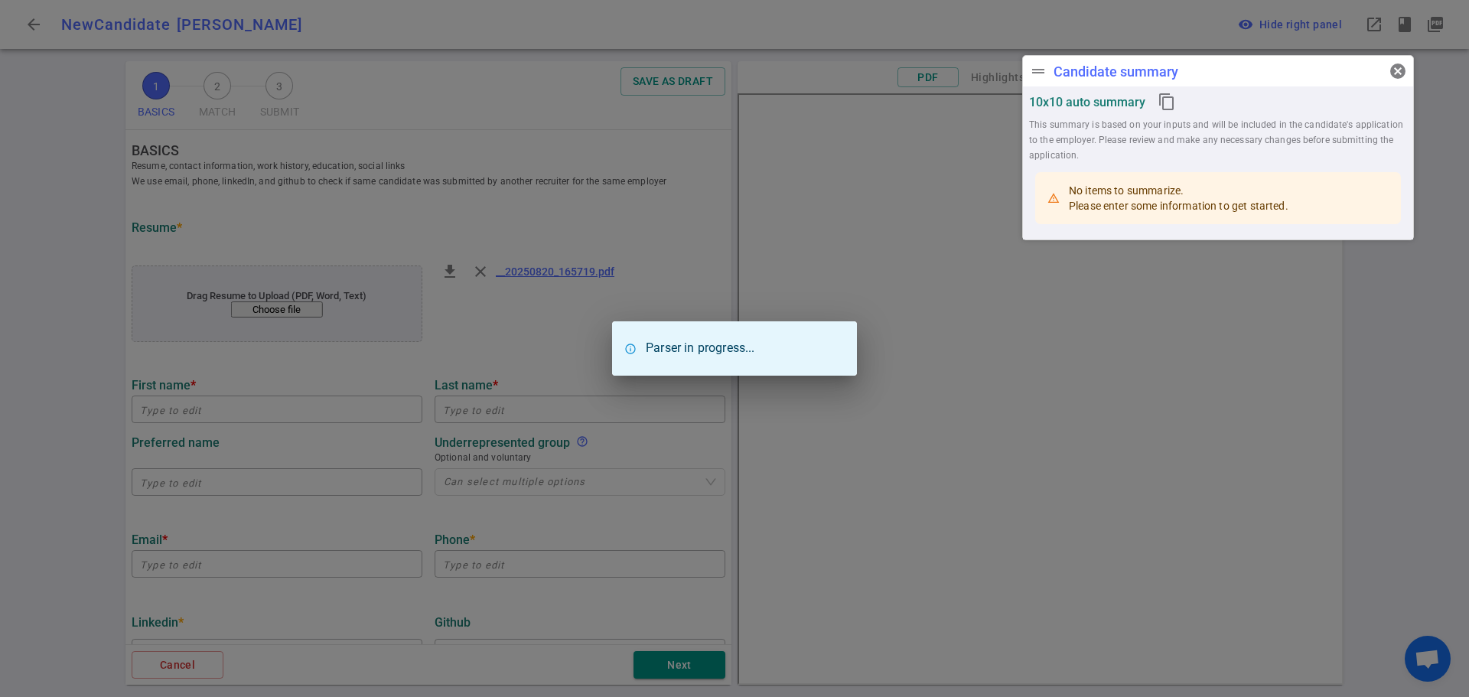
type textarea "Full-Stack Developer"
type input "3.3"
type input "Stanford University"
type input "Computer Science"
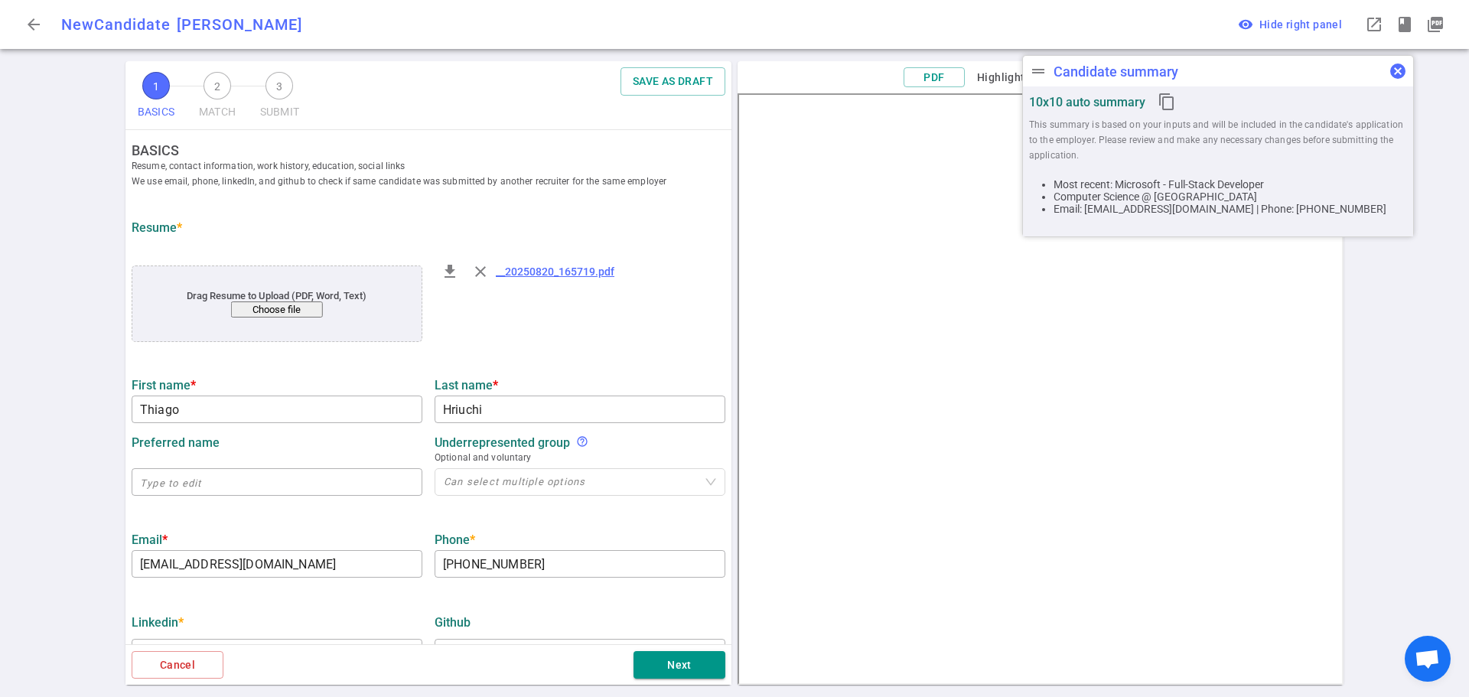
click at [1396, 73] on span "cancel" at bounding box center [1397, 71] width 18 height 18
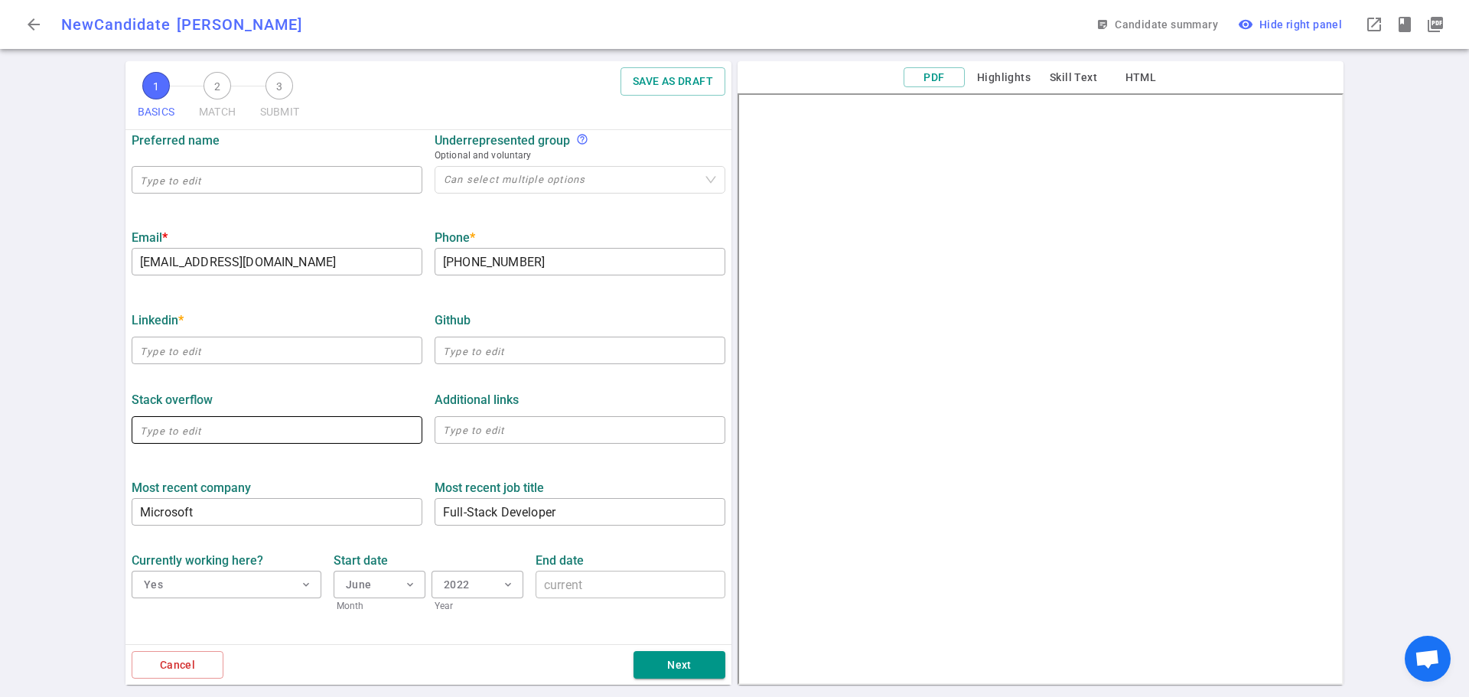
scroll to position [306, 0]
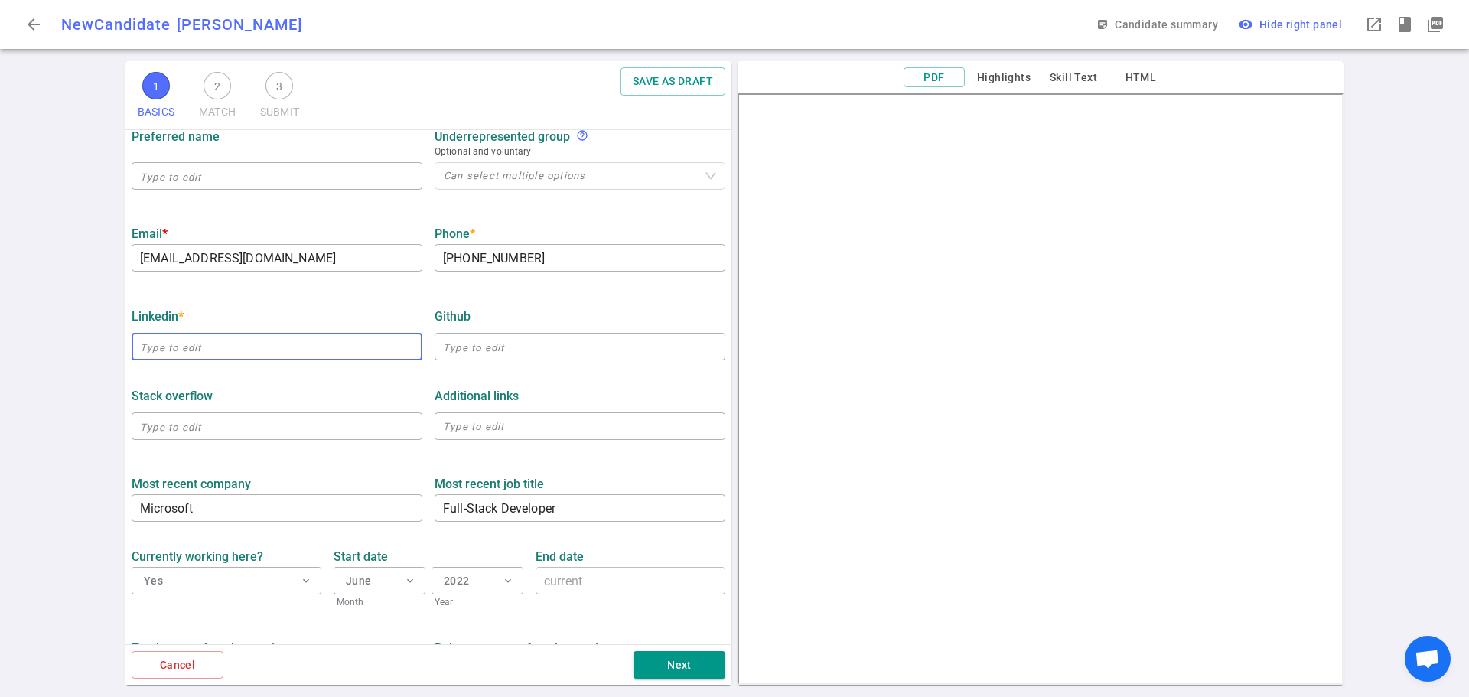
click at [184, 345] on input "text" at bounding box center [277, 346] width 291 height 24
paste input "www.linkedin.com/in/thiagohriuchi"
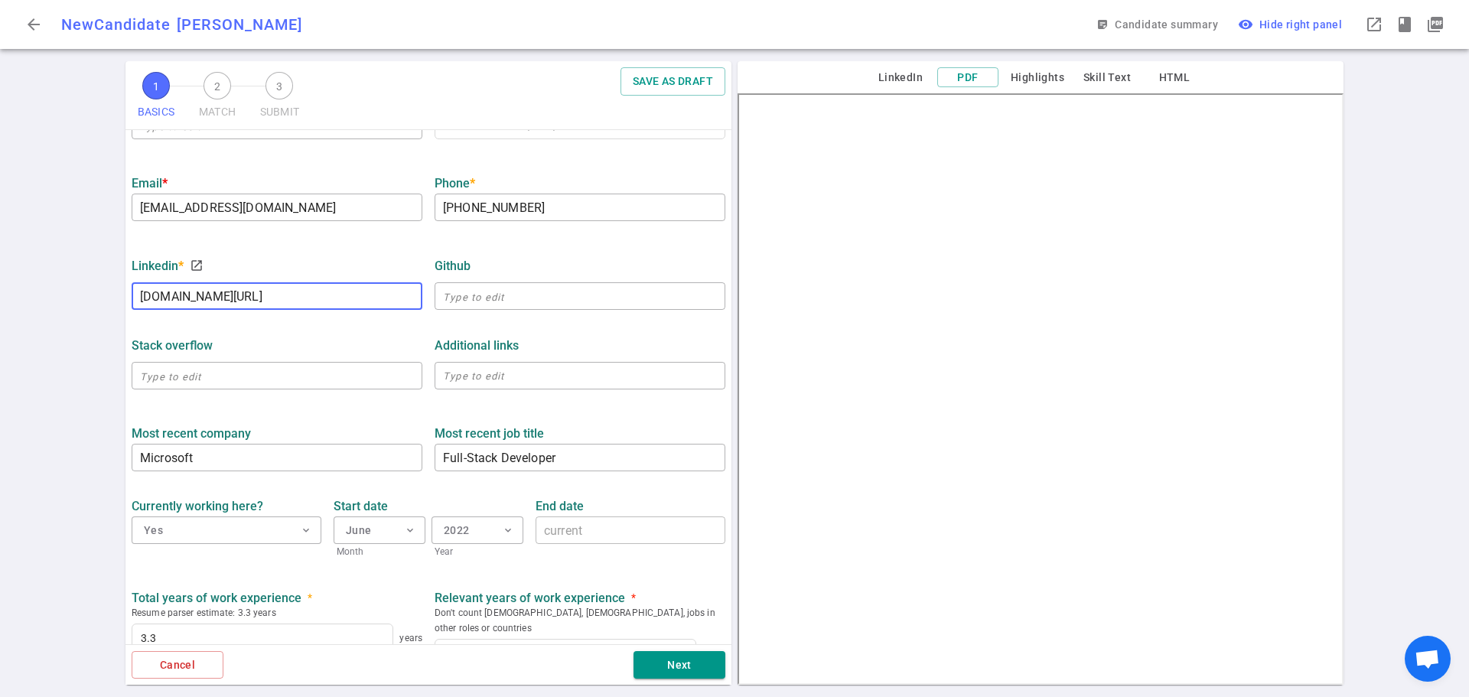
scroll to position [382, 0]
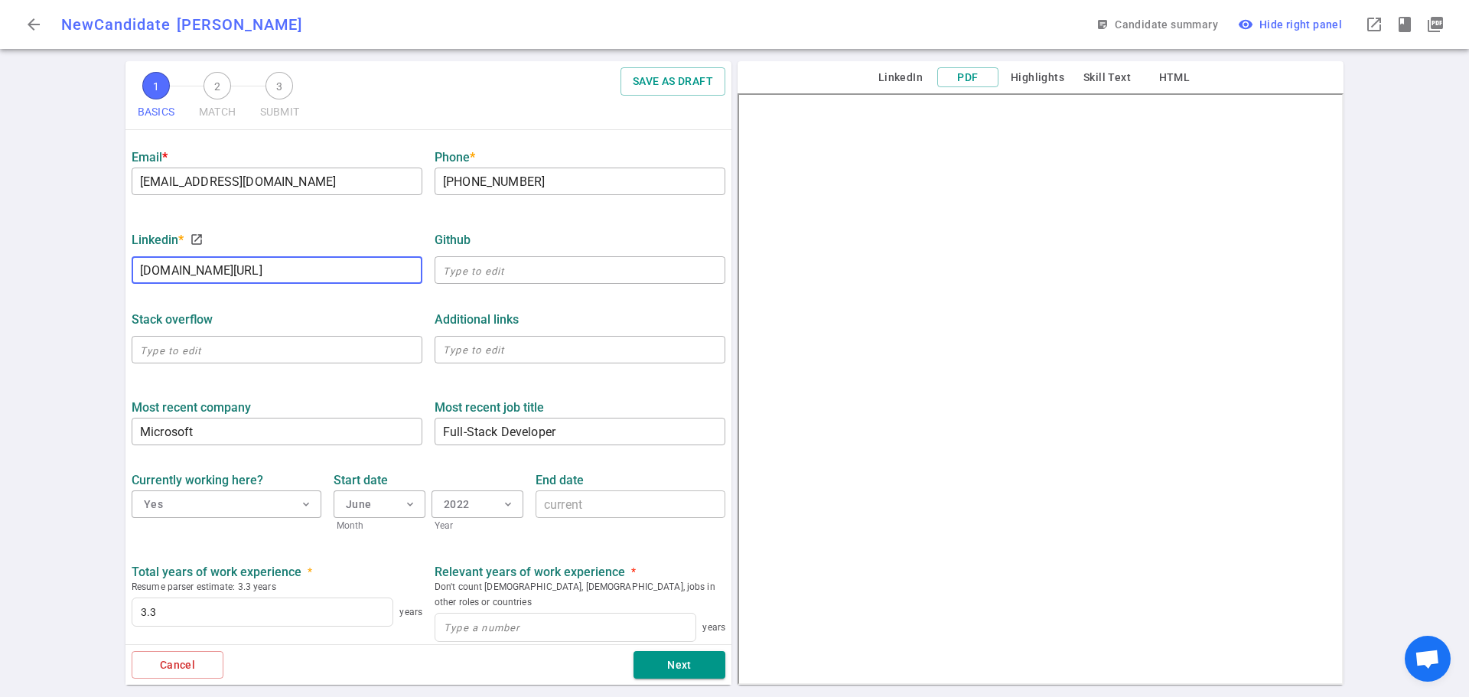
type input "https://www.linkedin.com/in/thiagohriuchi"
click at [317, 382] on ul "BASICS Resume, contact information, work history, education, social links We us…" at bounding box center [428, 286] width 606 height 1077
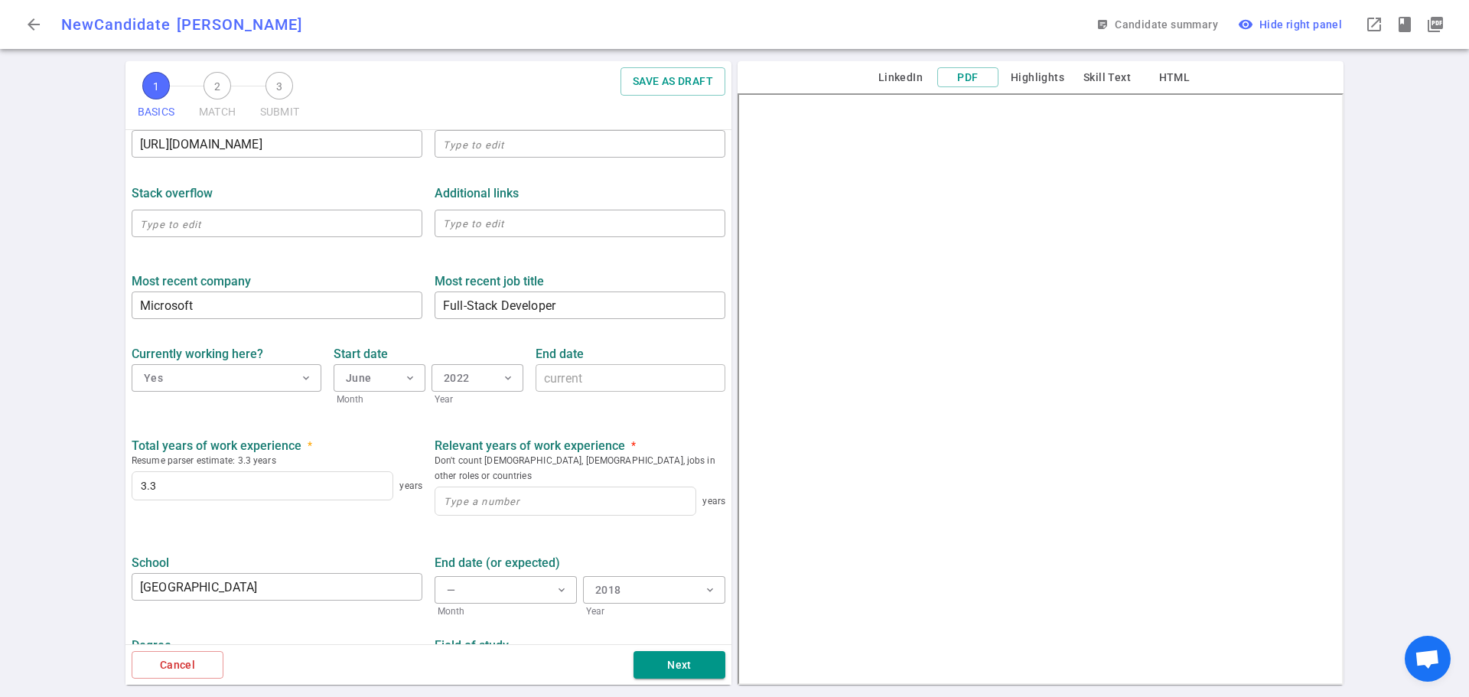
scroll to position [535, 0]
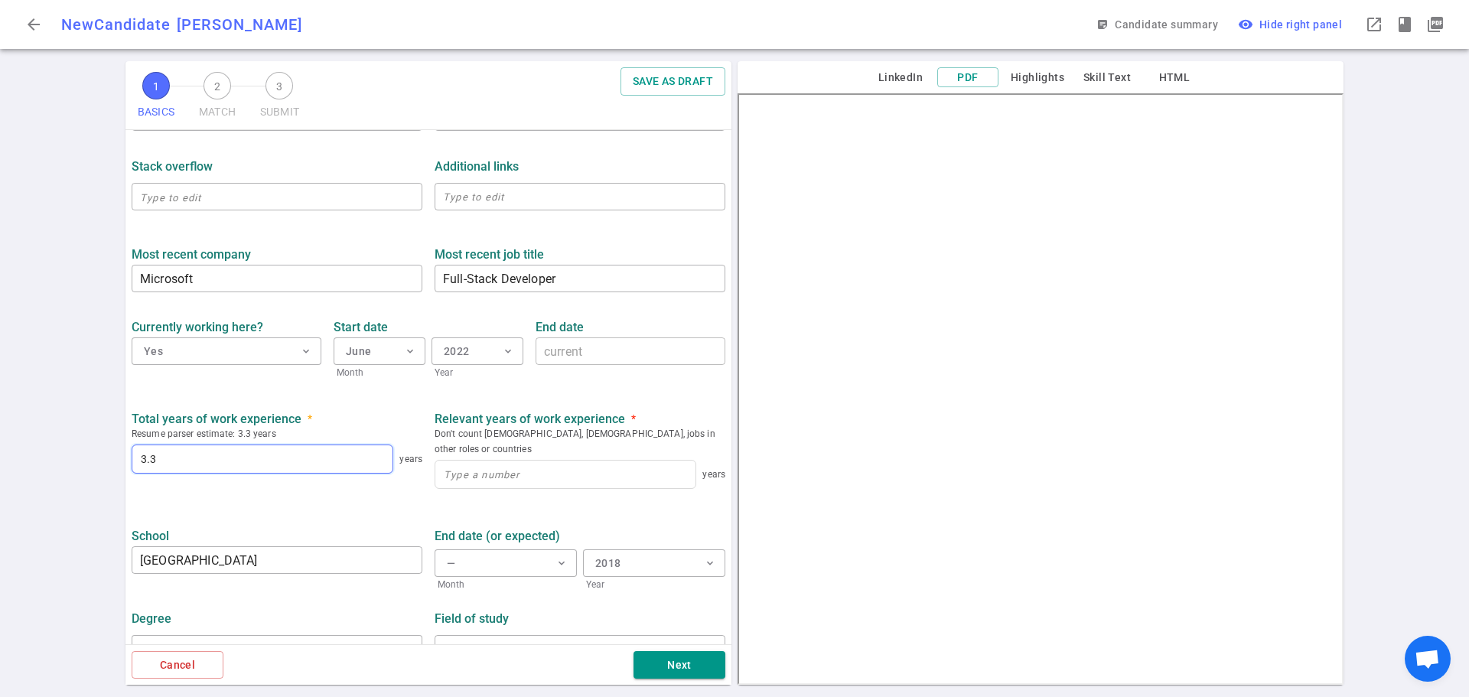
drag, startPoint x: 172, startPoint y: 462, endPoint x: 74, endPoint y: 460, distance: 97.9
click at [74, 460] on div "1 BASICS 2 MATCH 3 SUBMIT SAVE AS DRAFT BASICS Resume, contact information, wor…" at bounding box center [734, 379] width 1469 height 636
type input "10"
click at [473, 460] on input at bounding box center [565, 474] width 260 height 28
type input "10"
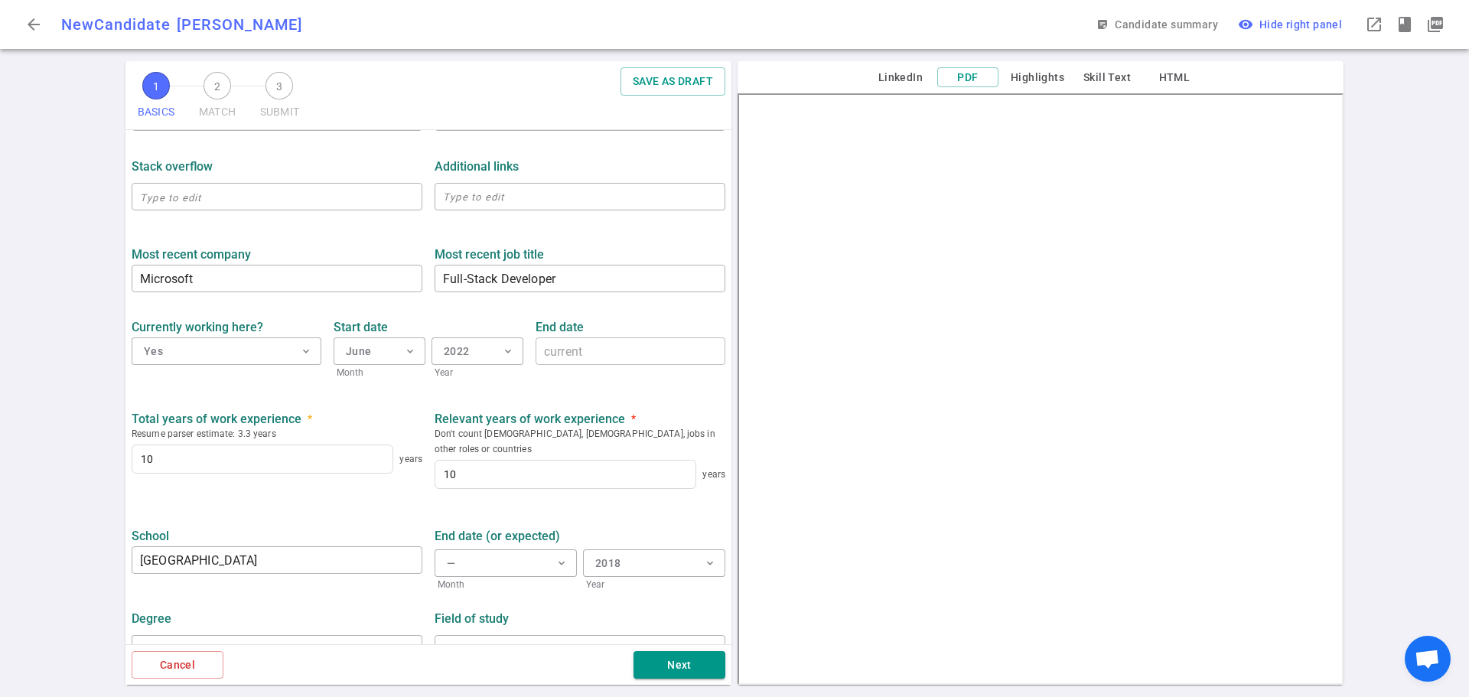
click at [338, 496] on ul "BASICS Resume, contact information, work history, education, social links We us…" at bounding box center [428, 133] width 606 height 1077
click at [670, 668] on button "Next" at bounding box center [679, 665] width 92 height 28
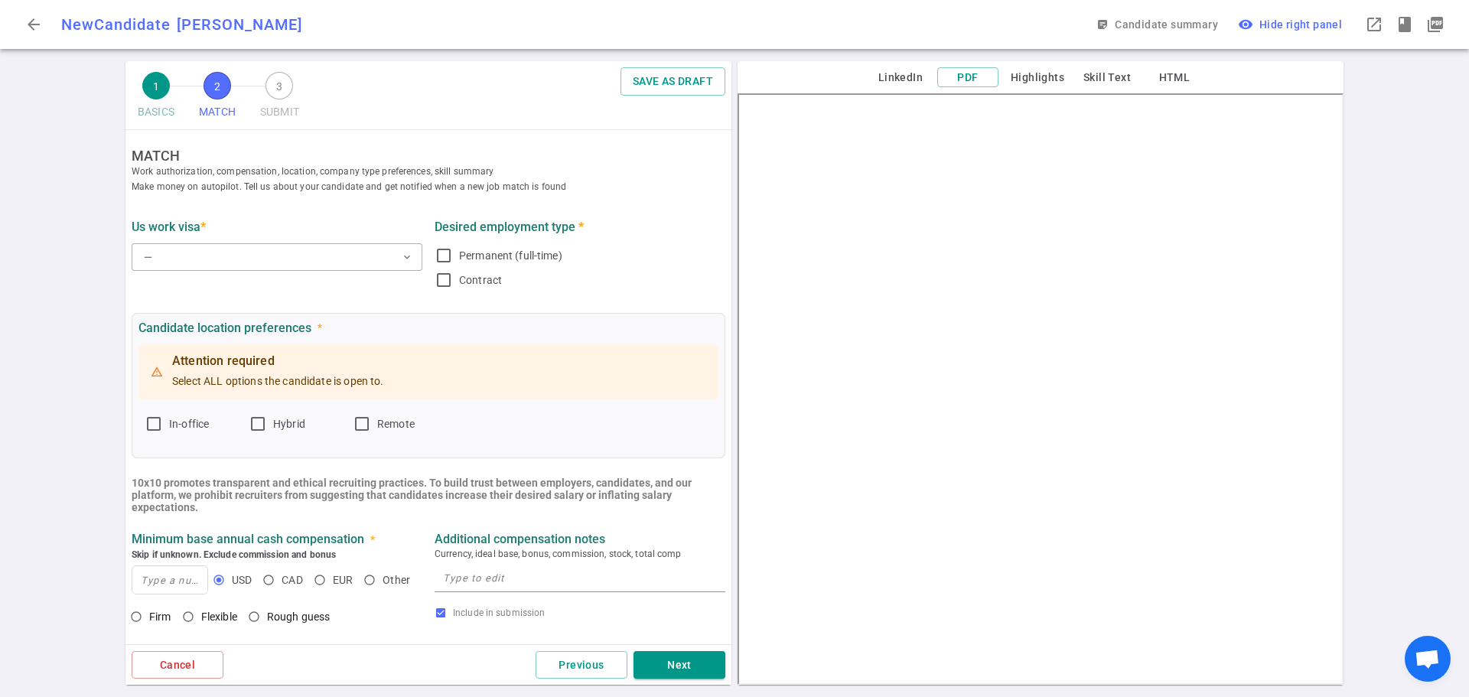
scroll to position [0, 0]
click at [197, 261] on button "— expand_more" at bounding box center [277, 258] width 291 height 28
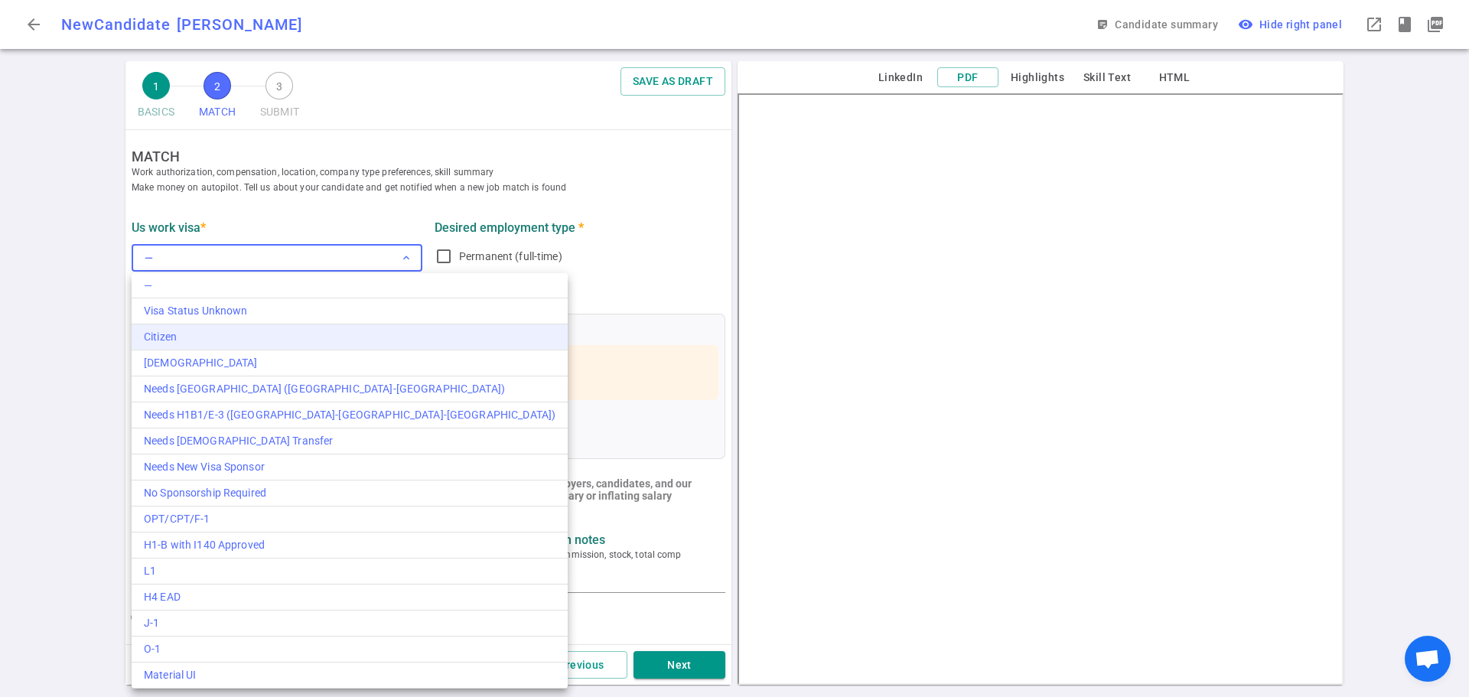
click at [204, 330] on div "Citizen" at bounding box center [349, 337] width 411 height 16
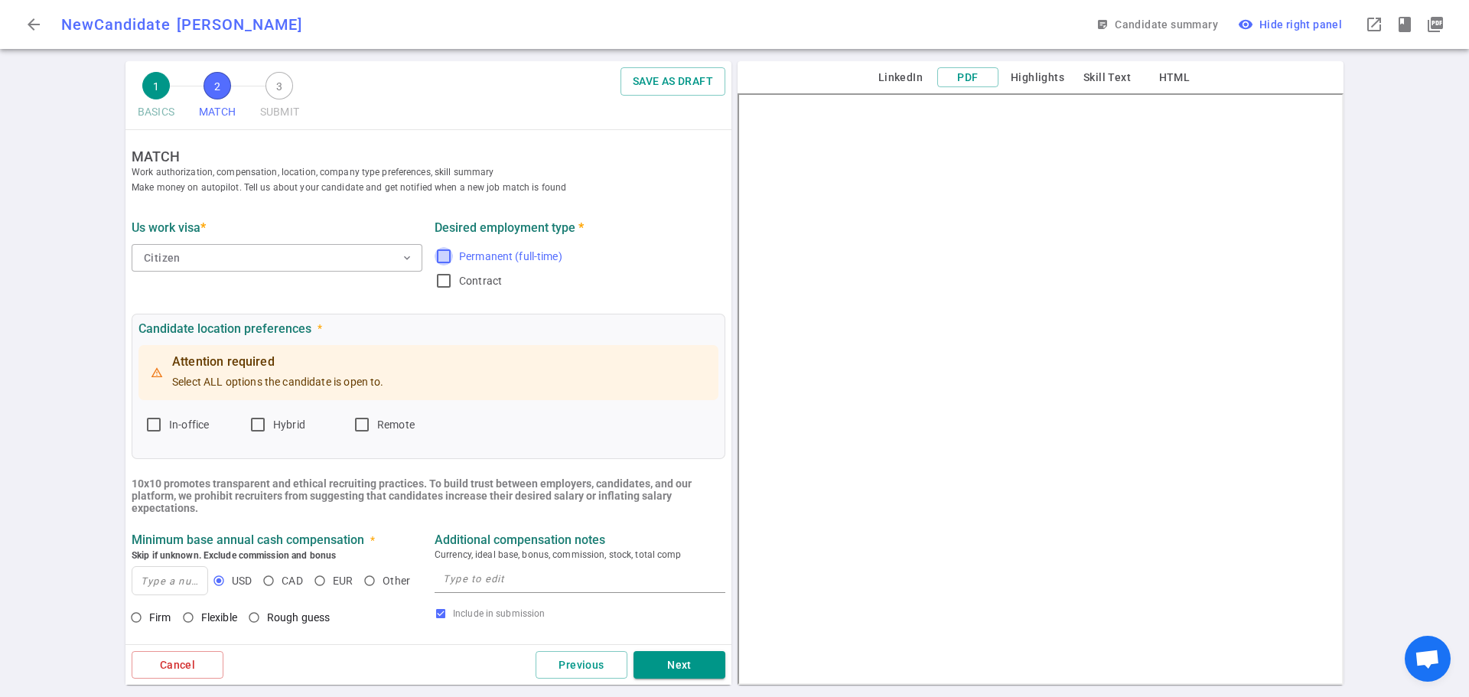
click at [443, 255] on input "Permanent (full-time)" at bounding box center [443, 256] width 18 height 18
checkbox input "true"
click at [368, 422] on input "Remote" at bounding box center [362, 424] width 18 height 18
checkbox input "true"
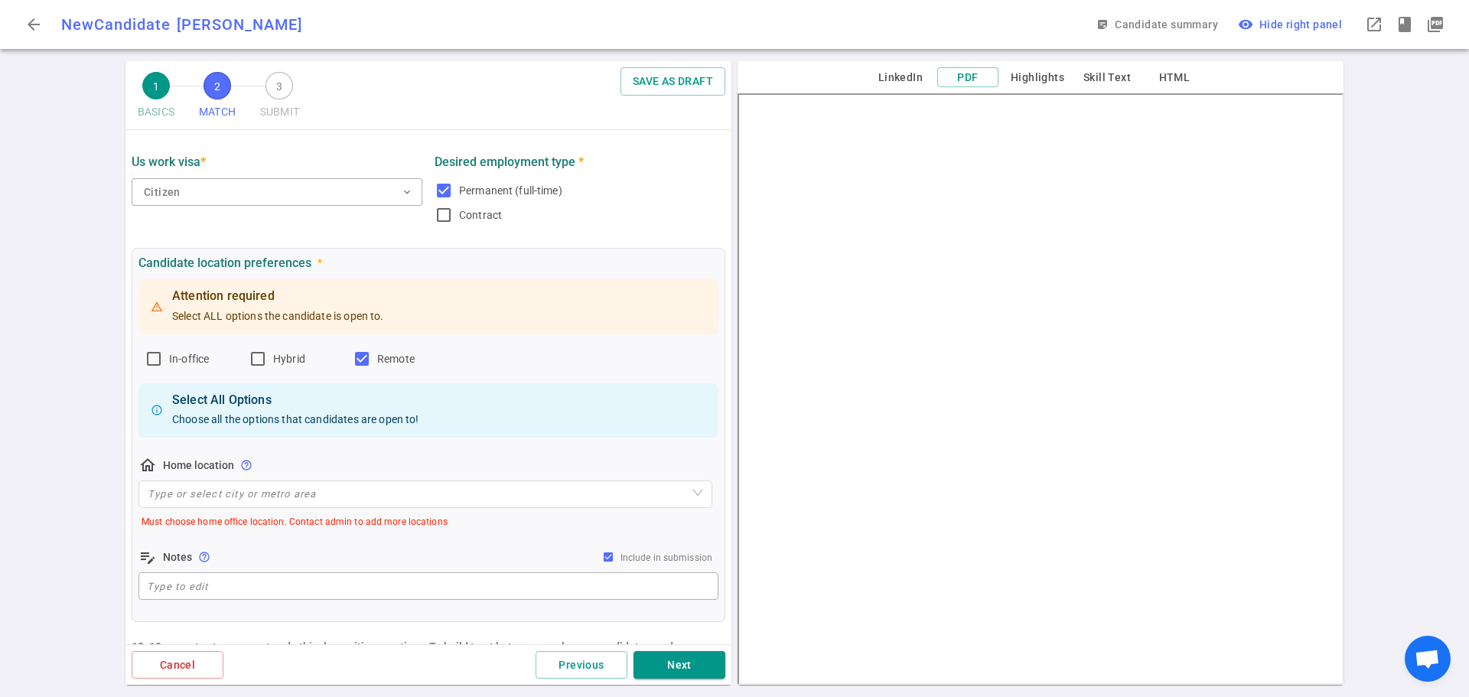
scroll to position [153, 0]
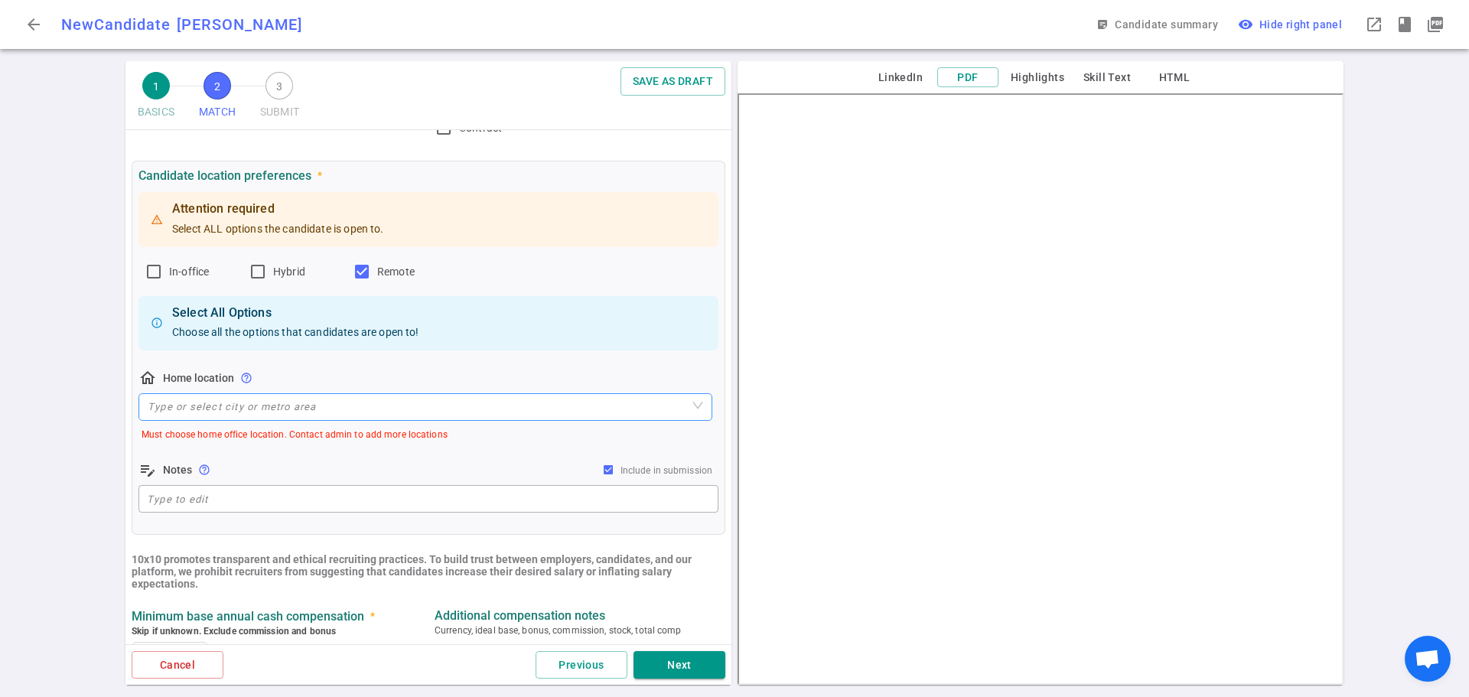
click at [232, 411] on input "search" at bounding box center [425, 407] width 555 height 26
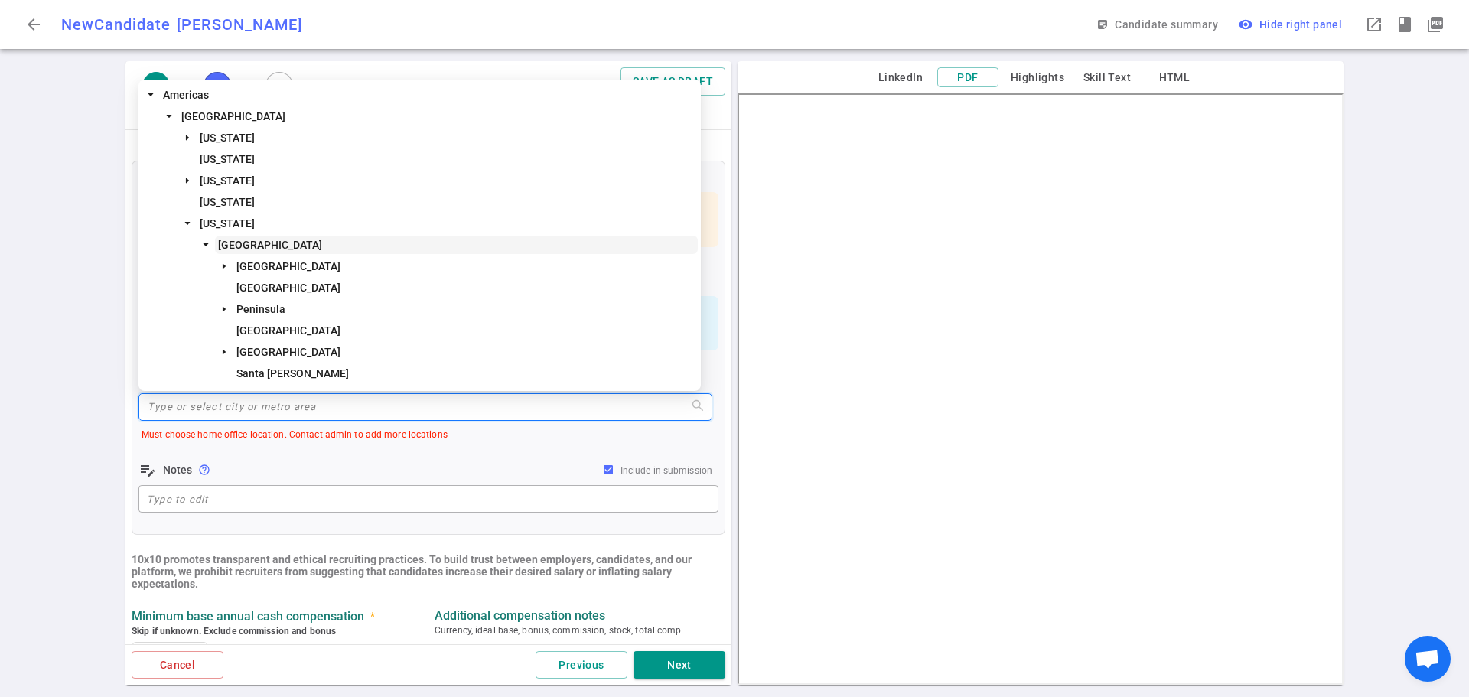
click at [262, 246] on span "San Francisco Bay Area" at bounding box center [270, 245] width 104 height 12
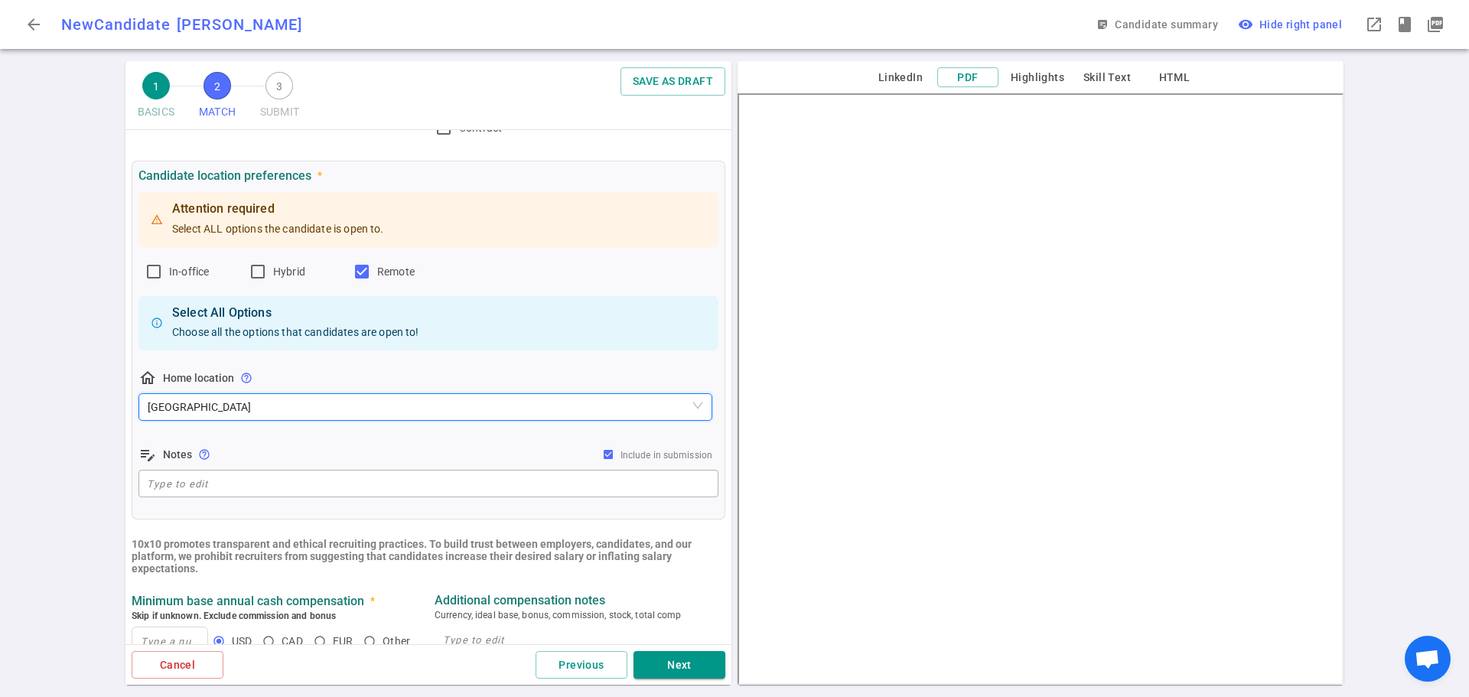
click at [333, 446] on div "edit_note Notes help_outline Include in submission" at bounding box center [428, 454] width 580 height 18
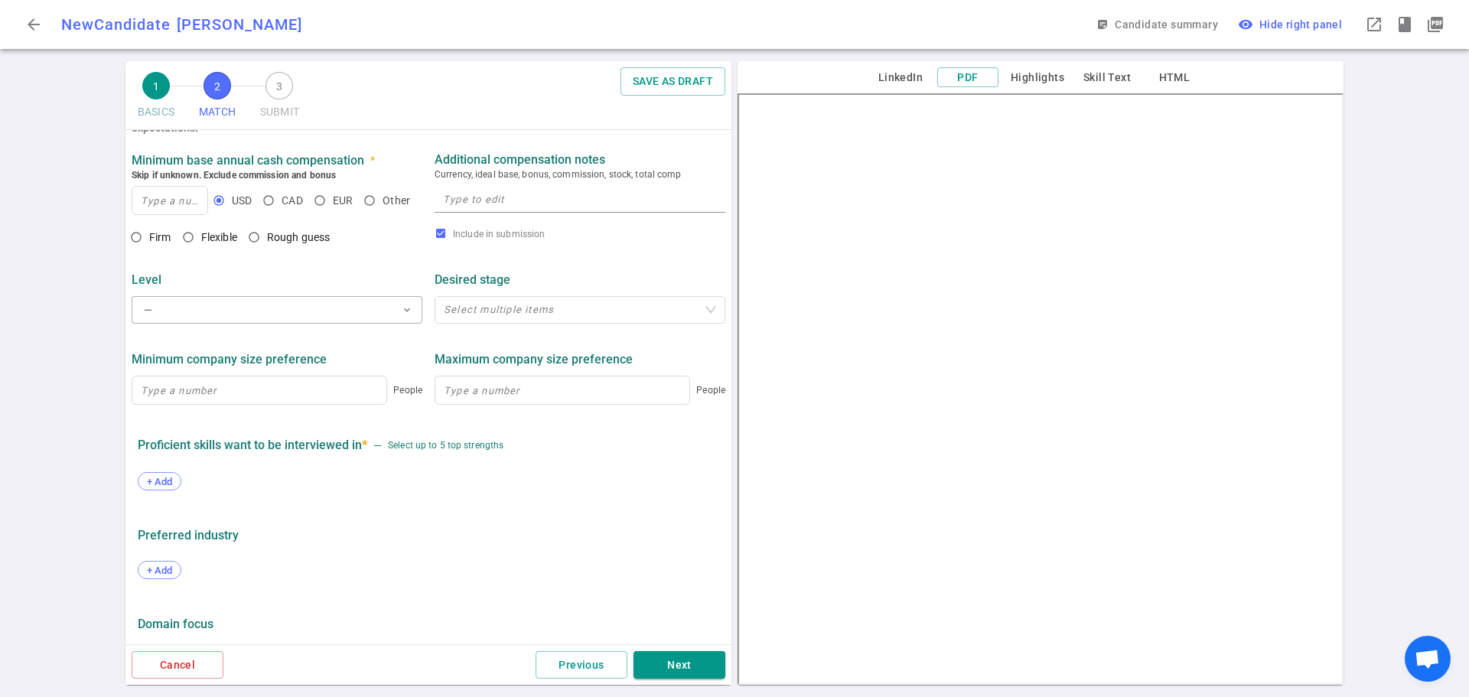
scroll to position [612, 0]
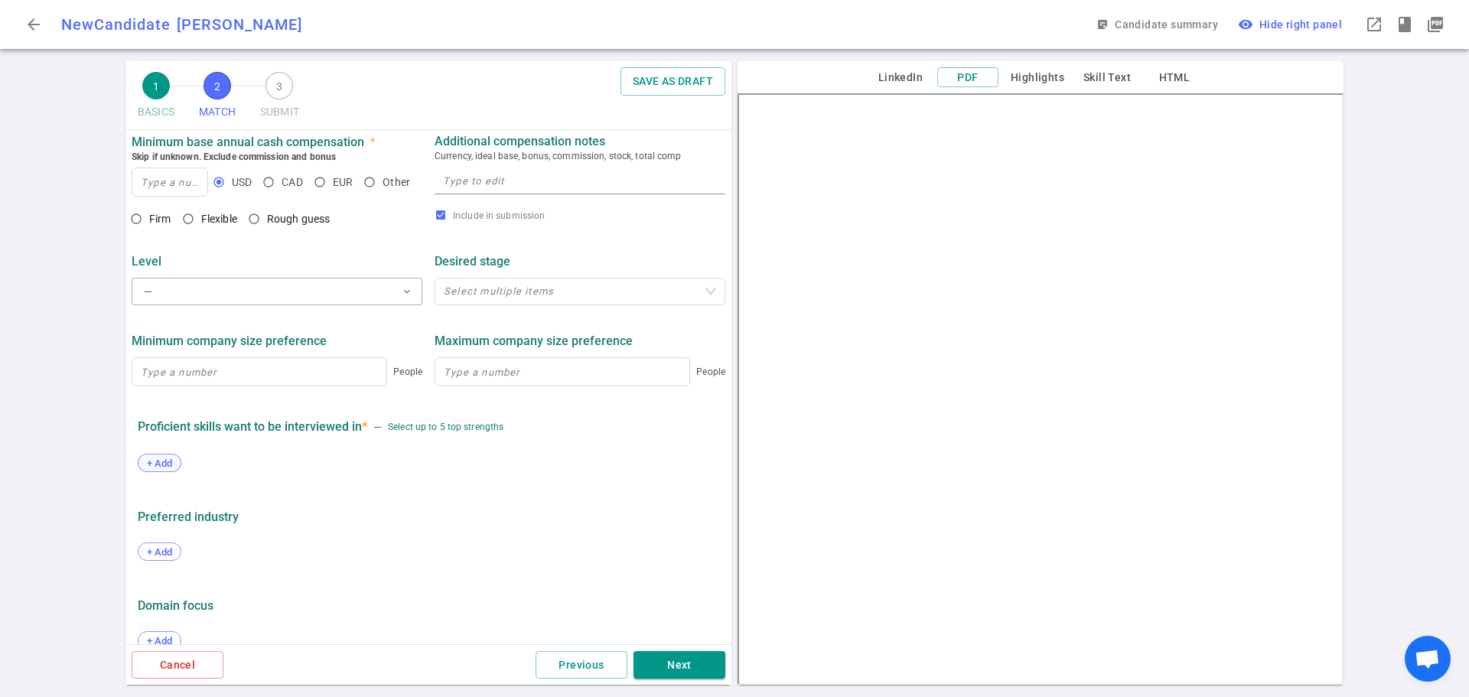
click at [155, 464] on span "+ Add" at bounding box center [159, 462] width 36 height 11
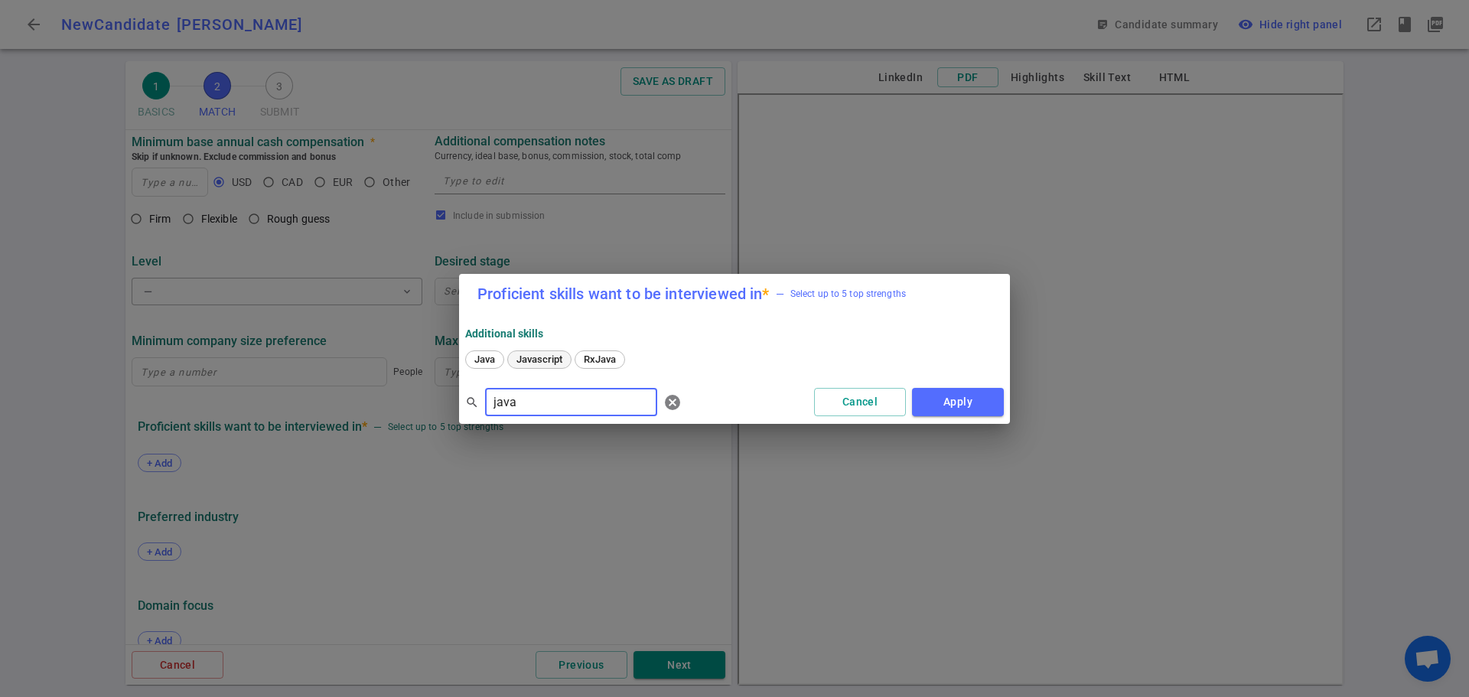
click at [519, 360] on span "Javascript" at bounding box center [539, 358] width 57 height 11
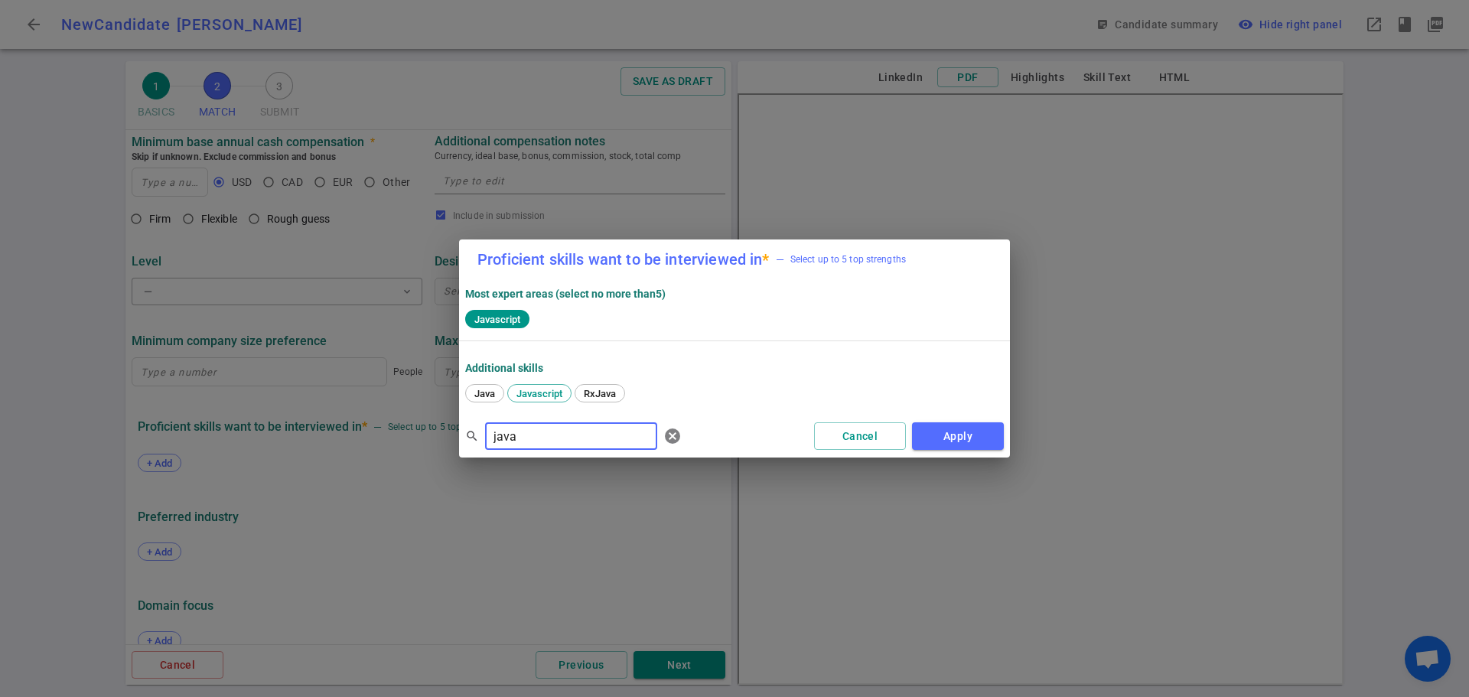
drag, startPoint x: 535, startPoint y: 443, endPoint x: 454, endPoint y: 428, distance: 81.8
click at [454, 428] on div "Proficient skills want to be interviewed in * — Select up to 5 top strengths Mo…" at bounding box center [734, 348] width 1469 height 697
click at [550, 400] on div "Python" at bounding box center [546, 393] width 48 height 18
drag, startPoint x: 484, startPoint y: 430, endPoint x: 412, endPoint y: 422, distance: 72.3
click at [412, 422] on div "Proficient skills want to be interviewed in * — Select up to 5 top strengths Mo…" at bounding box center [734, 348] width 1469 height 697
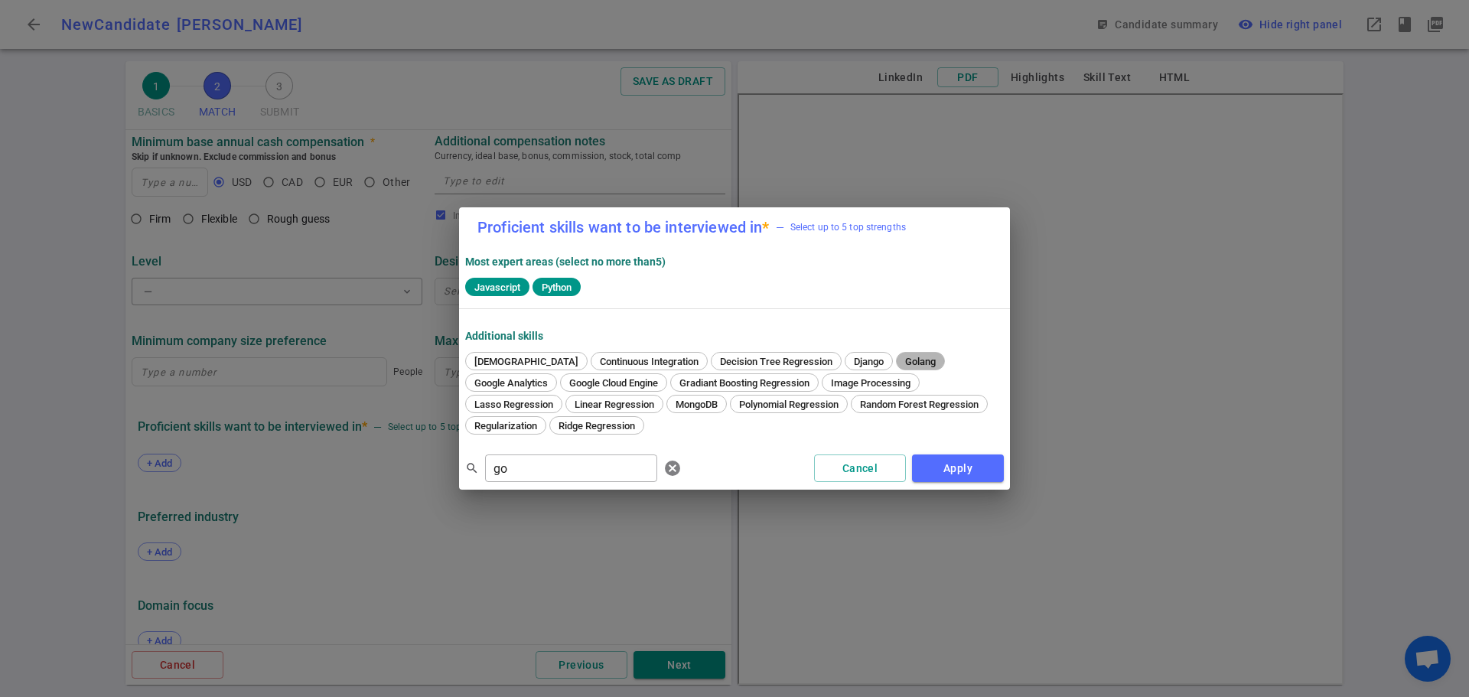
click at [899, 356] on span "Golang" at bounding box center [919, 361] width 41 height 11
drag, startPoint x: 532, startPoint y: 467, endPoint x: 438, endPoint y: 478, distance: 93.9
click at [438, 477] on div "Proficient skills want to be interviewed in * — Select up to 5 top strengths Mo…" at bounding box center [734, 348] width 1469 height 697
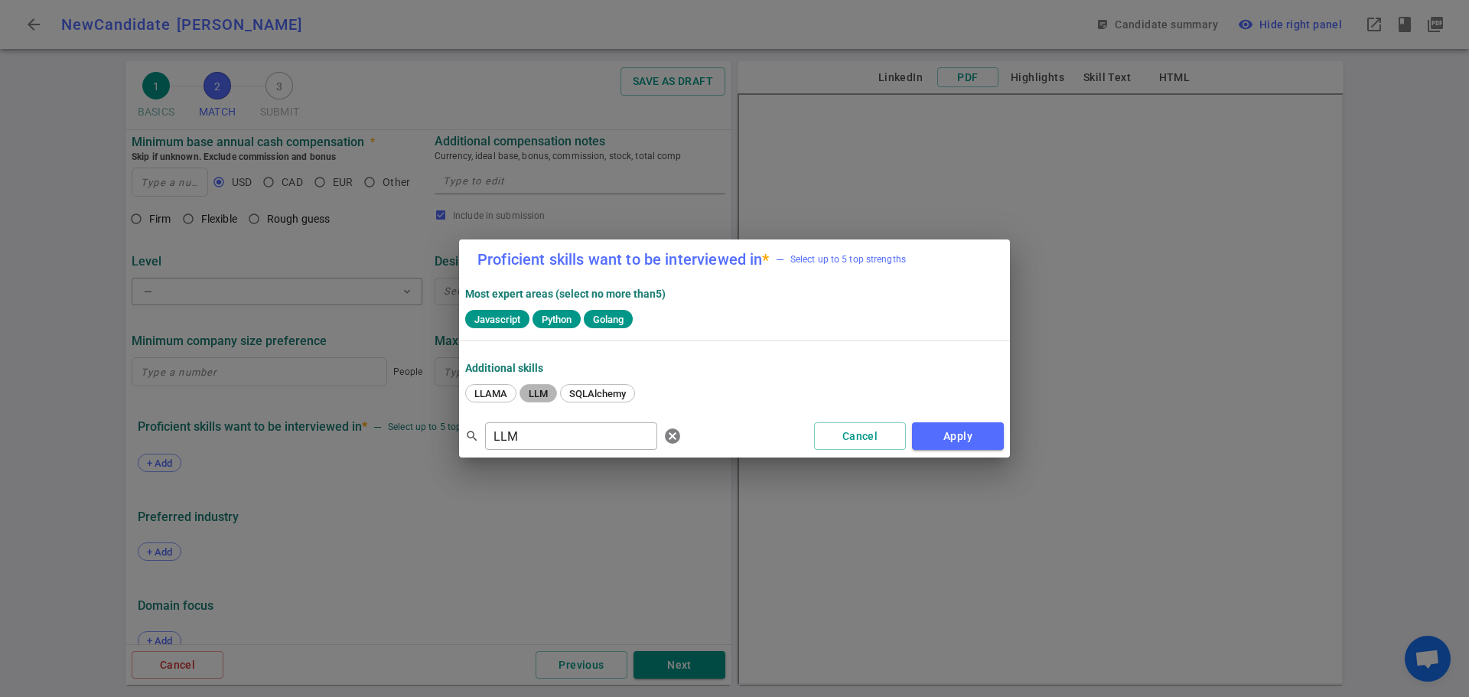
click at [536, 389] on span "LLM" at bounding box center [538, 393] width 30 height 11
drag, startPoint x: 542, startPoint y: 438, endPoint x: 444, endPoint y: 456, distance: 98.7
click at [444, 454] on div "Proficient skills want to be interviewed in * — Select up to 5 top strengths Mo…" at bounding box center [734, 348] width 1469 height 697
type input "Tens"
click at [622, 383] on div "Autonomous Agents TensorFlow TensorRT" at bounding box center [734, 395] width 538 height 28
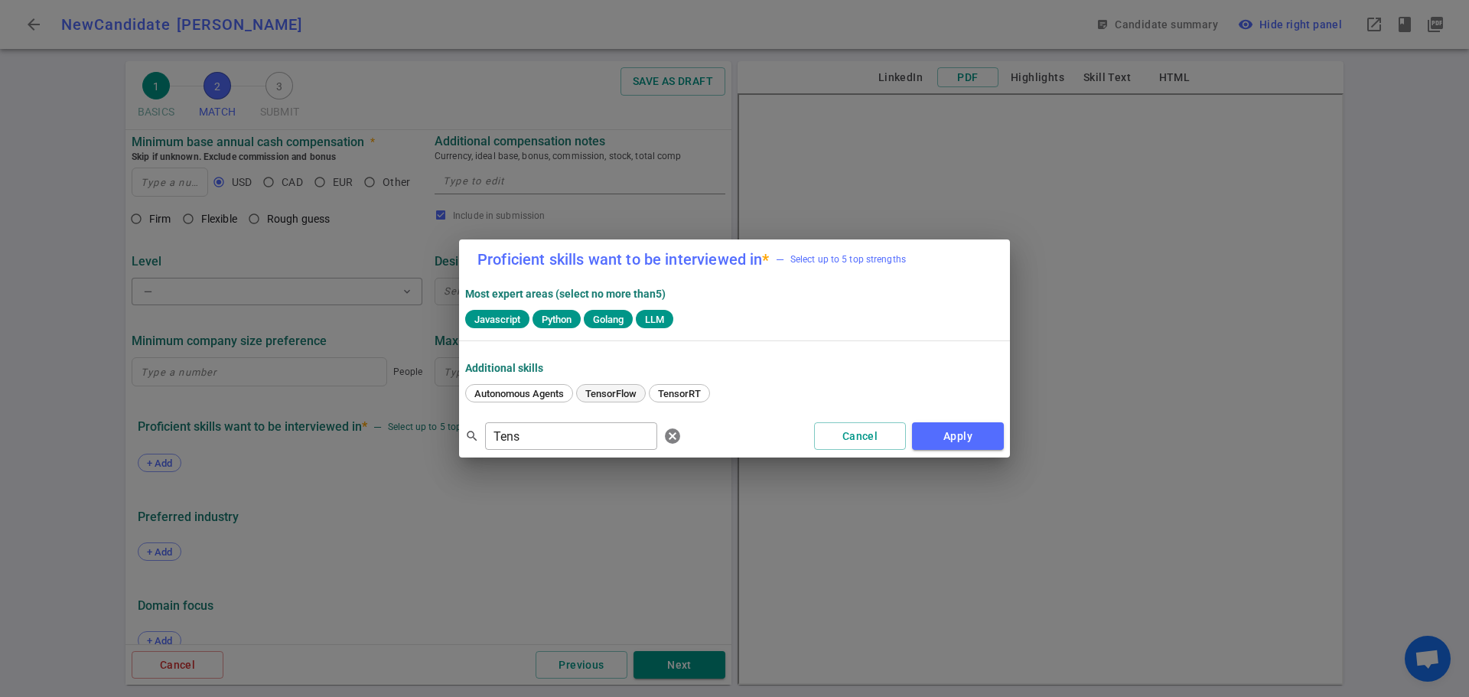
click at [618, 390] on span "TensorFlow" at bounding box center [611, 393] width 62 height 11
click at [973, 434] on button "Apply" at bounding box center [958, 436] width 92 height 28
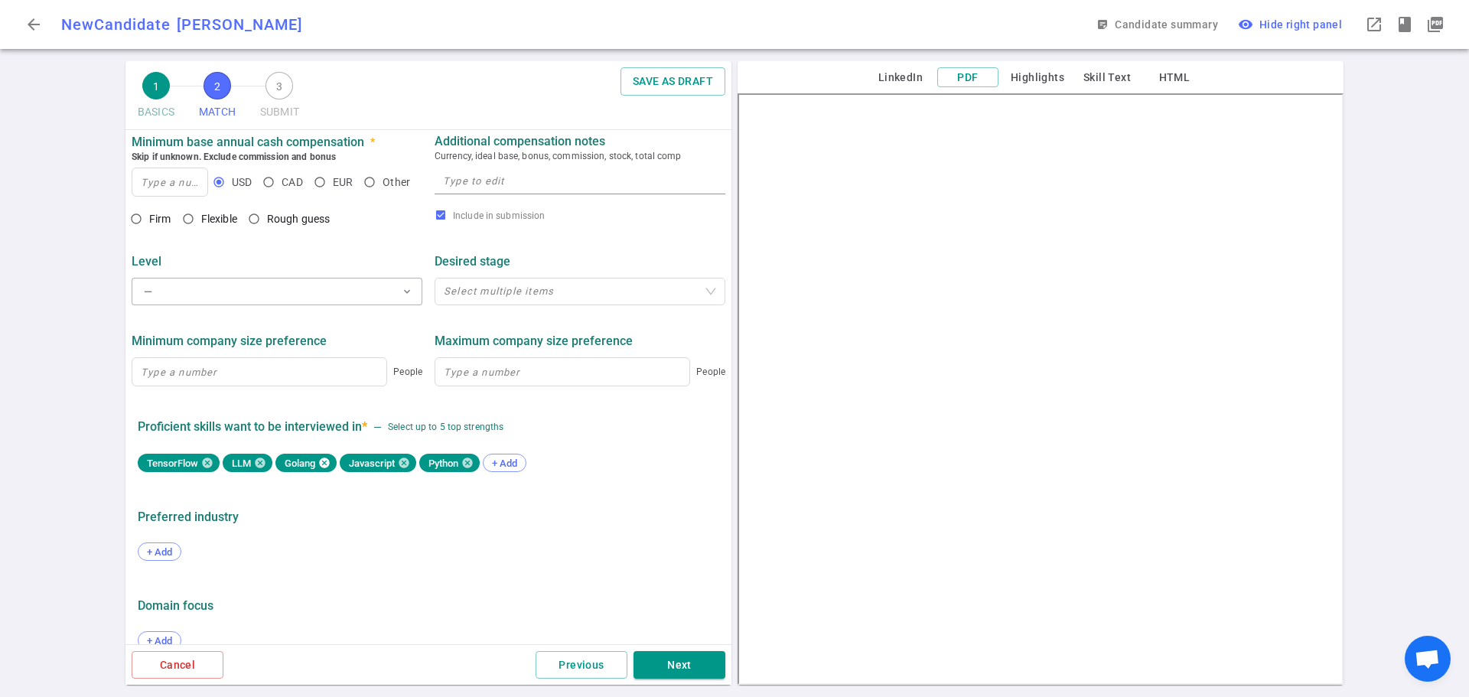
click at [324, 467] on icon at bounding box center [324, 463] width 10 height 10
click at [440, 468] on span "+ Add" at bounding box center [440, 462] width 36 height 11
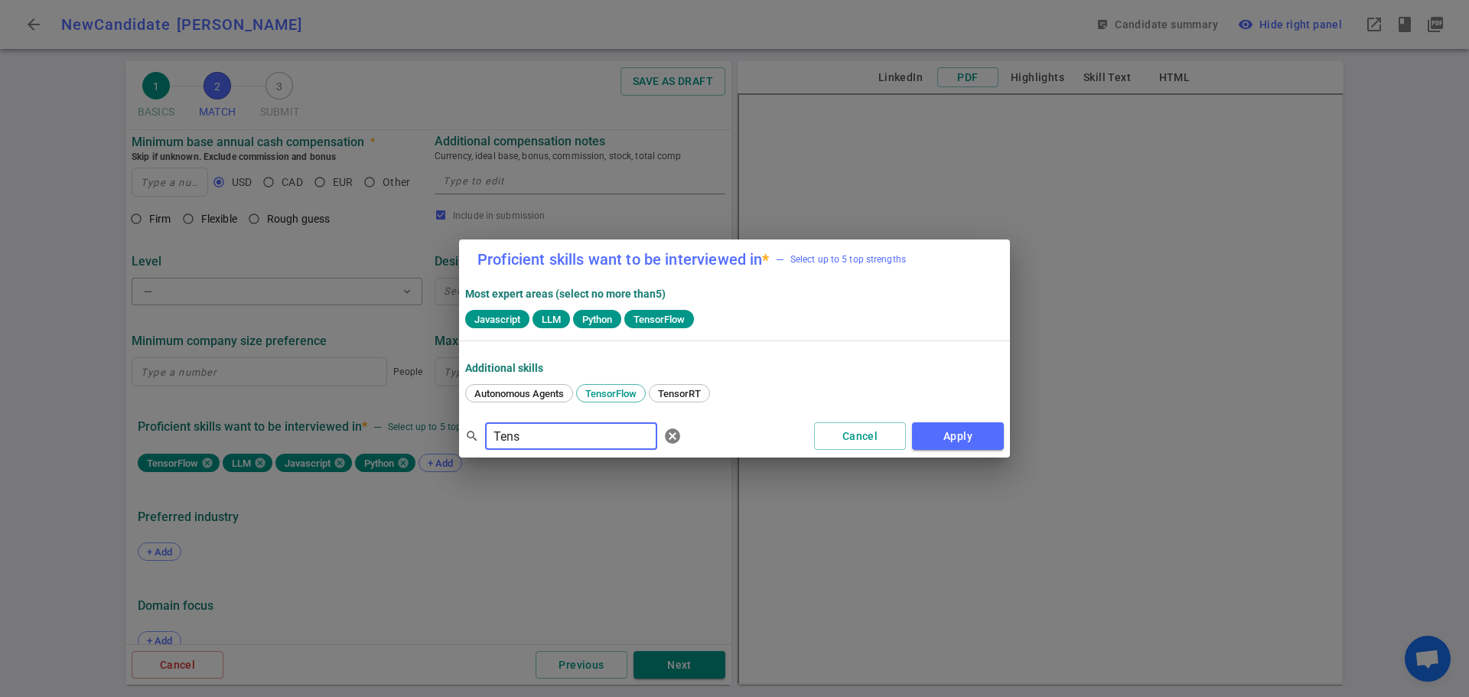
drag, startPoint x: 527, startPoint y: 436, endPoint x: 442, endPoint y: 434, distance: 84.9
click at [442, 434] on div "Proficient skills want to be interviewed in * — Select up to 5 top strengths Mo…" at bounding box center [734, 348] width 1469 height 697
type input "Lang"
click at [695, 390] on span "LangChain" at bounding box center [682, 393] width 57 height 11
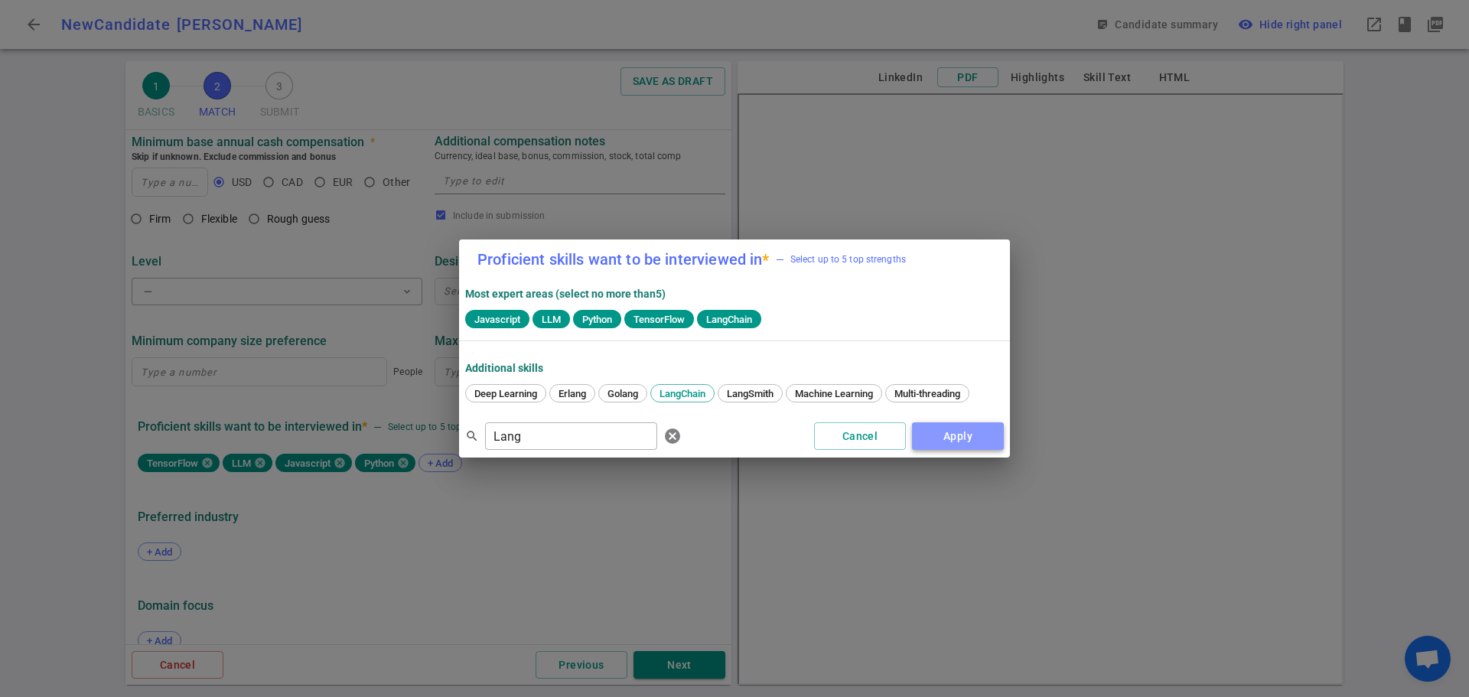
click at [934, 428] on button "Apply" at bounding box center [958, 436] width 92 height 28
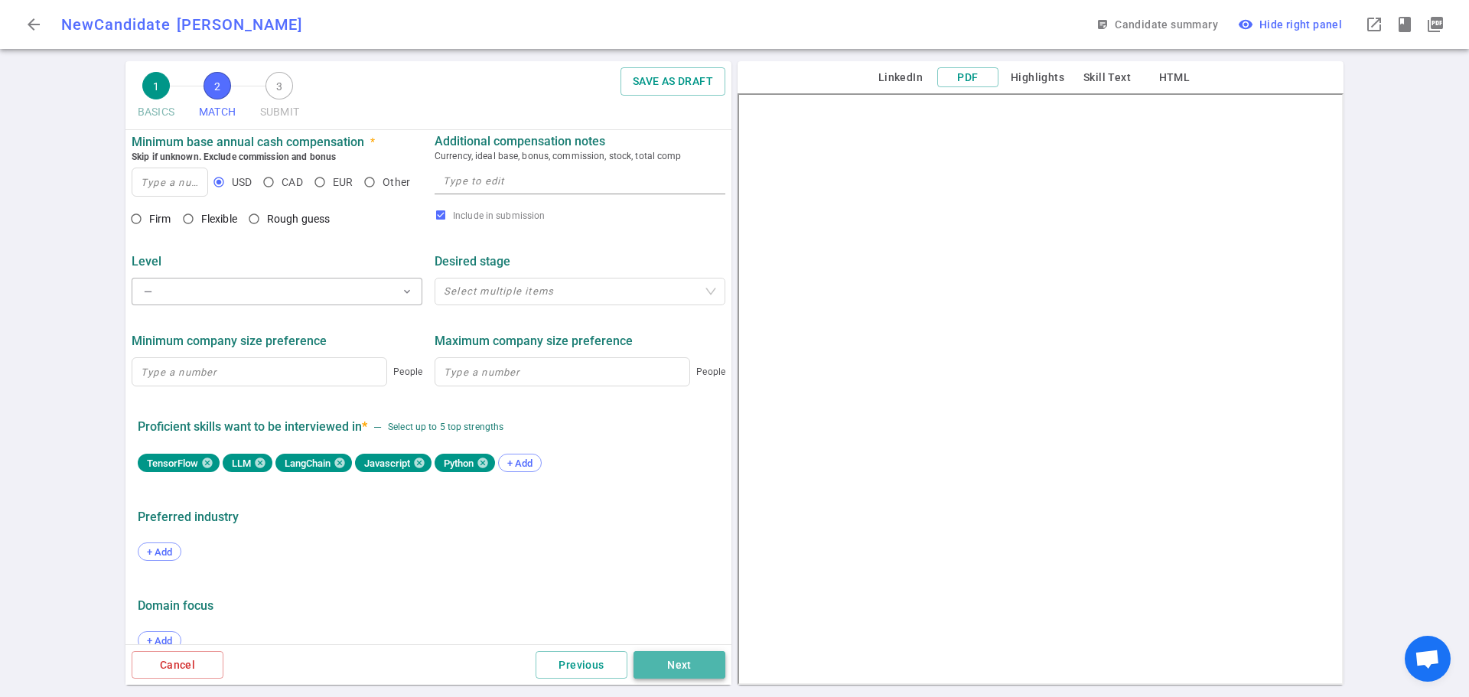
click at [669, 662] on button "Next" at bounding box center [679, 665] width 92 height 28
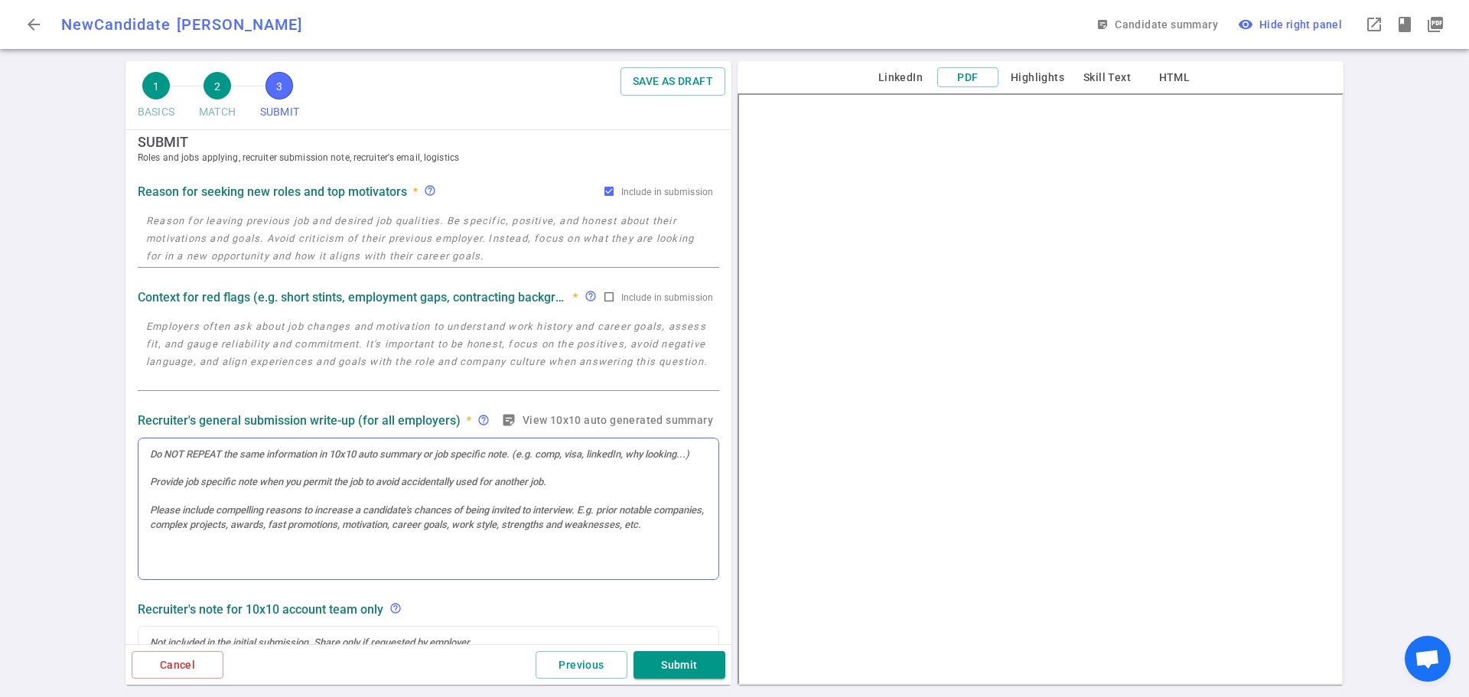
scroll to position [0, 0]
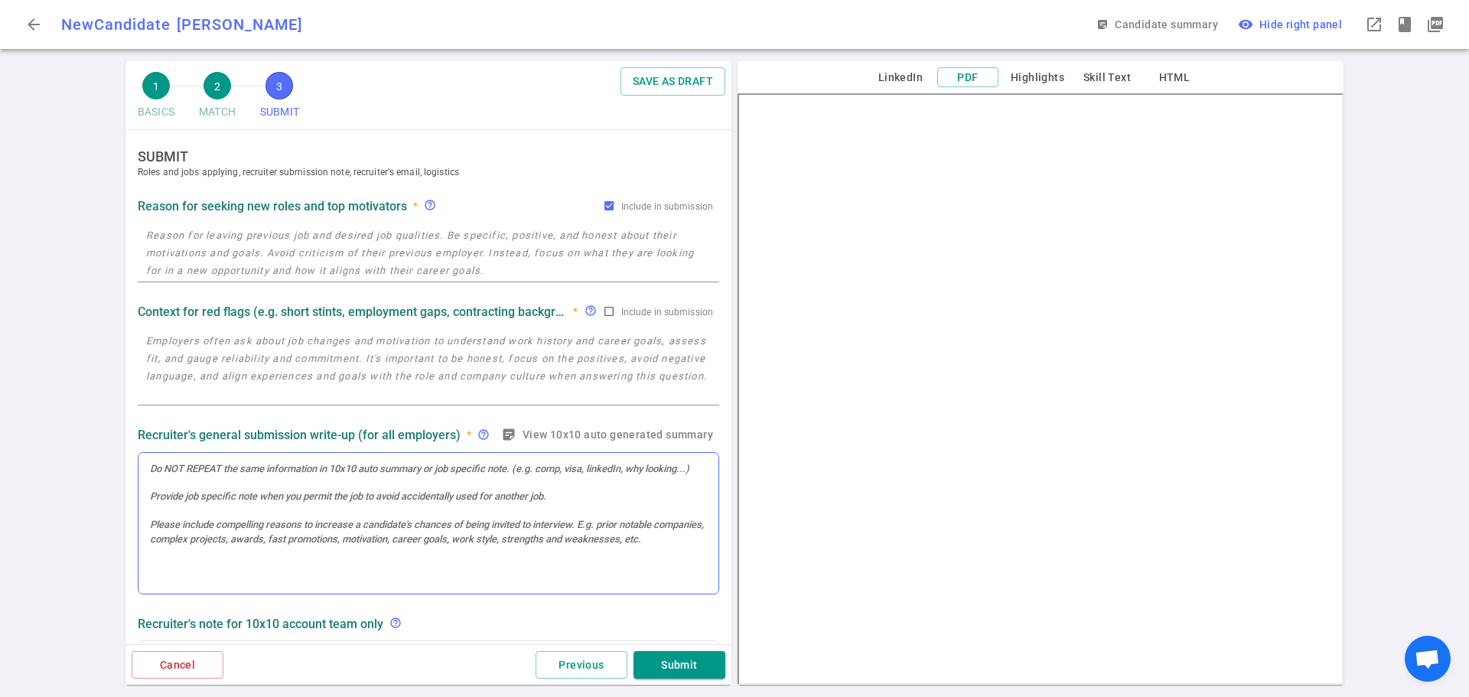
click at [201, 493] on div at bounding box center [428, 523] width 580 height 141
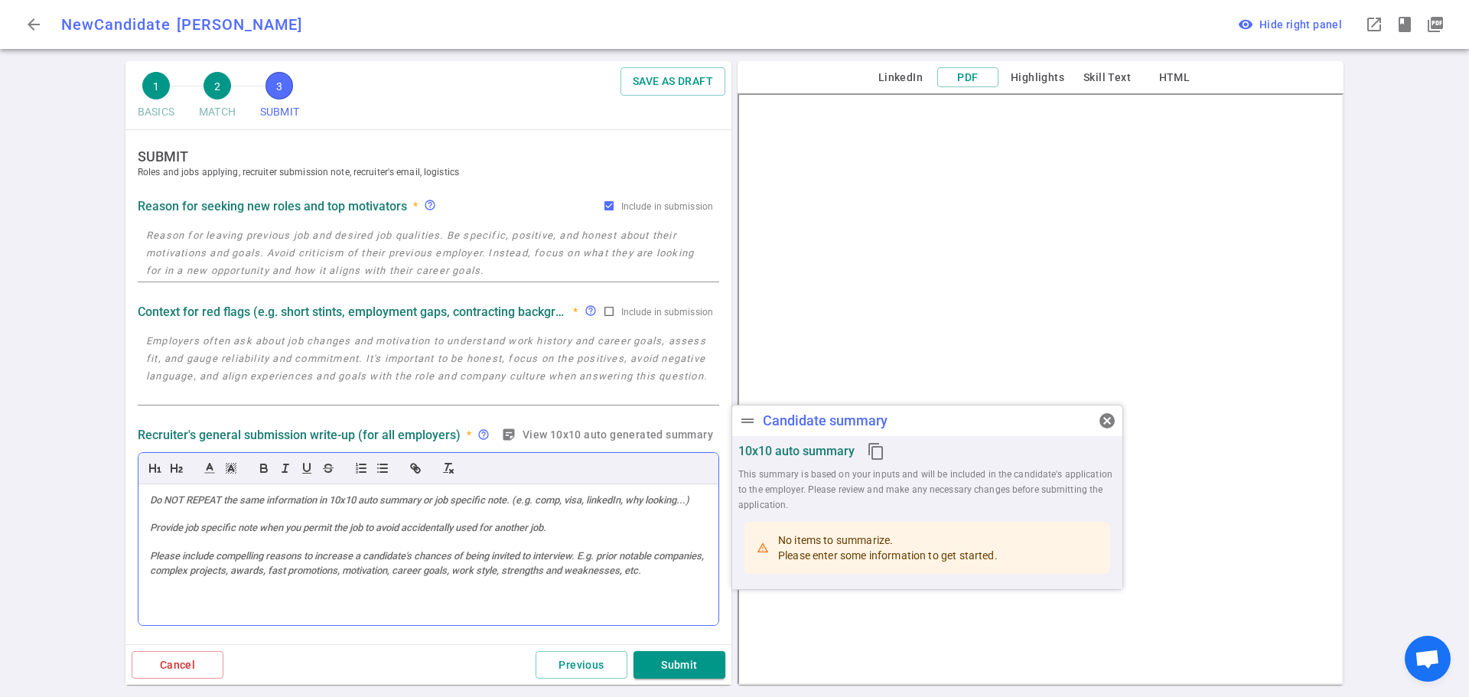
paste div
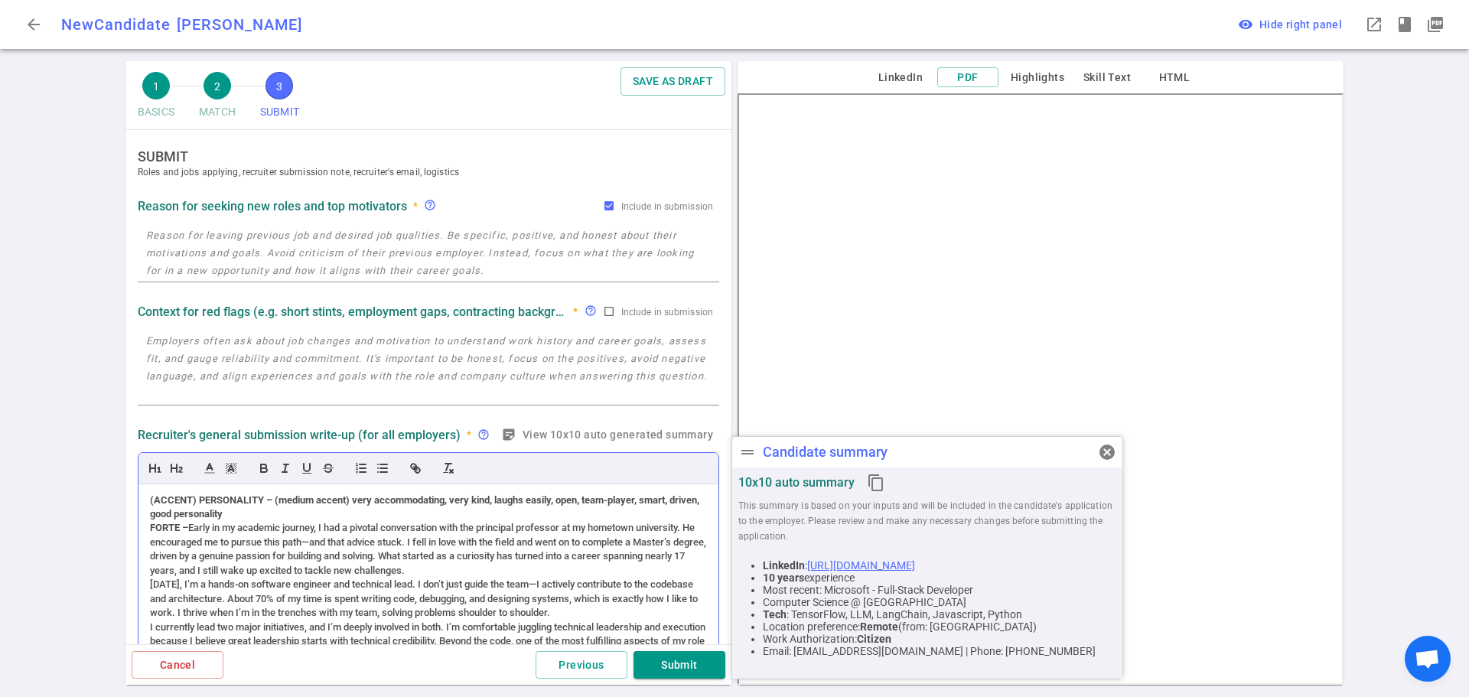
click at [148, 529] on div "(ACCENT) PERSONALITY – (medium accent) very accommodating, very kind, laughs ea…" at bounding box center [428, 592] width 580 height 216
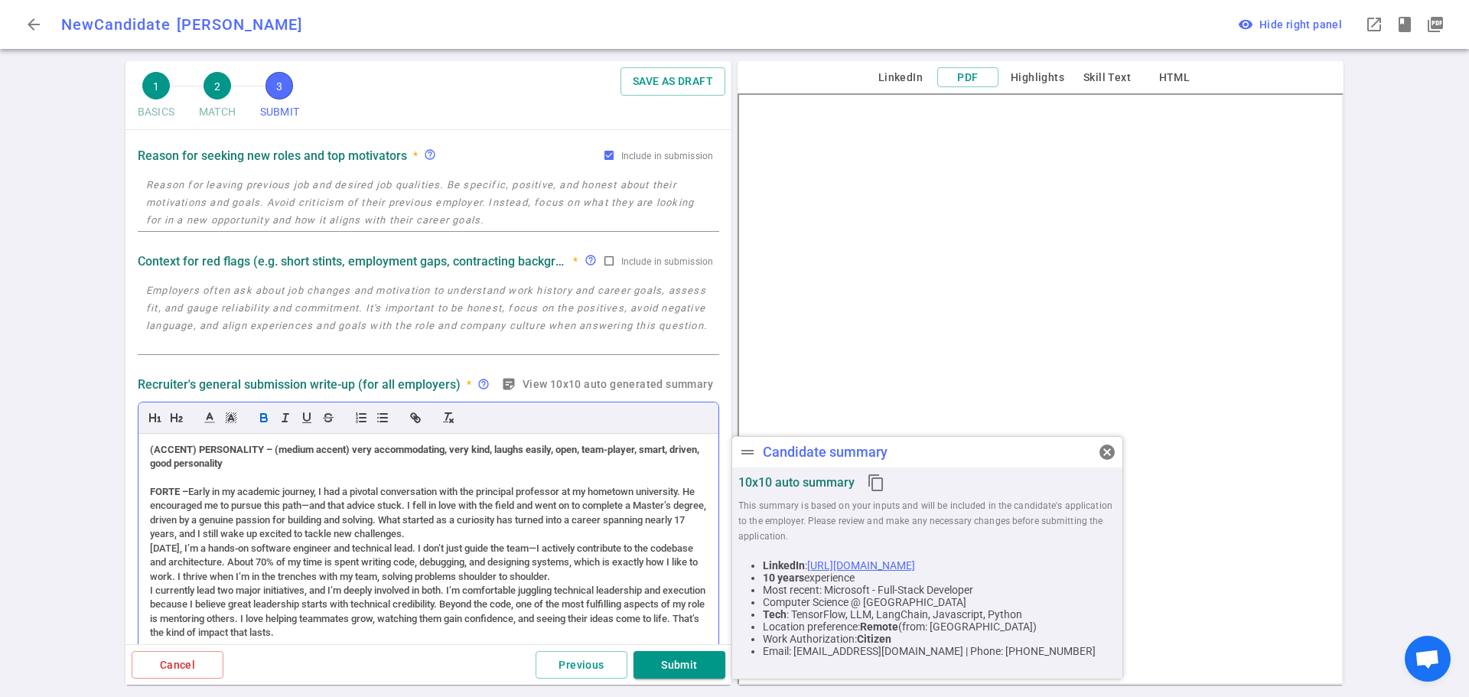
scroll to position [76, 0]
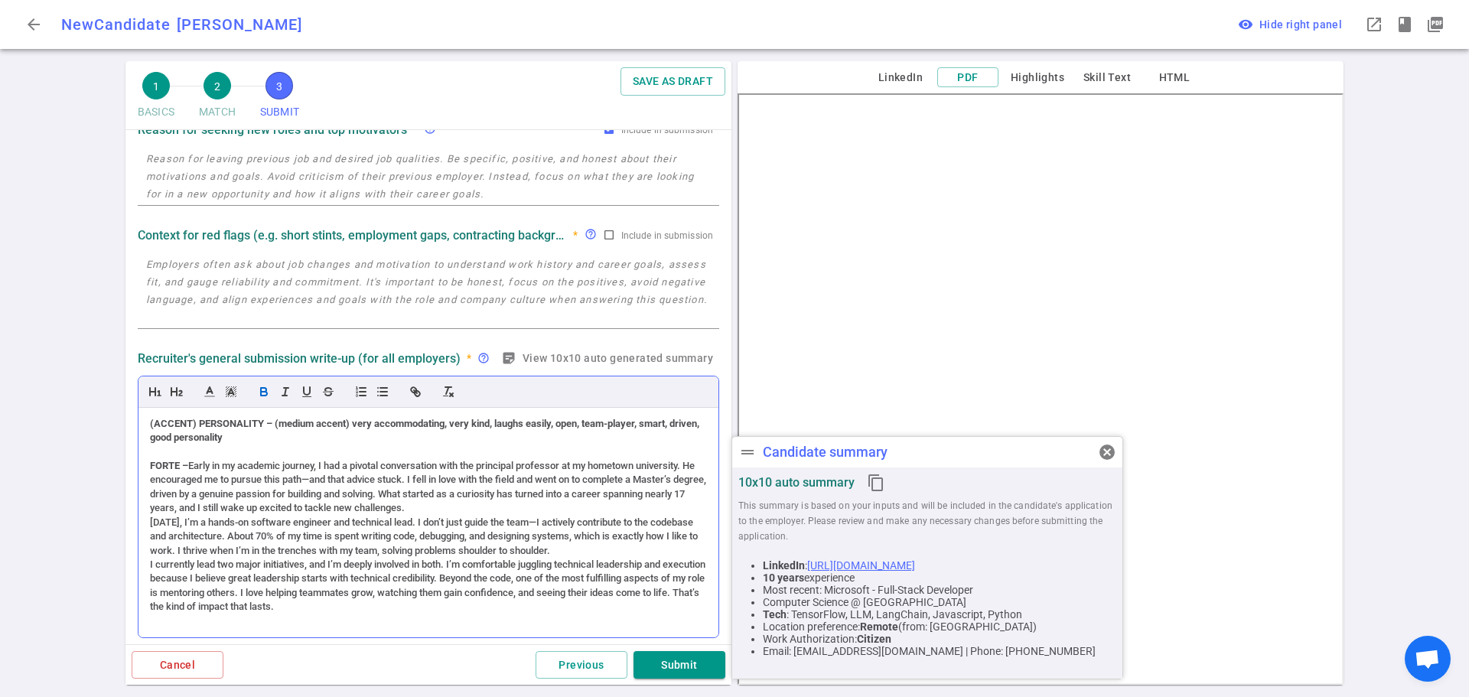
click at [151, 523] on div "Today, I’m a hands-on software engineer and technical lead. I don’t just guide …" at bounding box center [428, 537] width 557 height 42
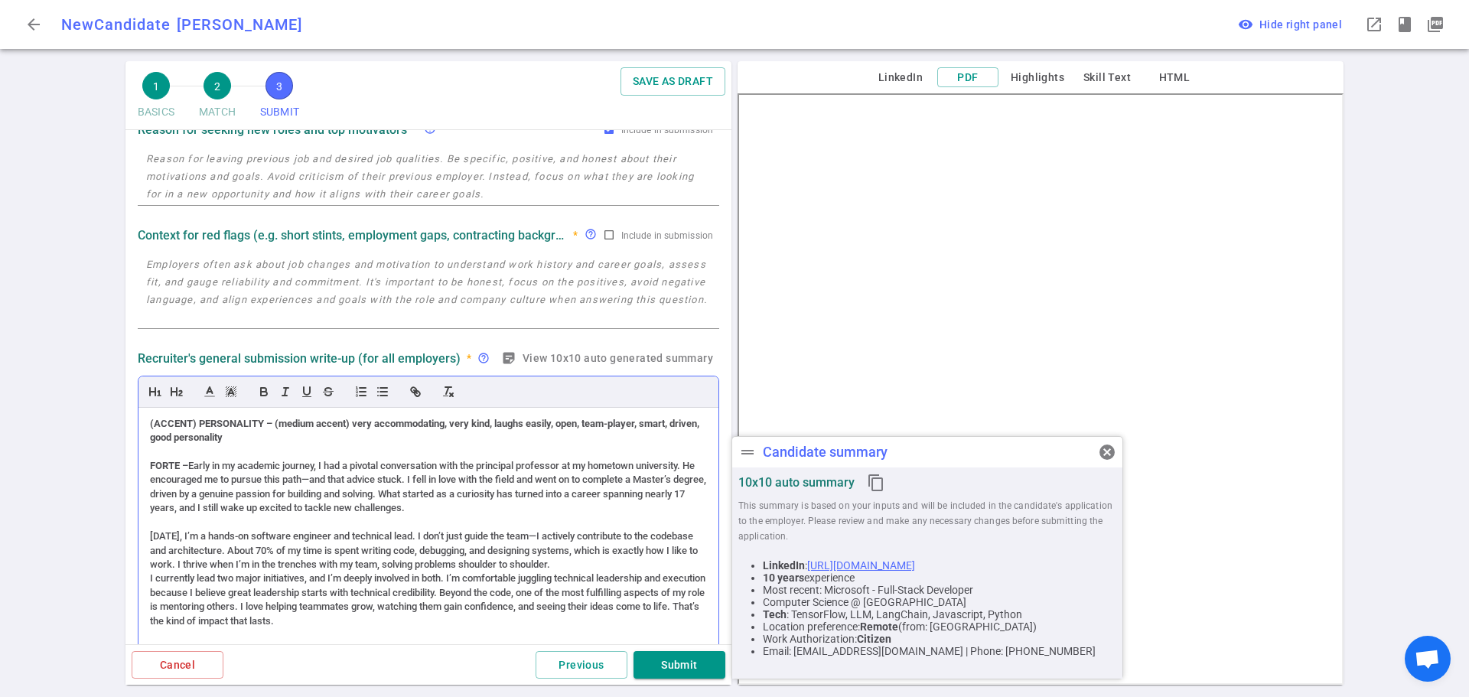
click at [149, 576] on div "(ACCENT) PERSONALITY – (medium accent) very accommodating, very kind, laughs ea…" at bounding box center [428, 530] width 580 height 244
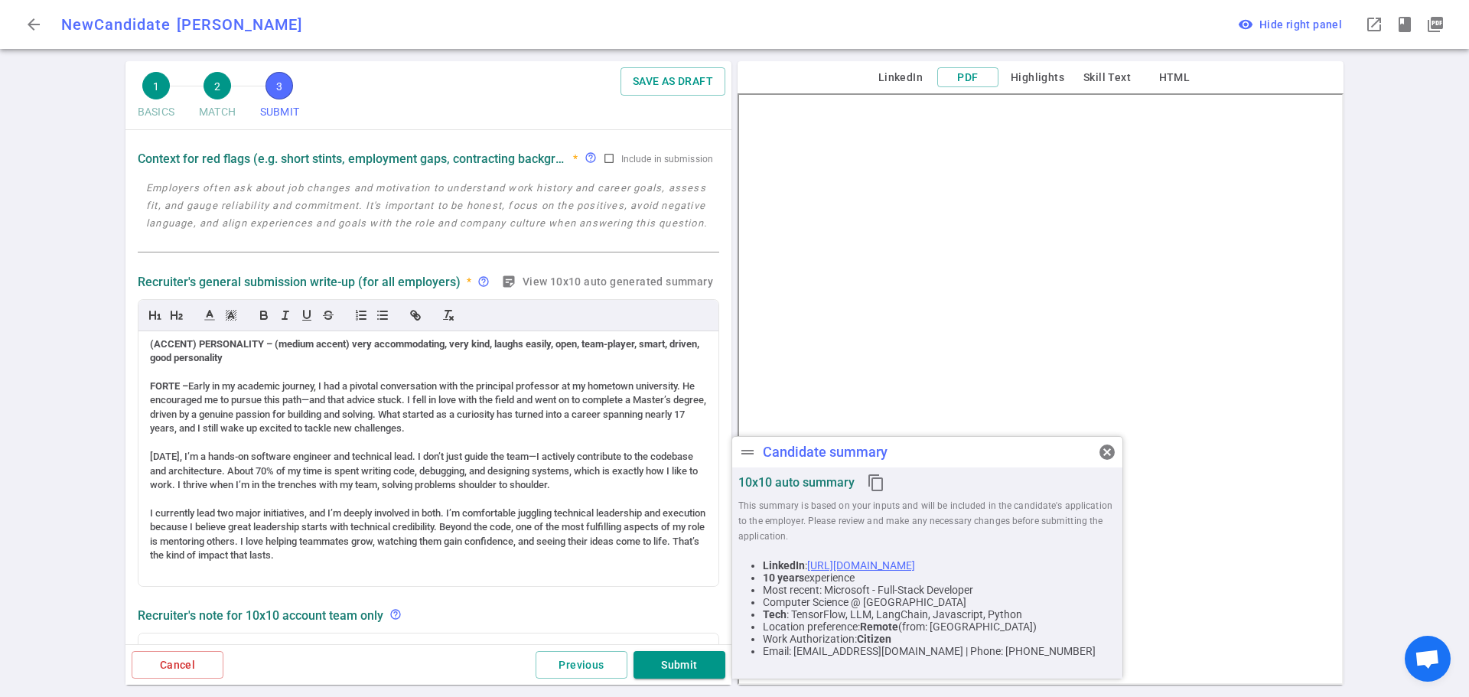
scroll to position [535, 0]
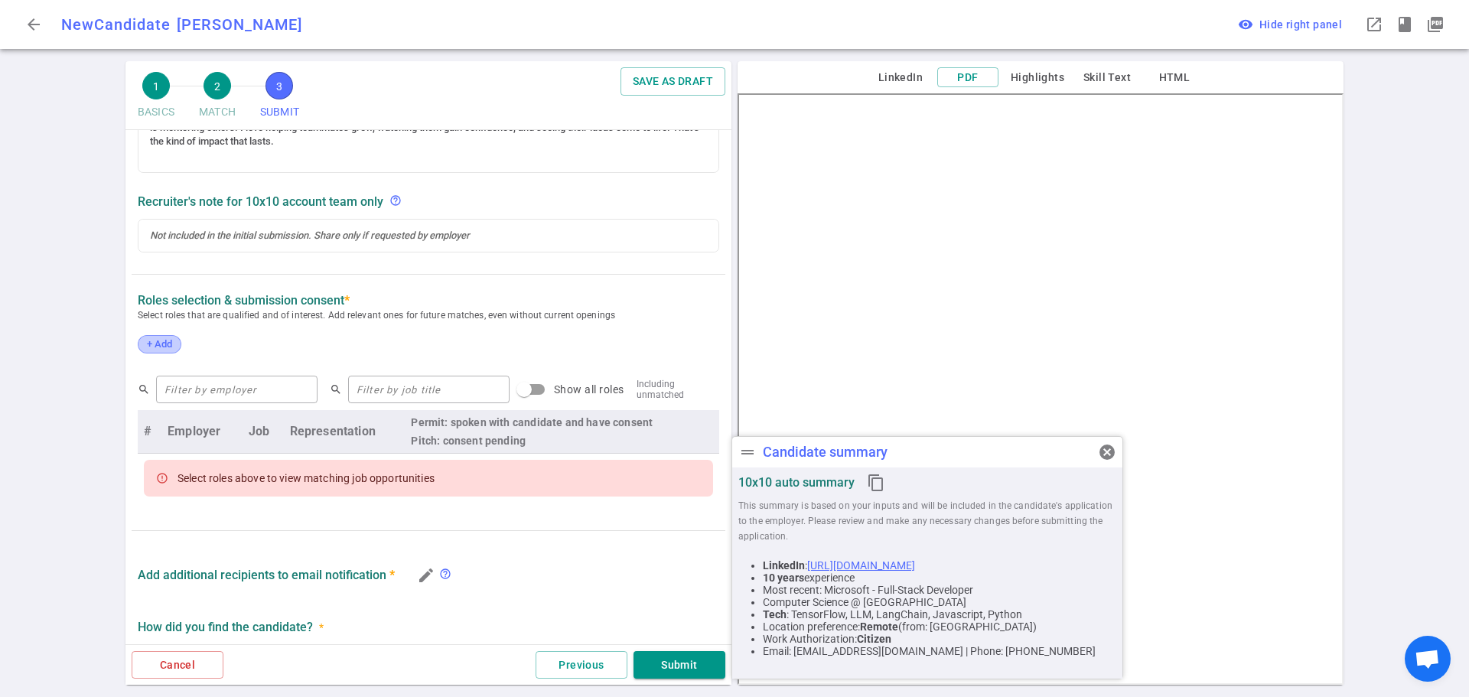
click at [143, 350] on span "+ Add" at bounding box center [159, 343] width 36 height 11
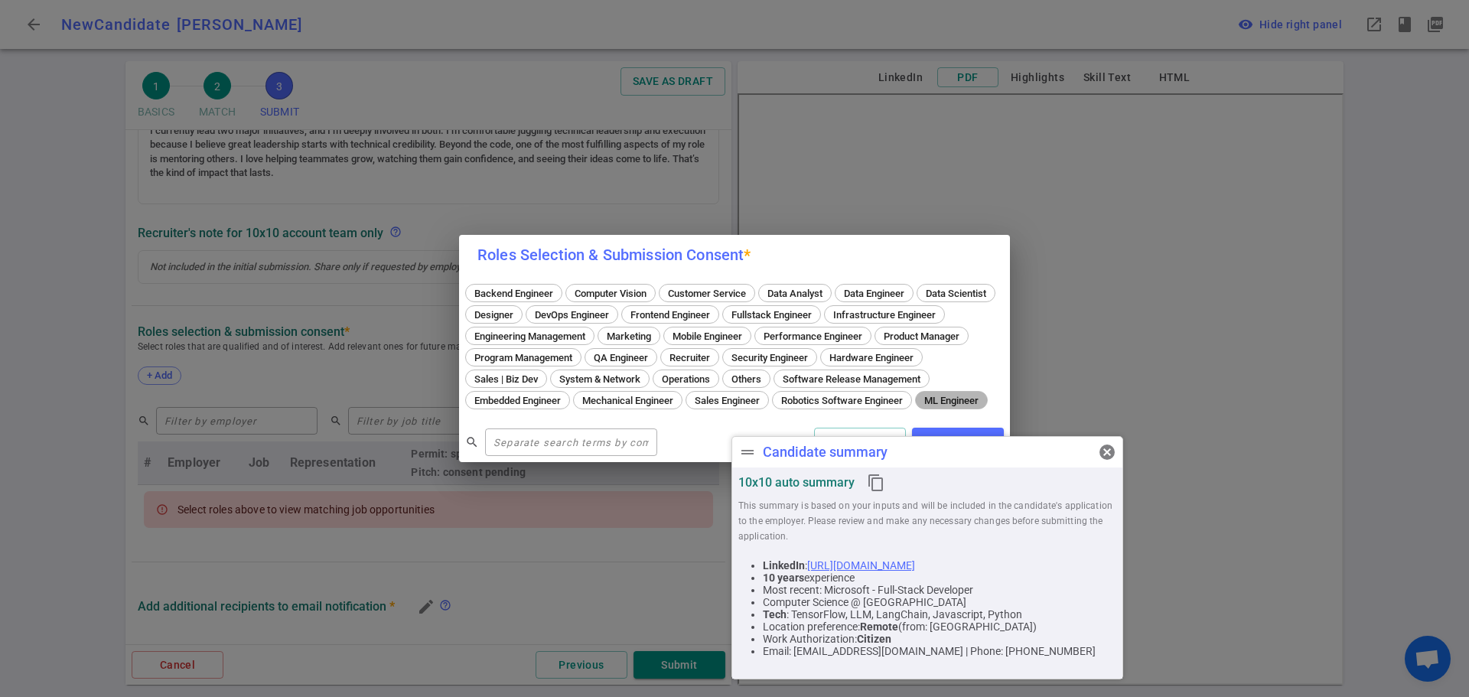
click at [919, 406] on span "ML Engineer" at bounding box center [951, 400] width 65 height 11
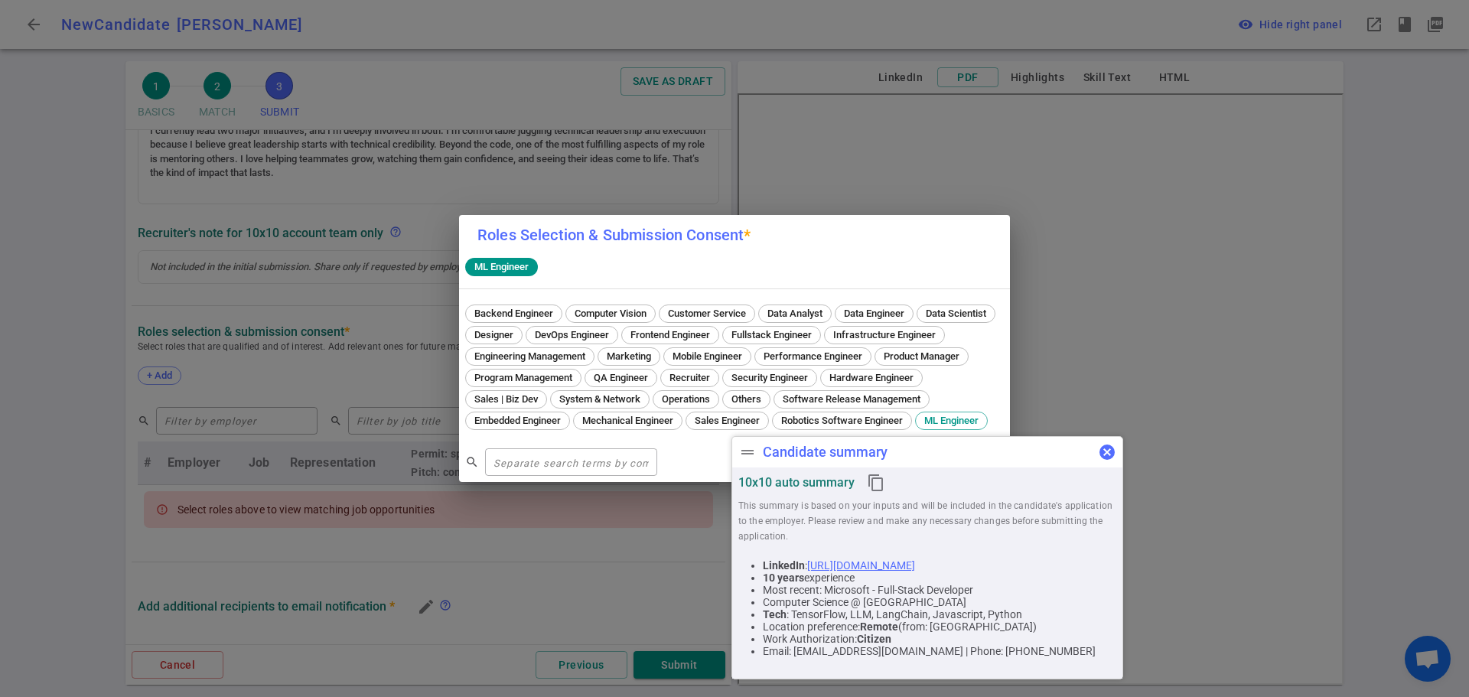
click at [1108, 449] on span "cancel" at bounding box center [1107, 452] width 18 height 18
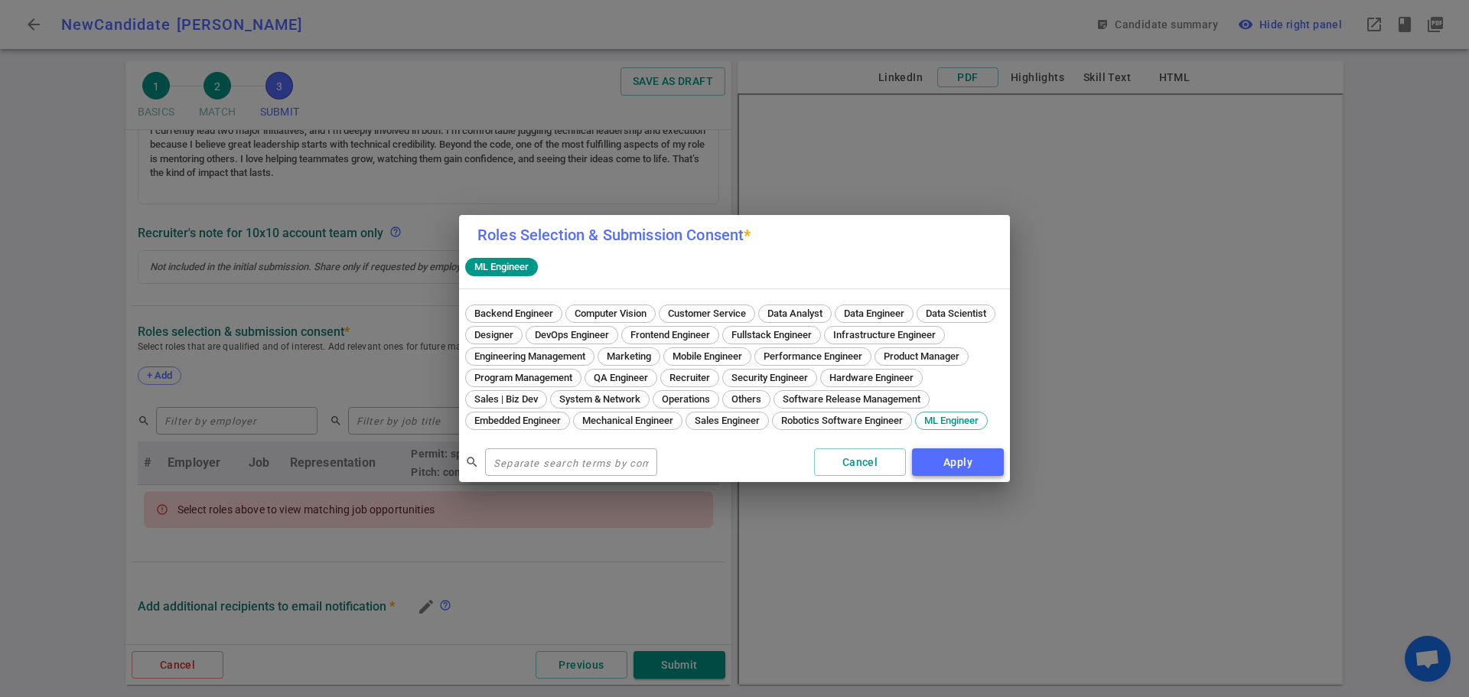
click at [944, 477] on button "Apply" at bounding box center [958, 462] width 92 height 28
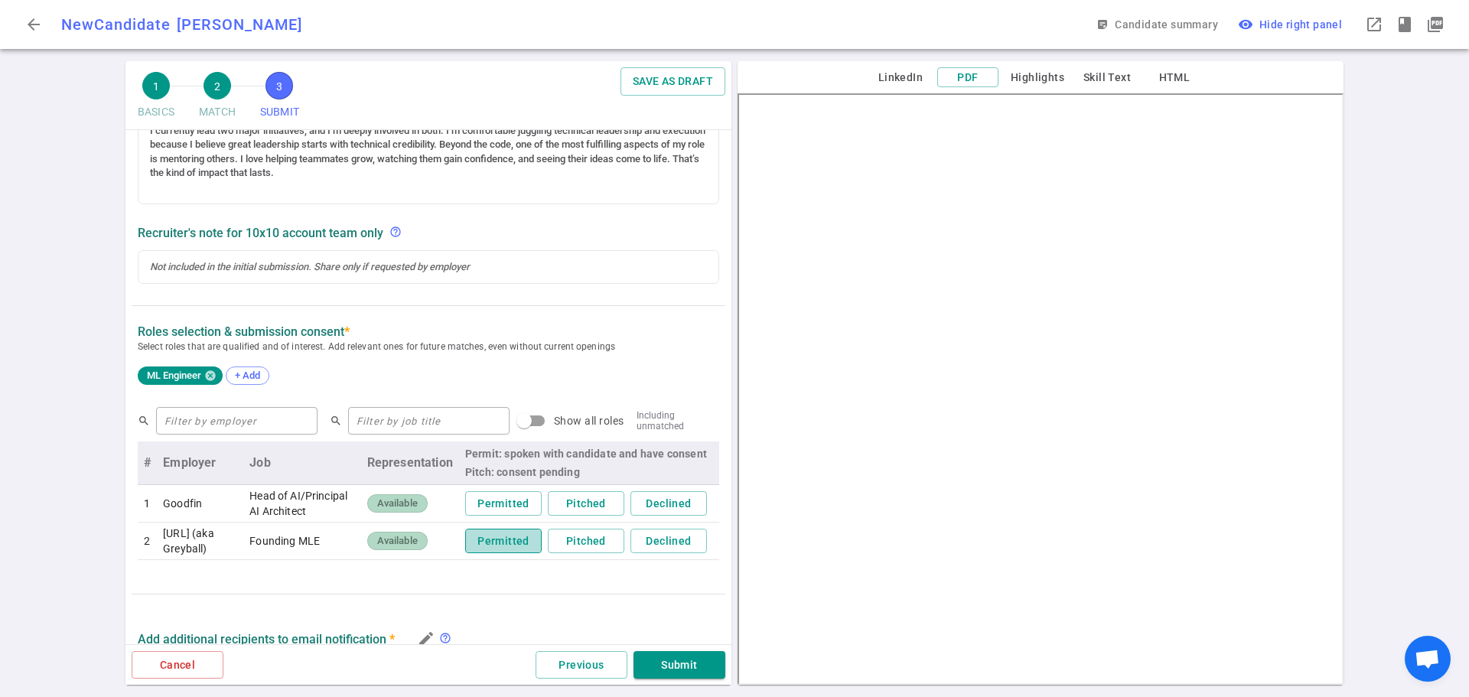
click at [480, 554] on button "Permitted" at bounding box center [503, 541] width 76 height 25
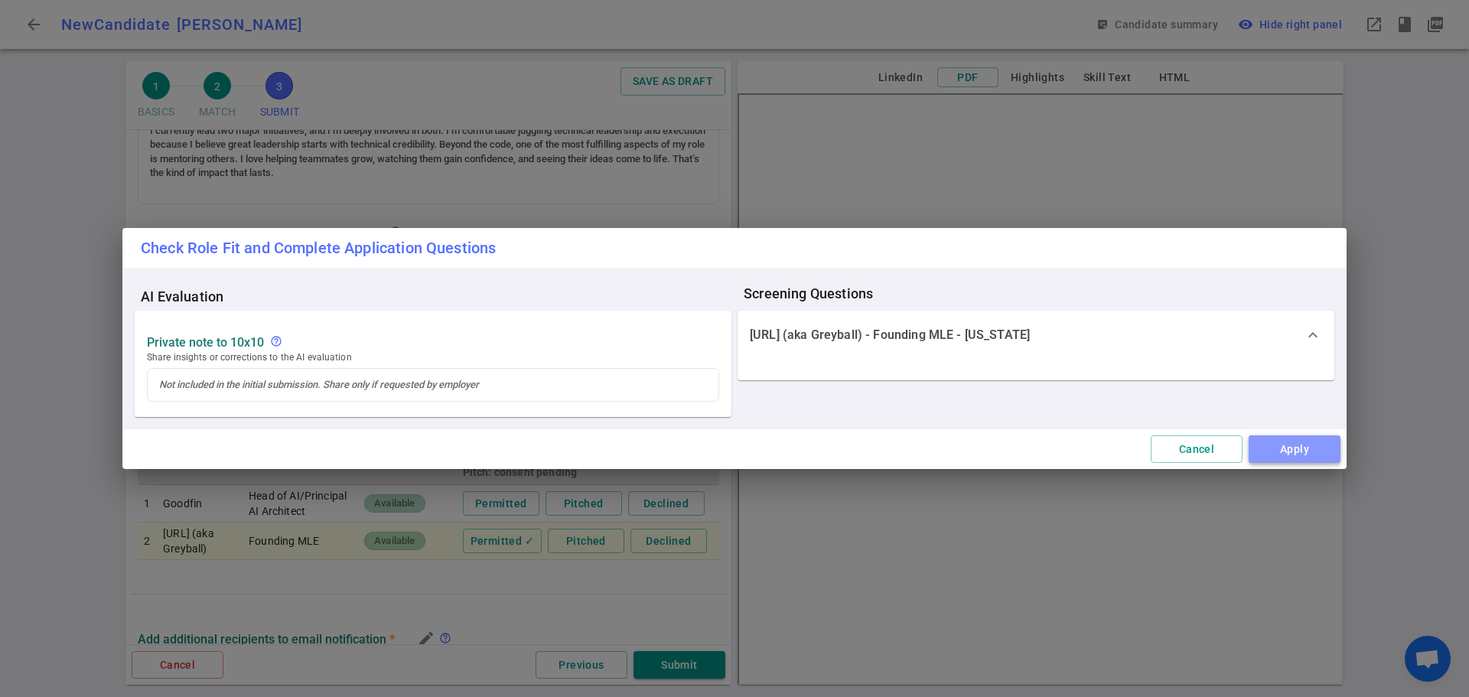
click at [1278, 441] on button "Apply" at bounding box center [1294, 449] width 92 height 28
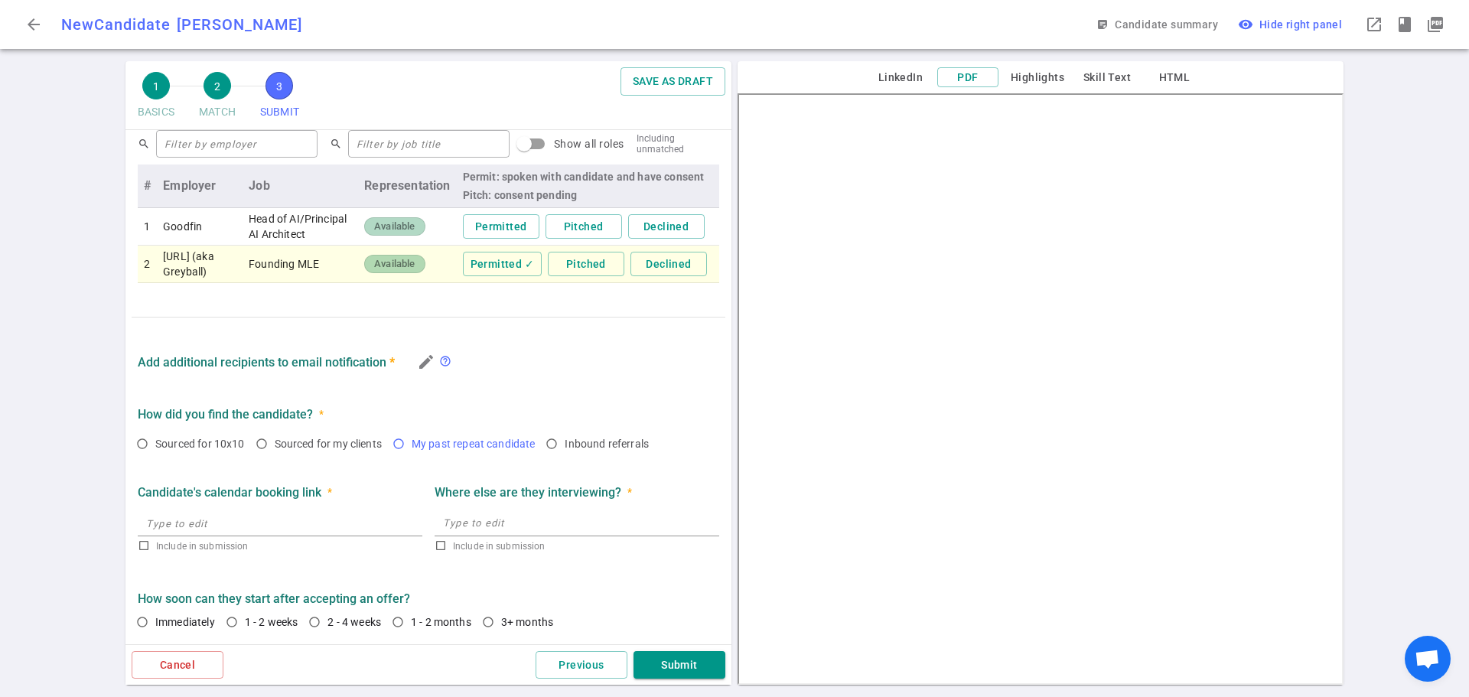
scroll to position [797, 0]
click at [418, 353] on icon "edit" at bounding box center [426, 362] width 18 height 18
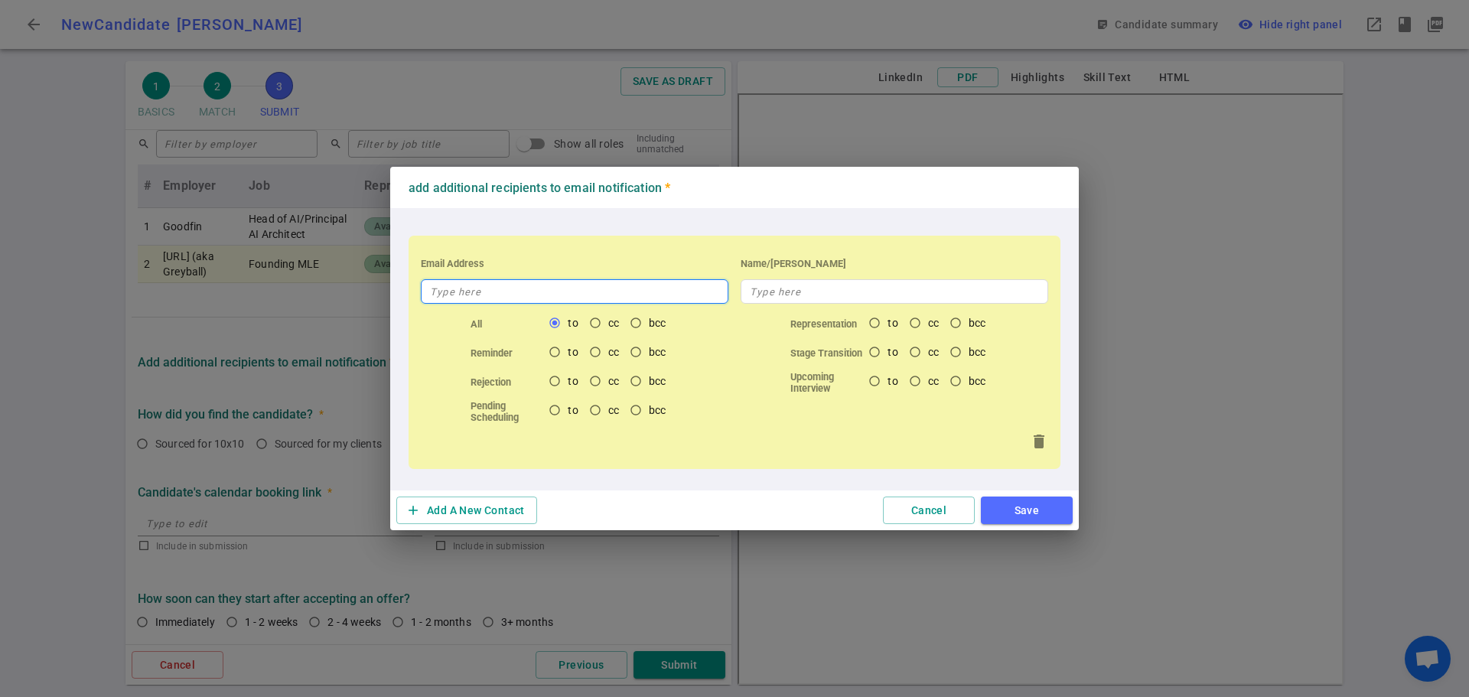
click at [507, 297] on input "text" at bounding box center [574, 291] width 307 height 24
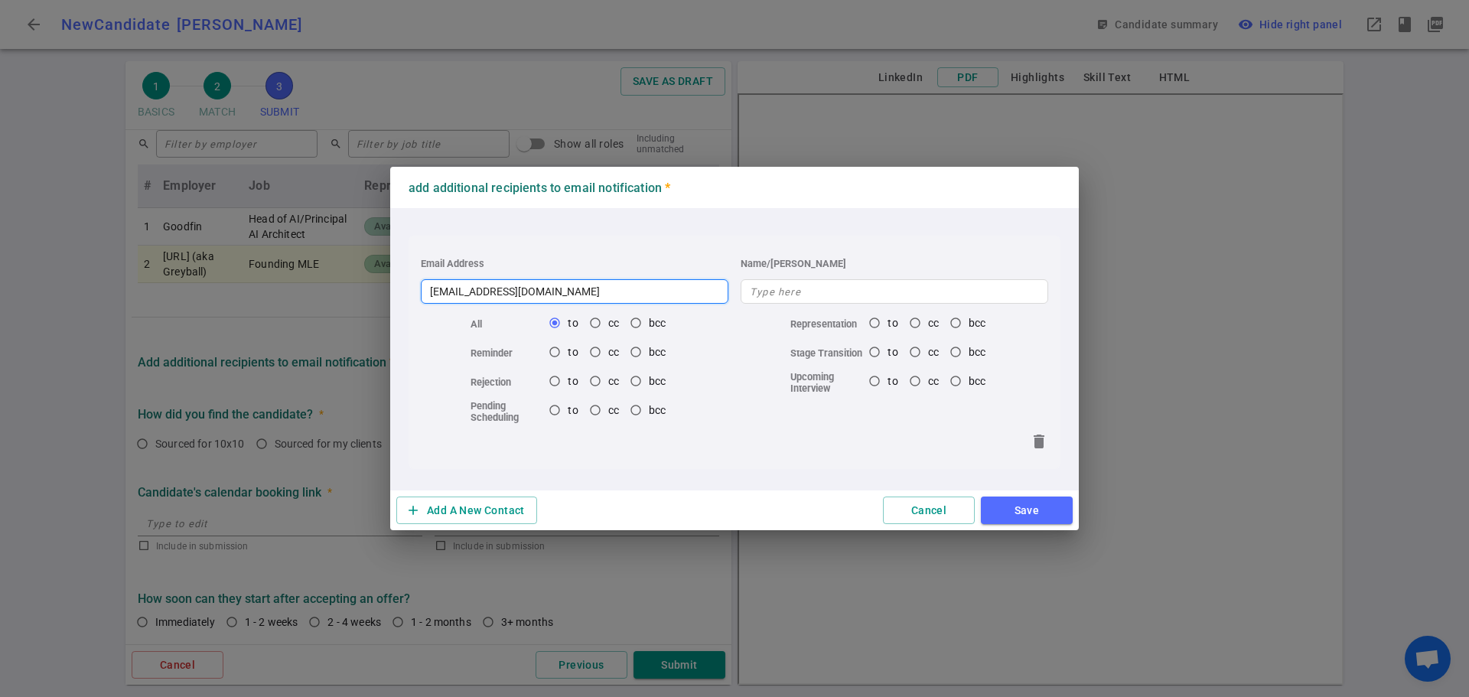
type input "pat.r@terransys.com"
click at [1033, 512] on button "Save" at bounding box center [1027, 510] width 92 height 28
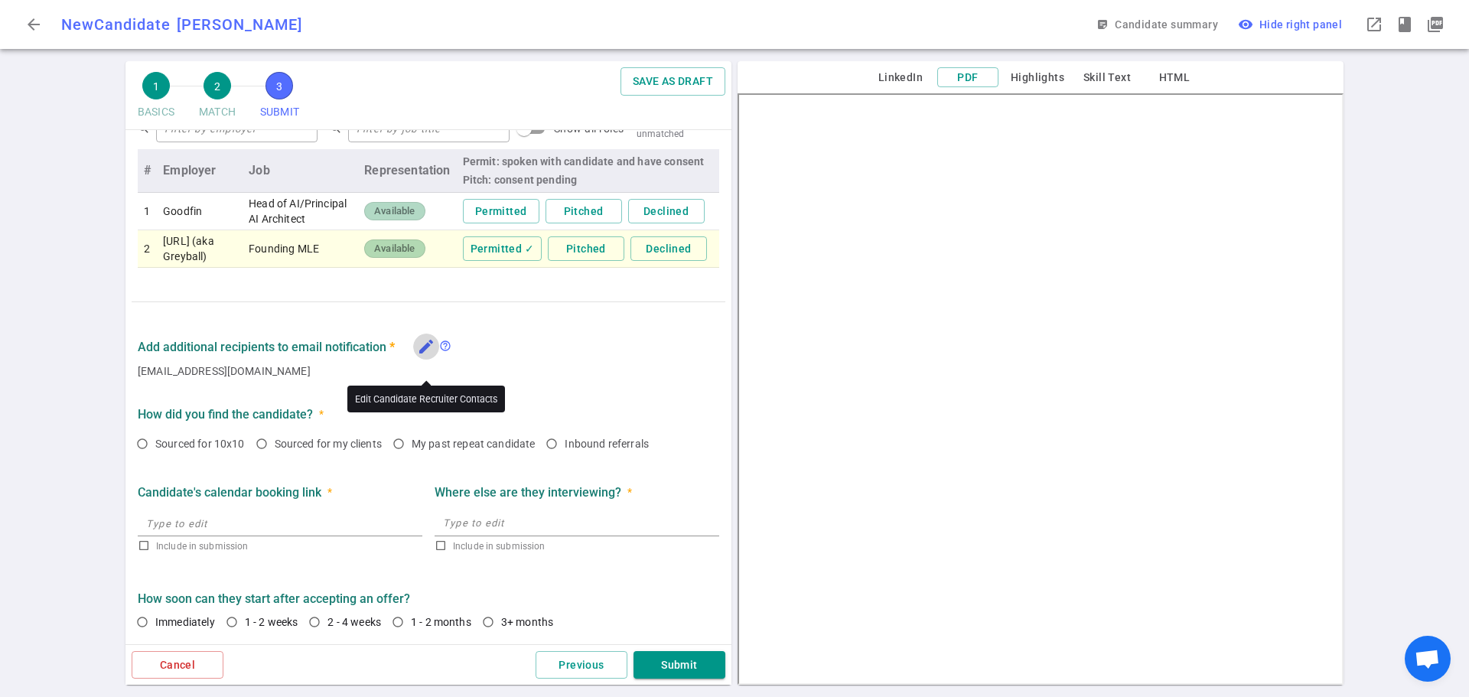
click at [428, 356] on icon "edit" at bounding box center [426, 346] width 18 height 18
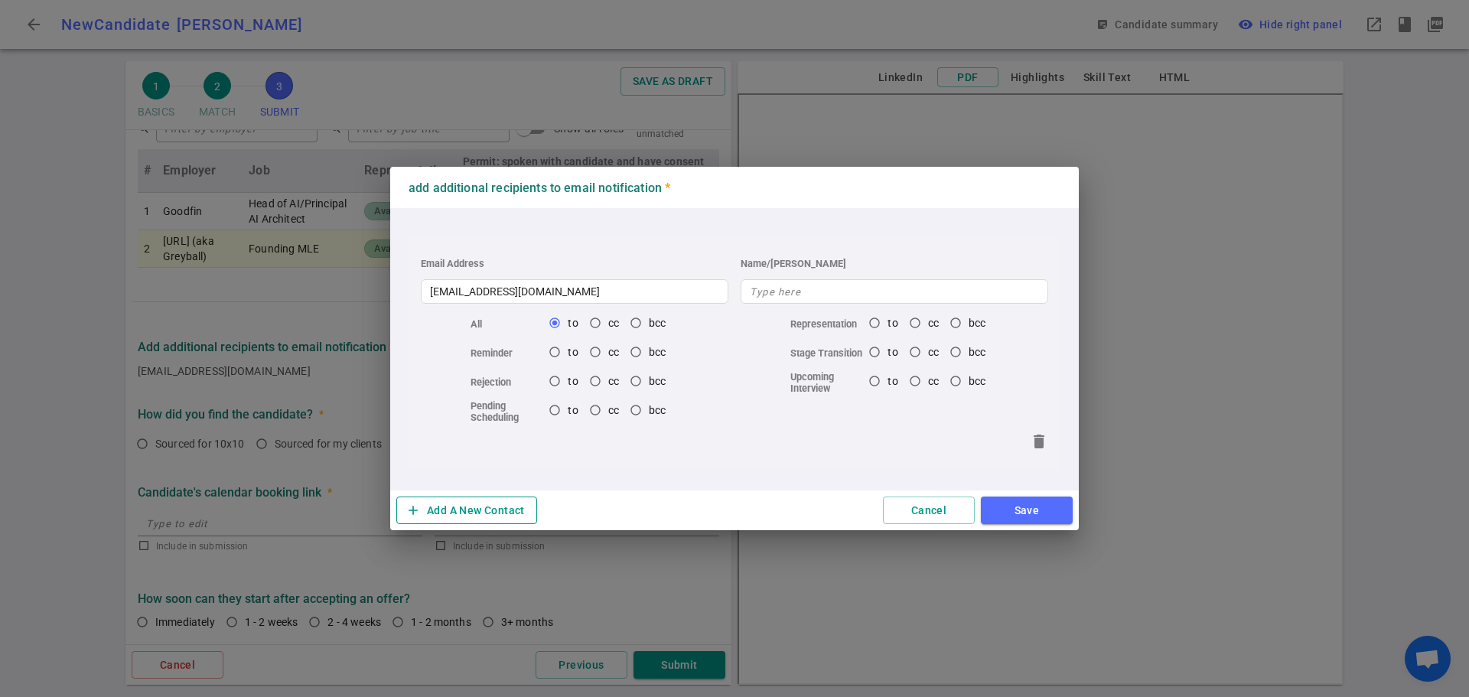
click at [510, 506] on button "add Add A New Contact" at bounding box center [466, 510] width 141 height 28
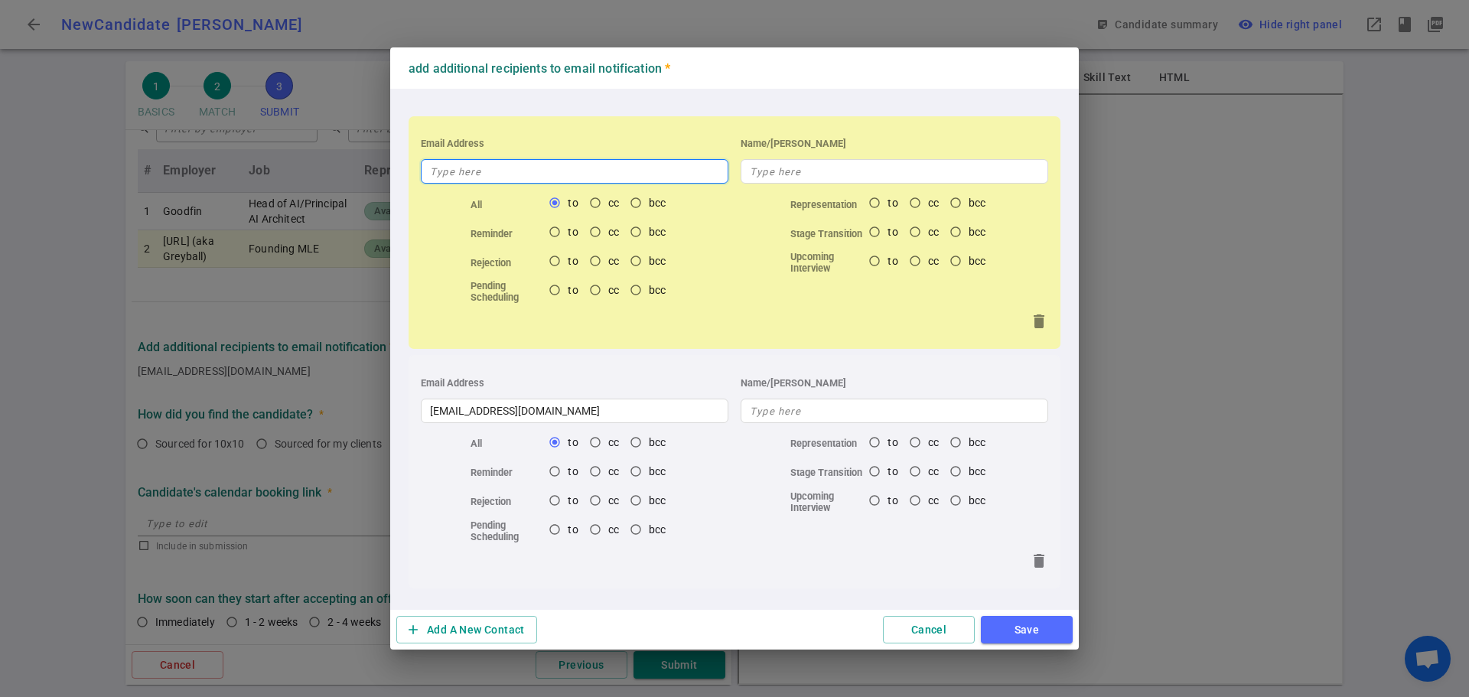
click at [483, 181] on input "text" at bounding box center [574, 171] width 307 height 24
type input "a"
radio input "true"
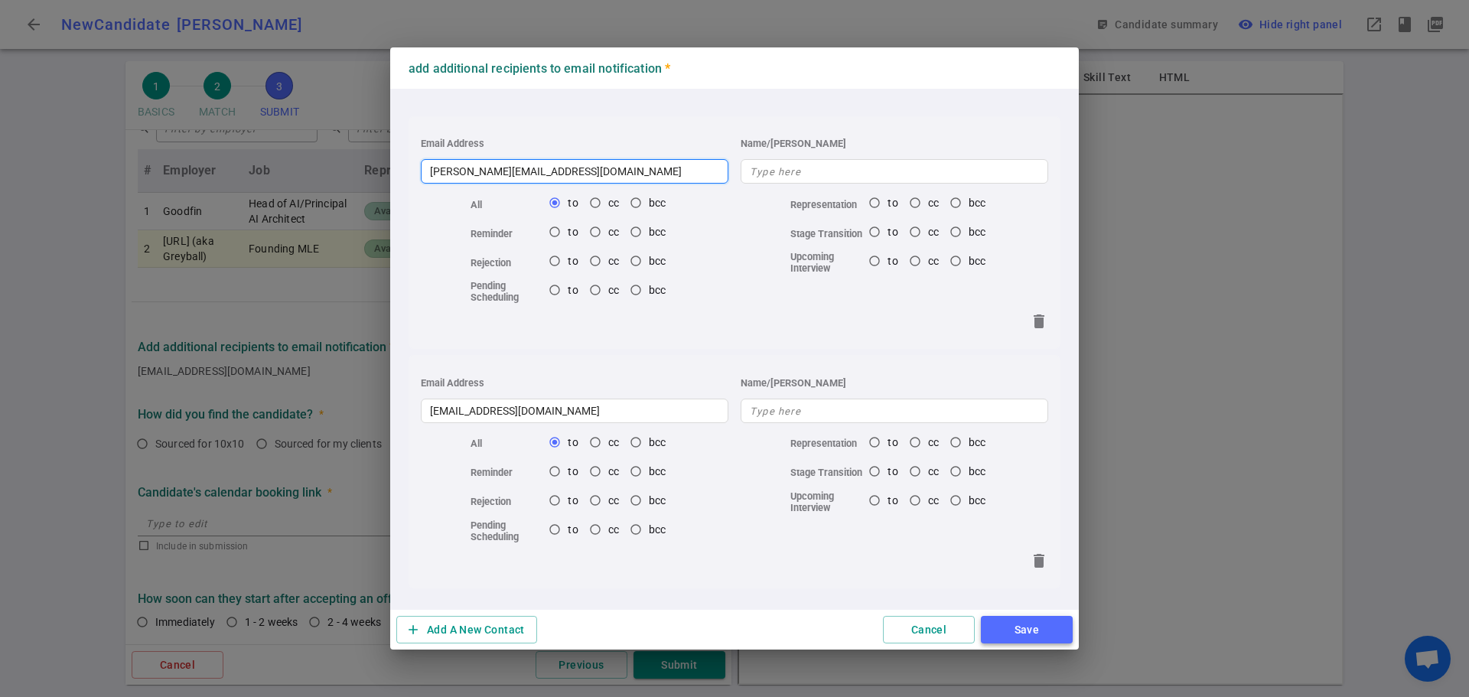
type input "anita@terransys.com"
radio input "true"
click at [1020, 626] on button "Save" at bounding box center [1027, 630] width 92 height 28
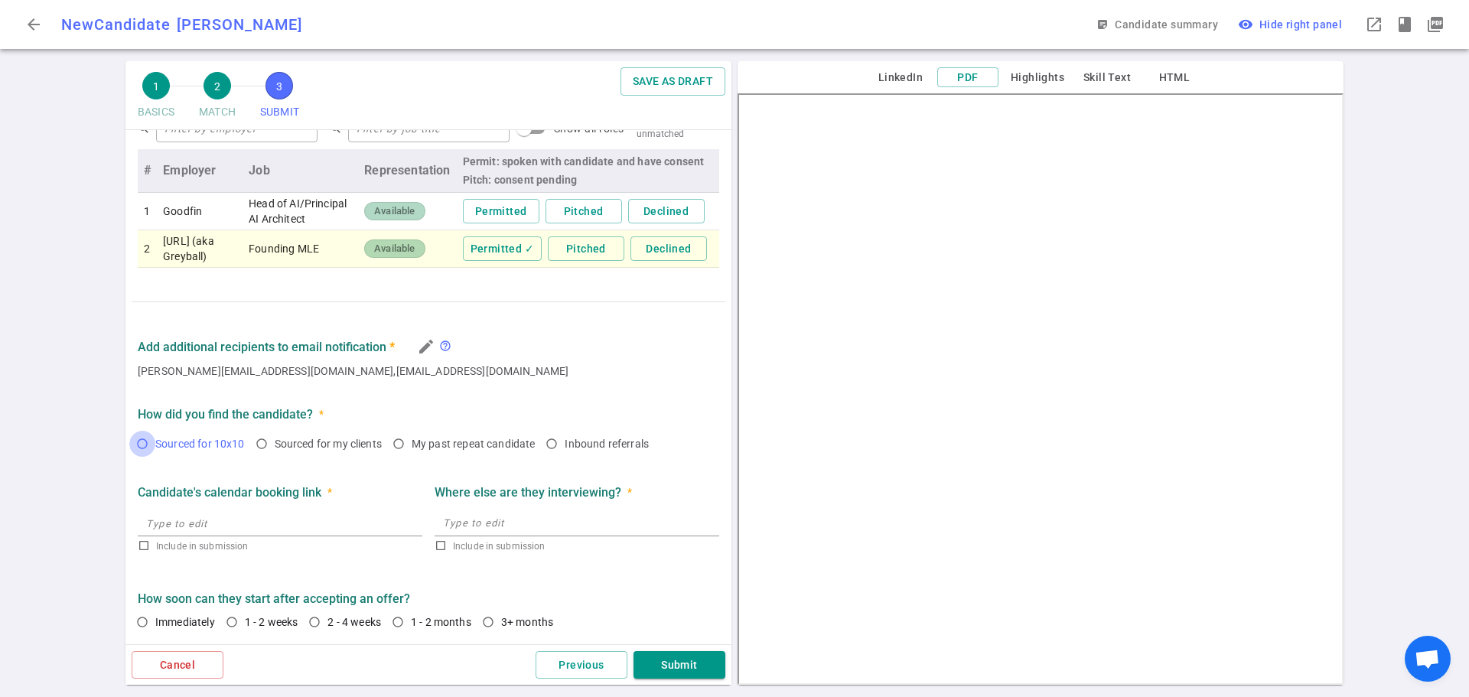
click at [141, 457] on input "Sourced for 10x10" at bounding box center [142, 444] width 26 height 26
radio input "true"
click at [232, 619] on input "1 - 2 weeks" at bounding box center [232, 622] width 26 height 26
radio input "true"
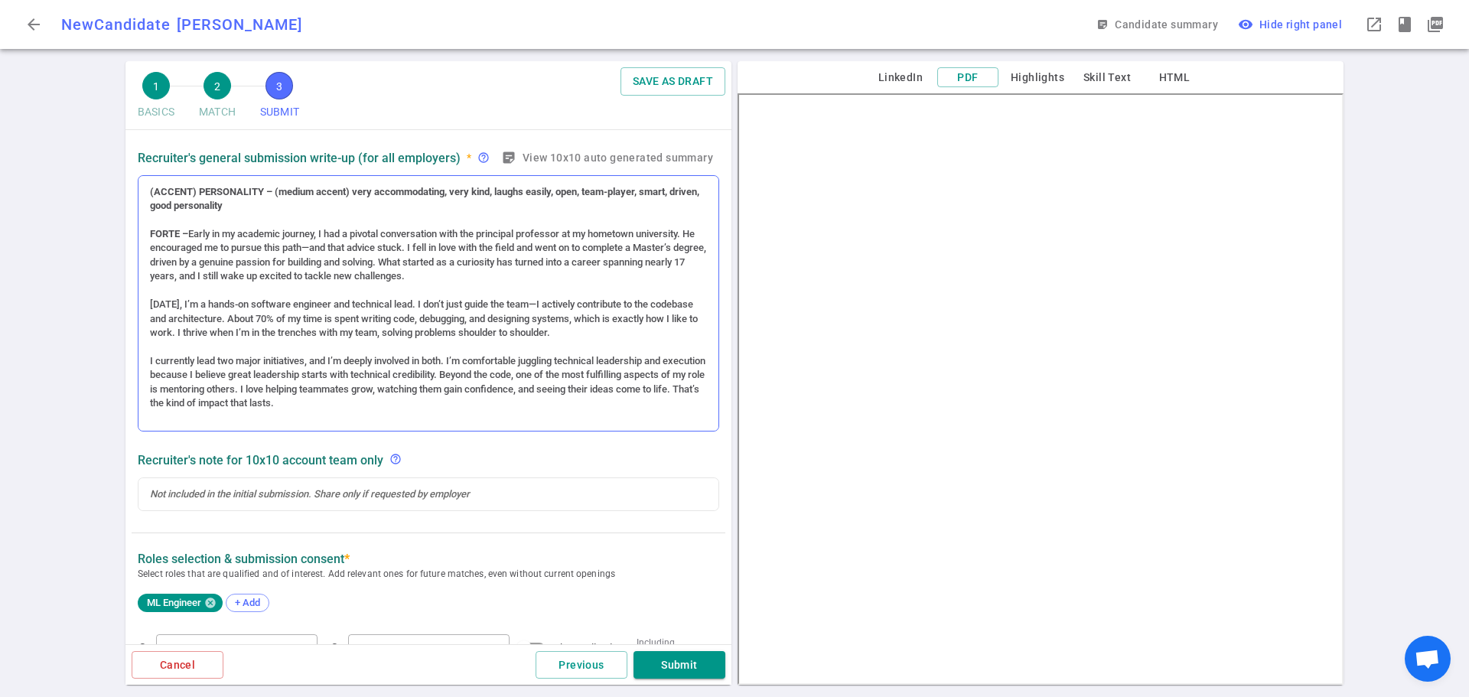
scroll to position [3, 0]
click at [673, 666] on button "Submit" at bounding box center [679, 665] width 92 height 28
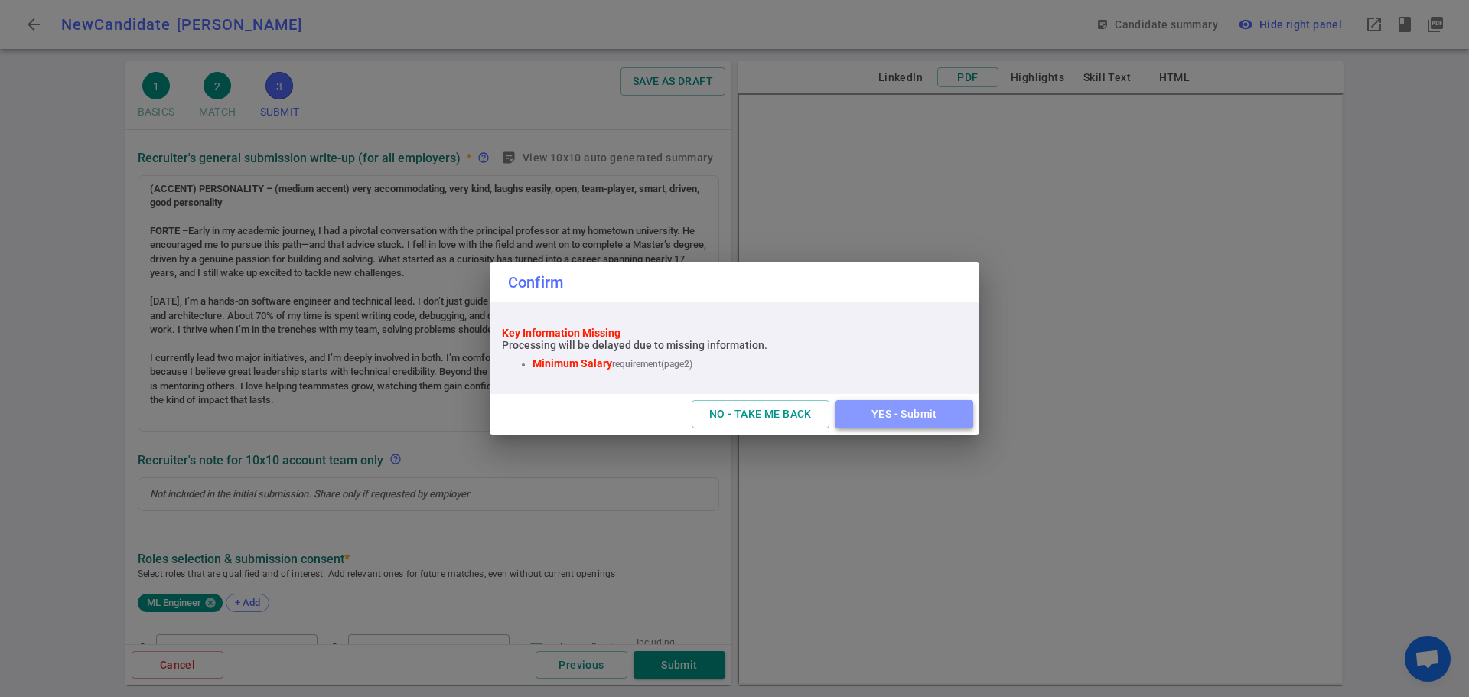
click at [895, 420] on button "YES - Submit" at bounding box center [904, 414] width 138 height 28
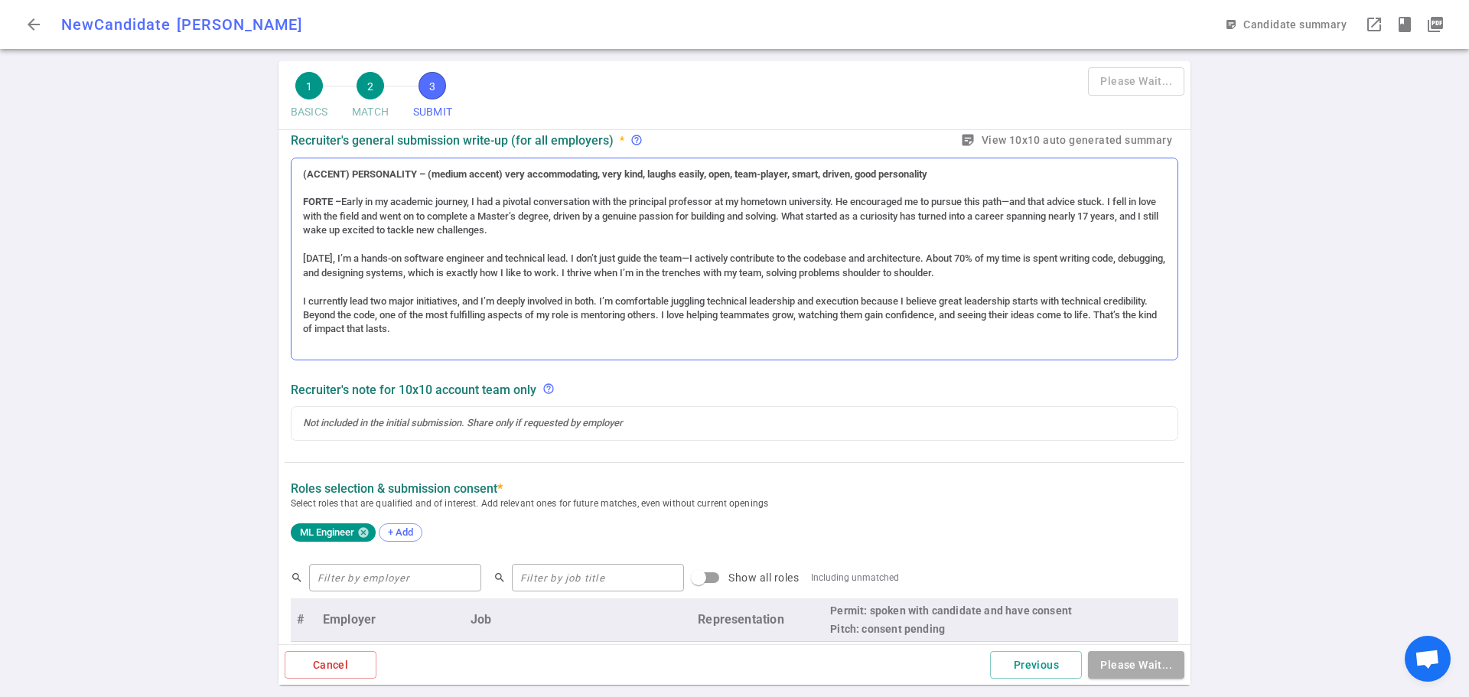
scroll to position [277, 0]
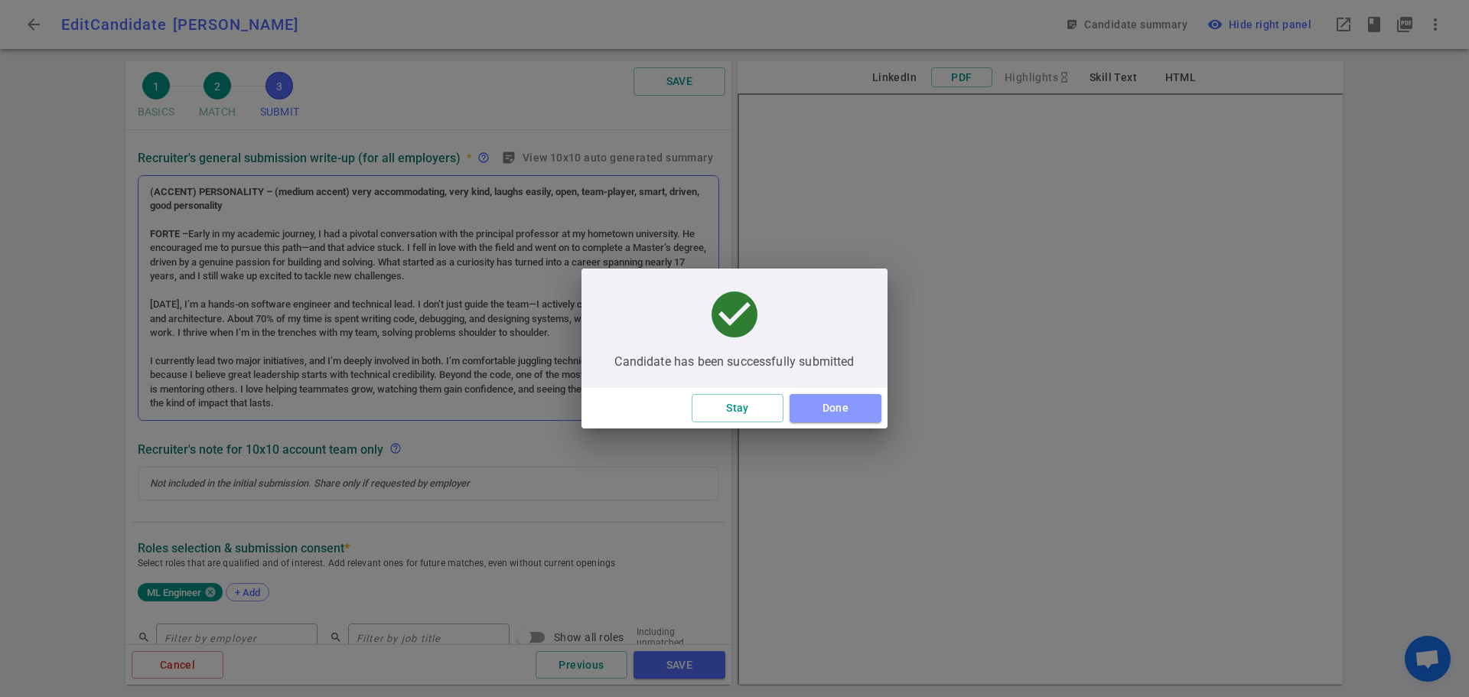
click at [834, 413] on button "Done" at bounding box center [835, 408] width 92 height 28
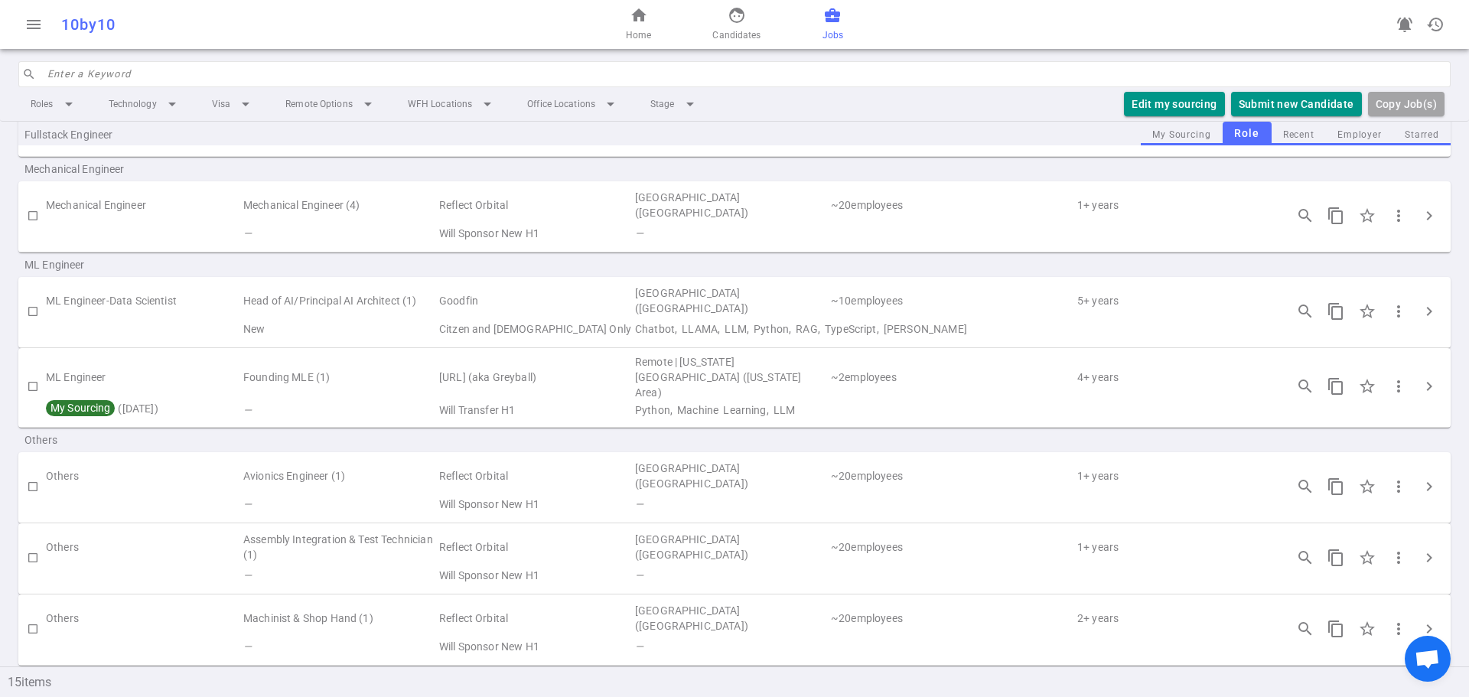
scroll to position [688, 0]
click at [1420, 376] on span "chevron_right" at bounding box center [1429, 385] width 18 height 18
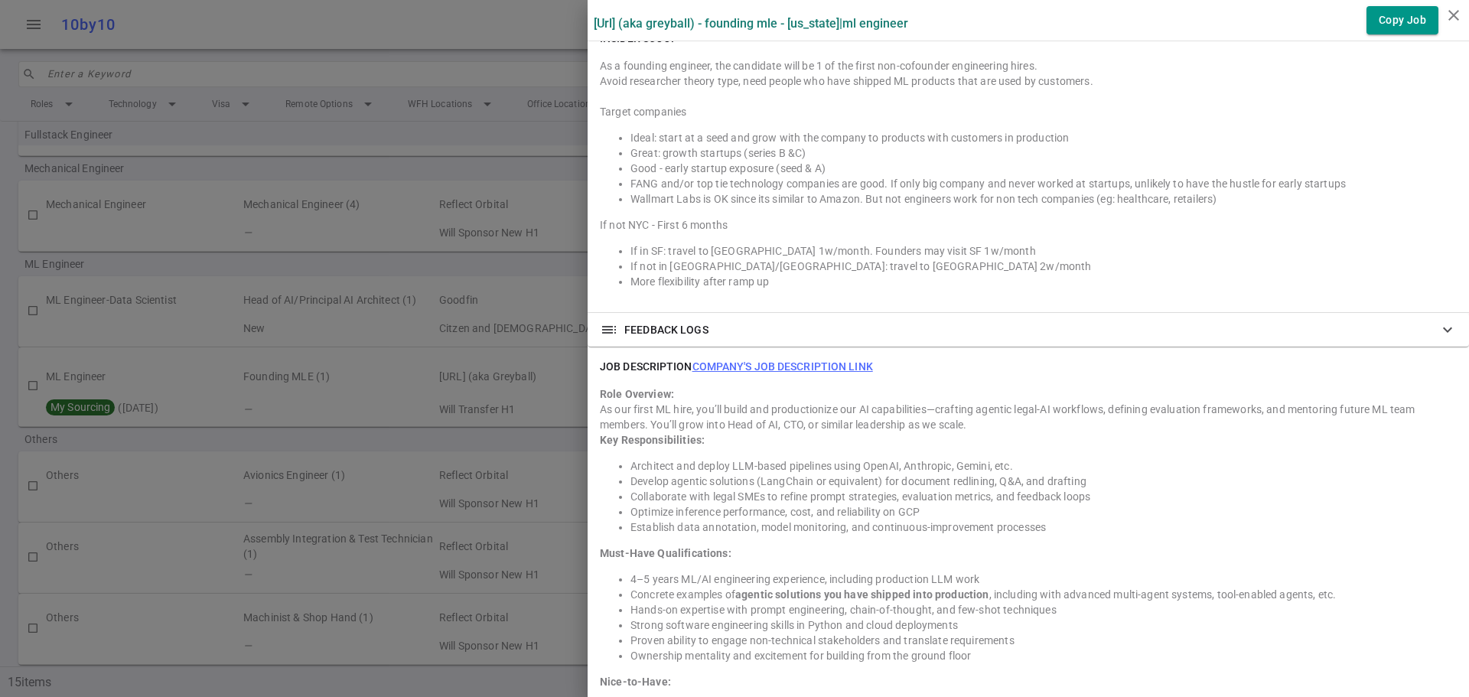
scroll to position [1224, 0]
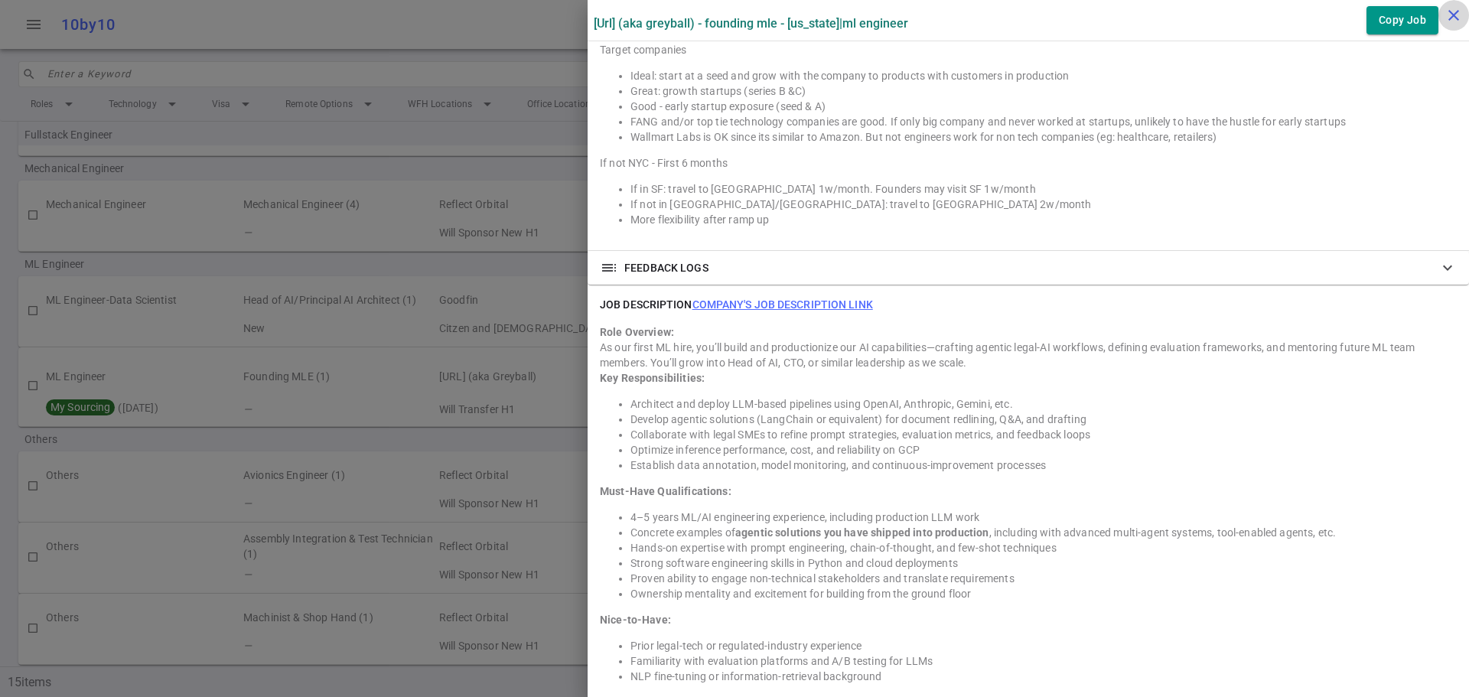
click at [1450, 12] on icon "close" at bounding box center [1453, 15] width 18 height 18
